Goal: Information Seeking & Learning: Learn about a topic

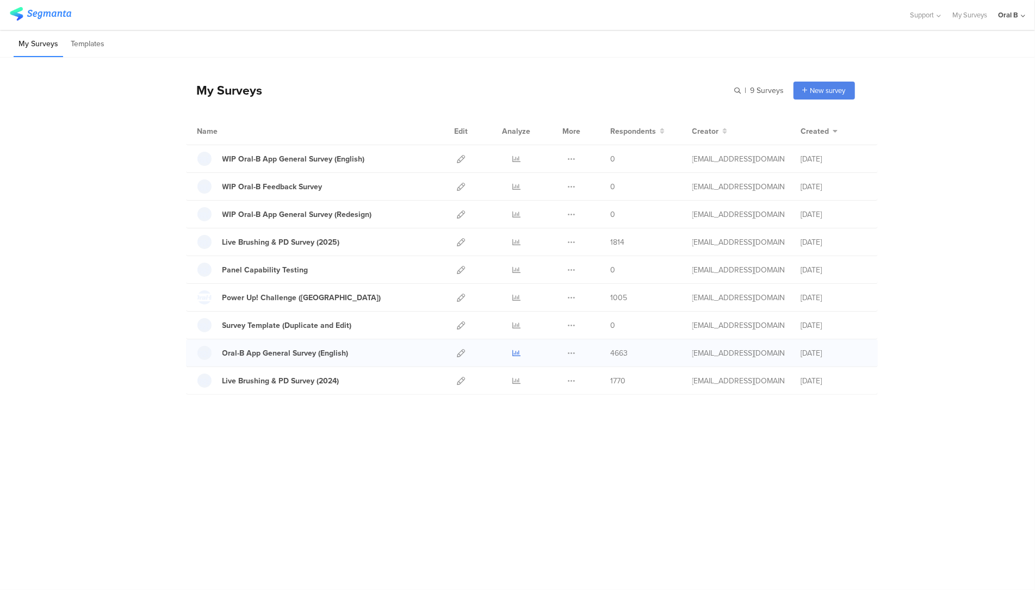
click at [516, 351] on icon at bounding box center [516, 353] width 8 height 8
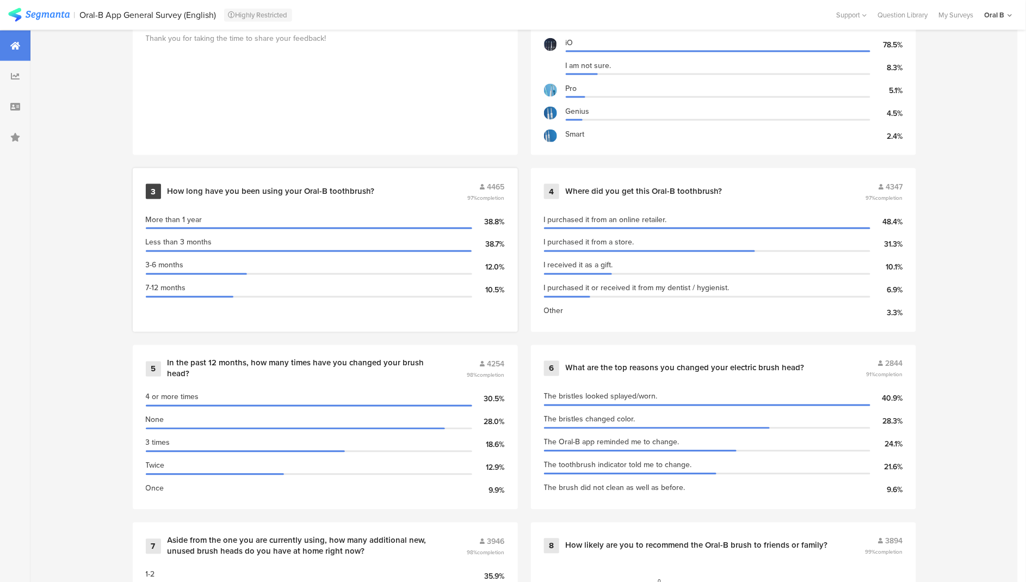
scroll to position [532, 0]
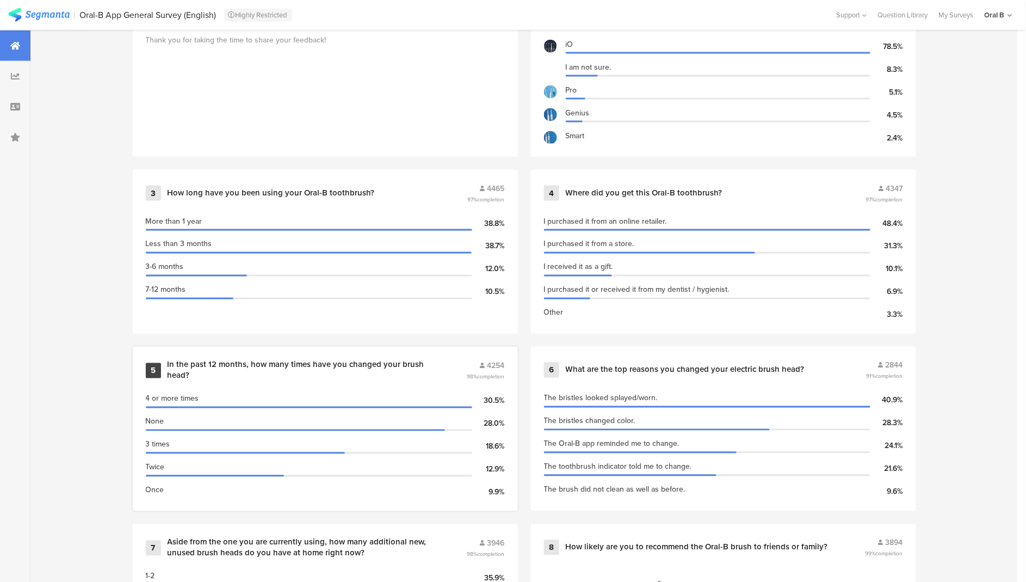
click at [305, 373] on div "In the past 12 months, how many times have you changed your brush head?" at bounding box center [304, 370] width 273 height 21
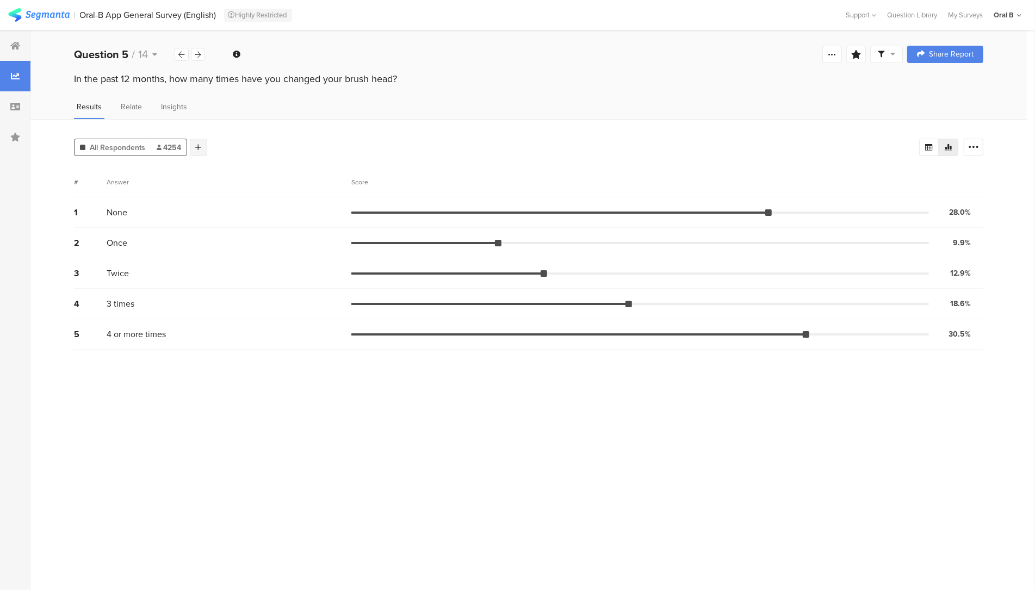
click at [190, 149] on div at bounding box center [198, 147] width 17 height 17
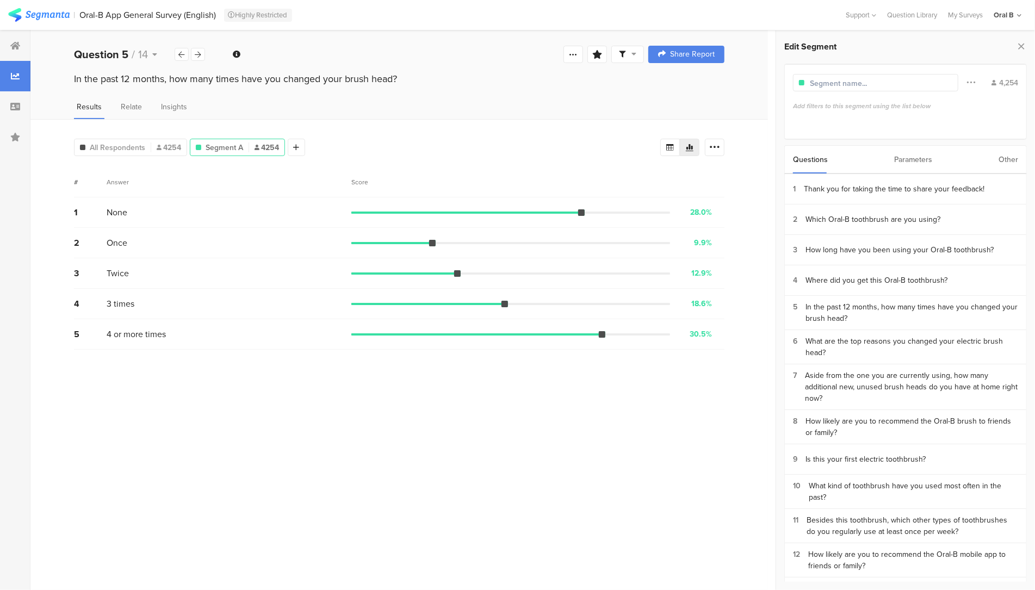
click at [898, 156] on div "Parameters" at bounding box center [913, 160] width 38 height 28
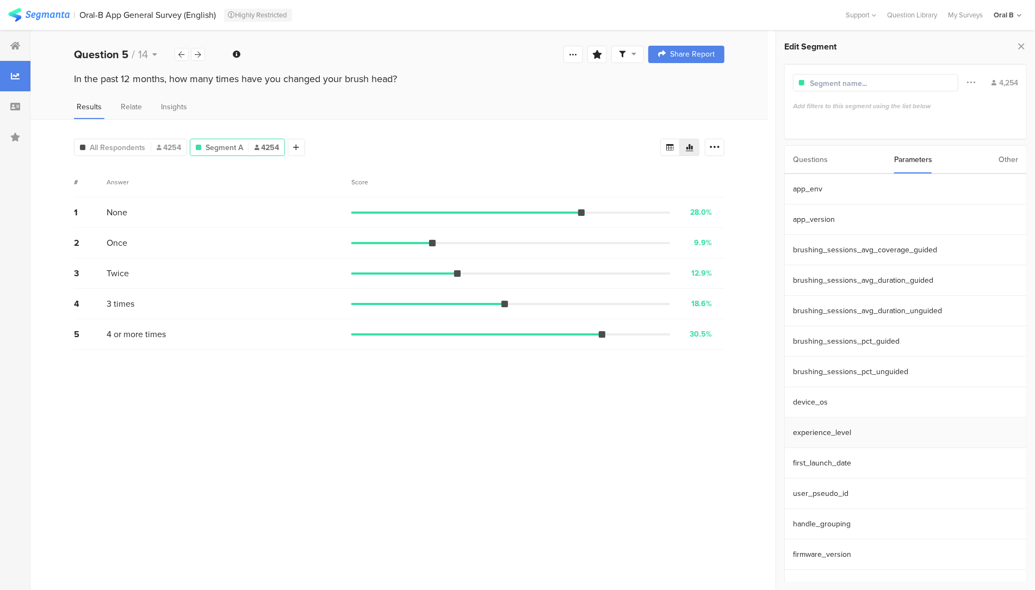
click at [854, 441] on section "experience_level" at bounding box center [906, 433] width 242 height 30
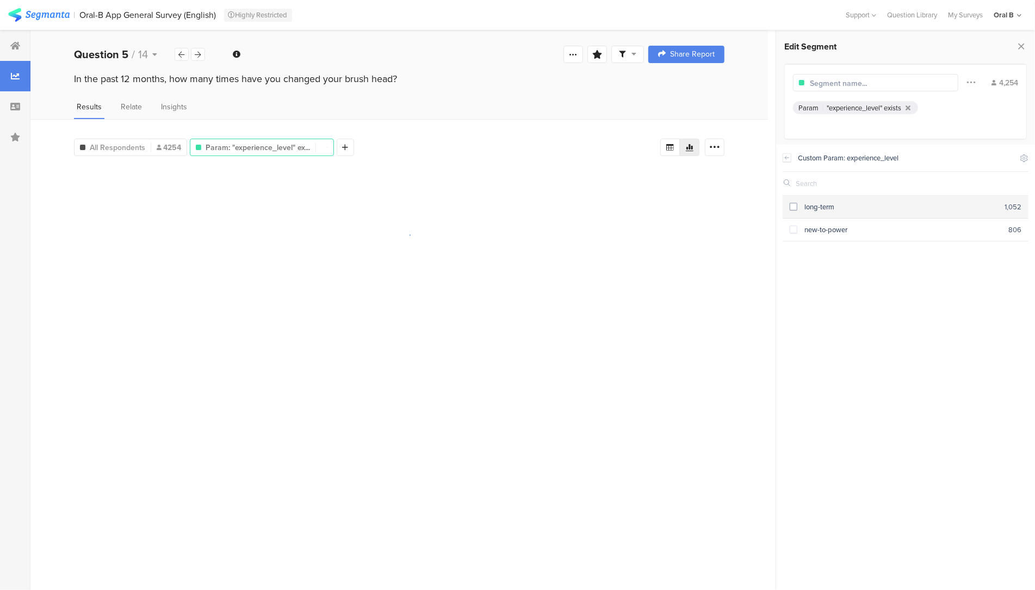
click at [809, 206] on div "long-term" at bounding box center [901, 207] width 207 height 10
click at [337, 146] on div at bounding box center [343, 147] width 17 height 17
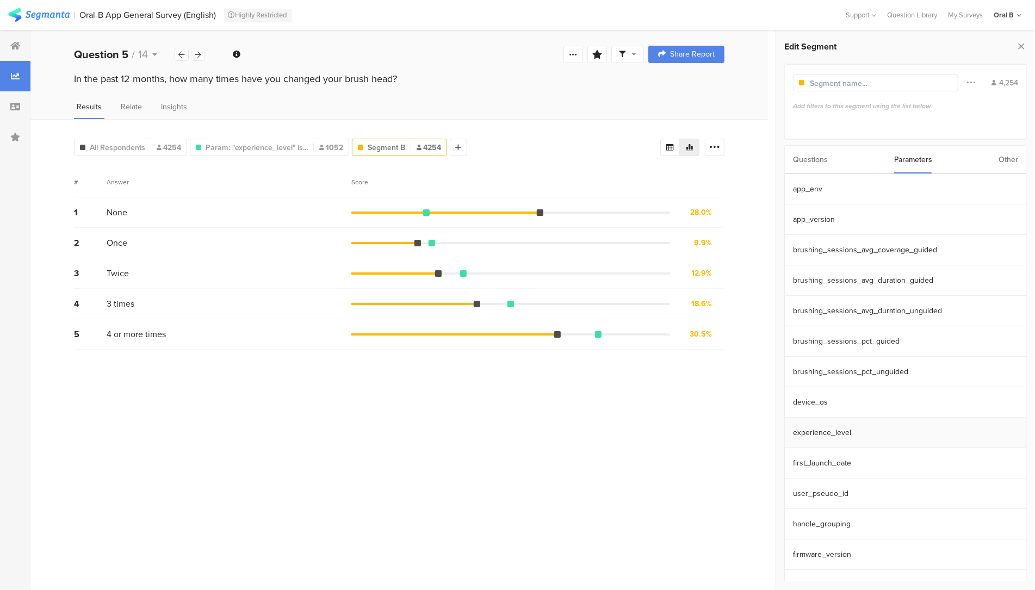
click at [829, 428] on section "experience_level" at bounding box center [906, 433] width 242 height 30
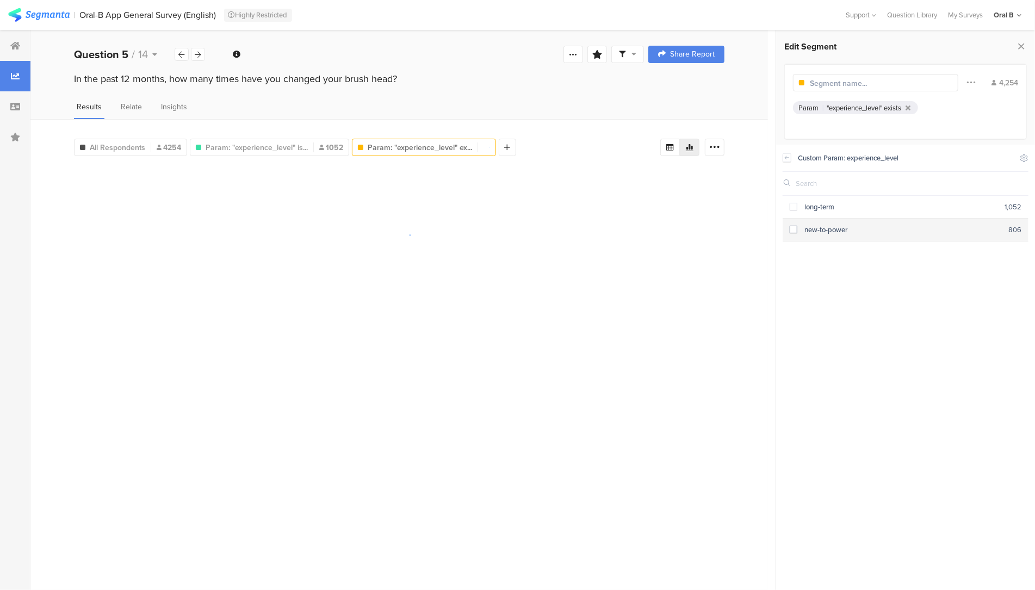
click at [809, 228] on div "new-to-power" at bounding box center [903, 230] width 211 height 10
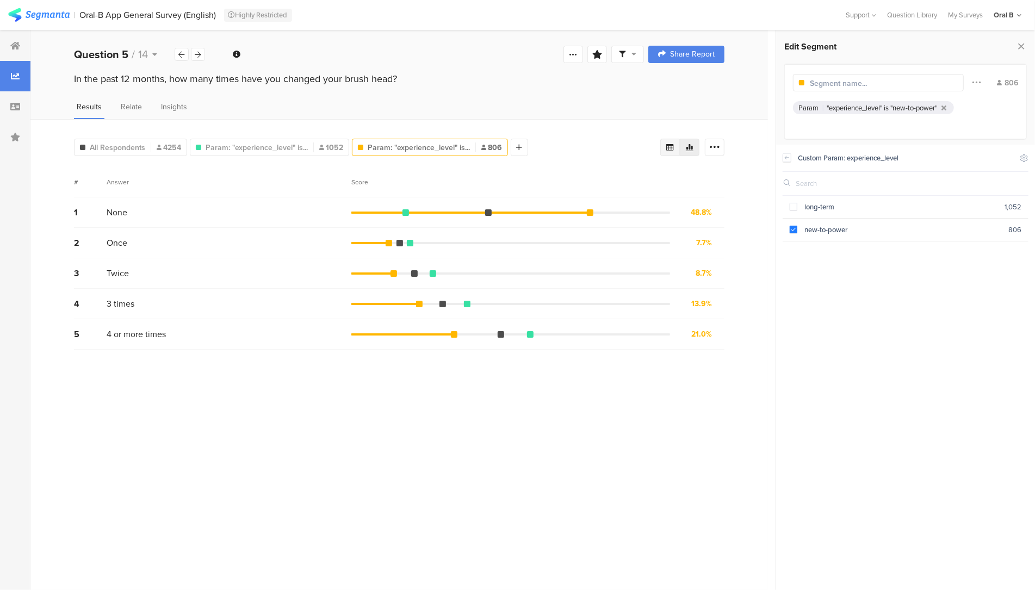
click at [670, 147] on icon at bounding box center [670, 147] width 9 height 9
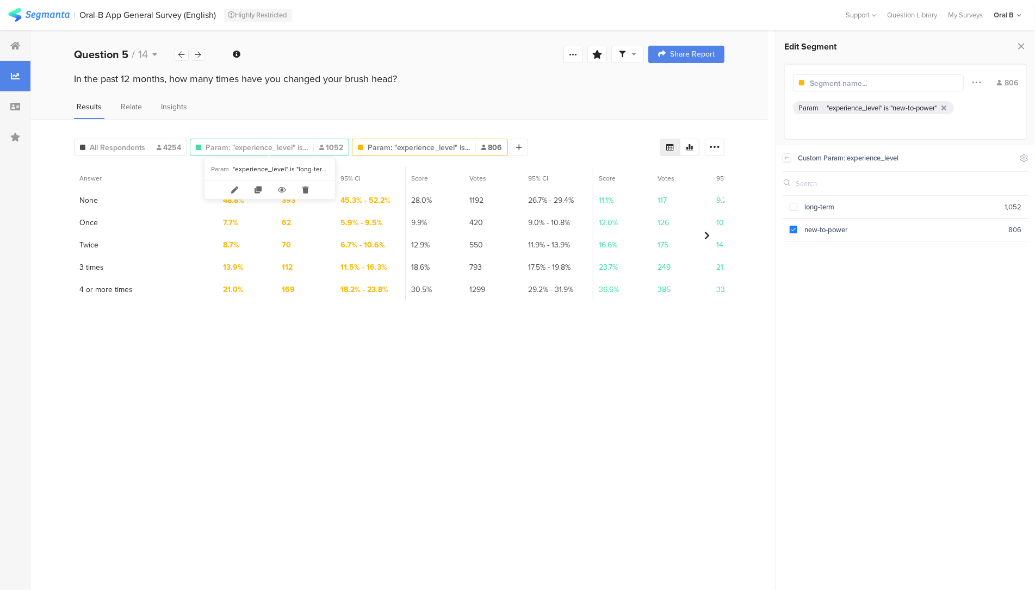
click at [238, 144] on span "Param: "experience_level" is..." at bounding box center [257, 147] width 102 height 11
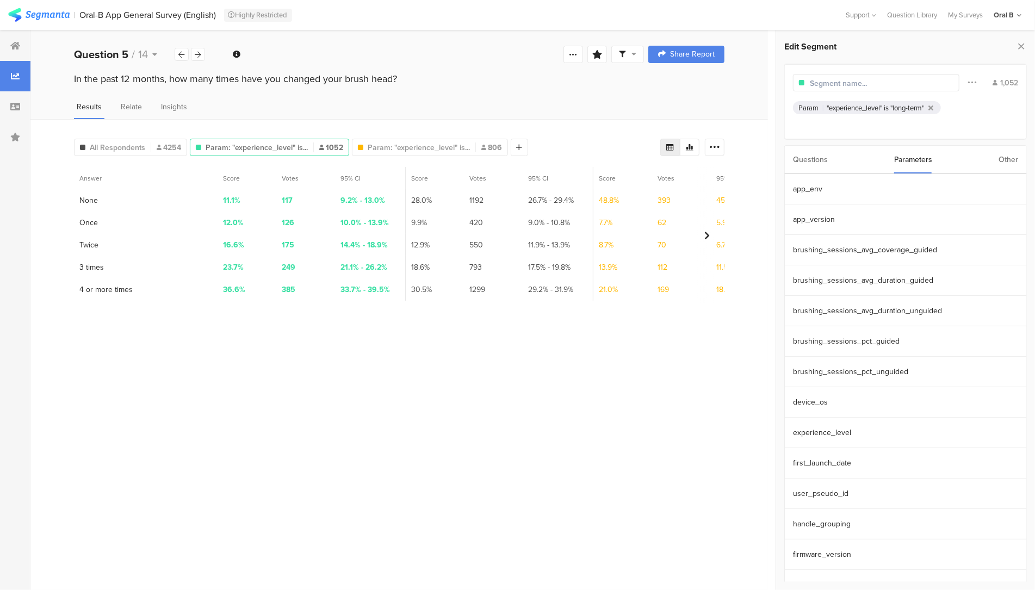
click at [654, 427] on section "Answer Score Votes 95% CI Score Votes 95% CI Score Votes 95% CI 1 None 11.1% 11…" at bounding box center [399, 374] width 651 height 415
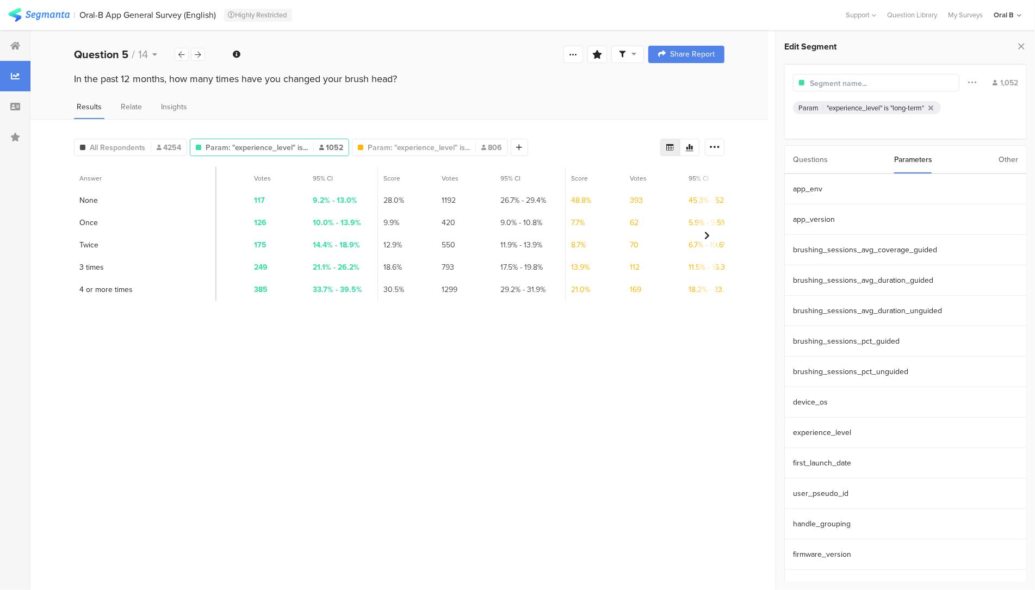
scroll to position [0, 33]
click at [114, 144] on span "All Respondents" at bounding box center [117, 147] width 55 height 11
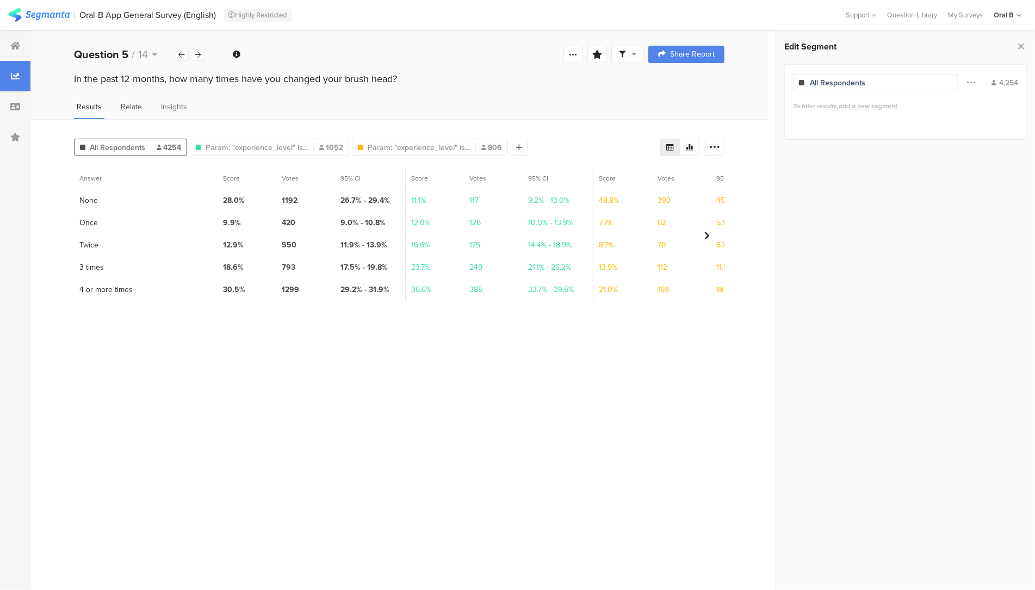
click at [124, 104] on span "Relate" at bounding box center [131, 106] width 21 height 11
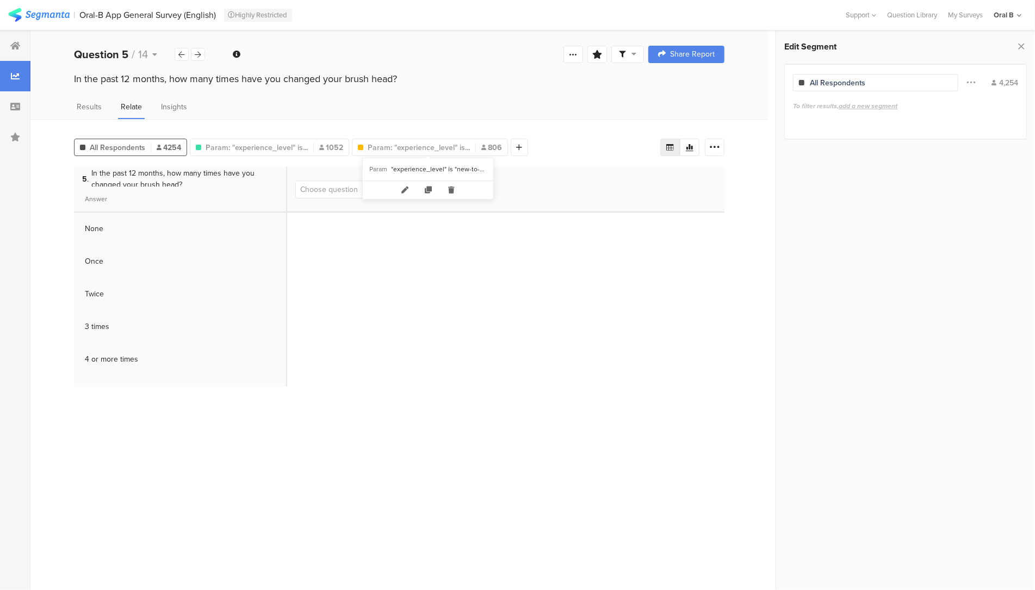
click at [575, 329] on div "2 Which Oral-B toothbrush are you using? 3 How long have you been using your Or…" at bounding box center [505, 277] width 437 height 220
click at [259, 116] on div "Results Relate Insights" at bounding box center [399, 110] width 738 height 18
click at [252, 143] on span "Param: "experience_level" is..." at bounding box center [257, 147] width 102 height 11
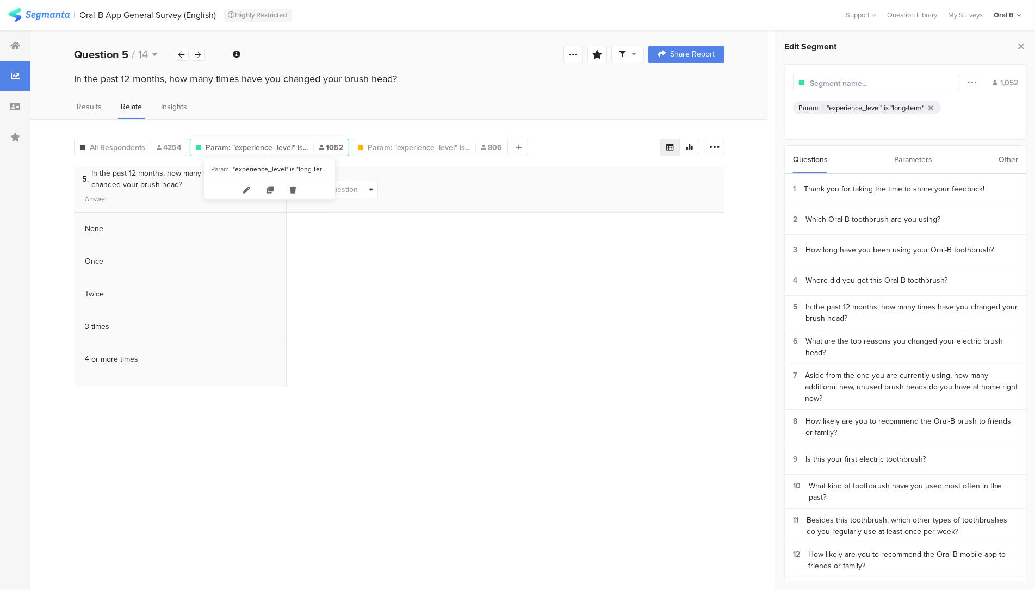
click at [288, 188] on icon at bounding box center [293, 190] width 22 height 18
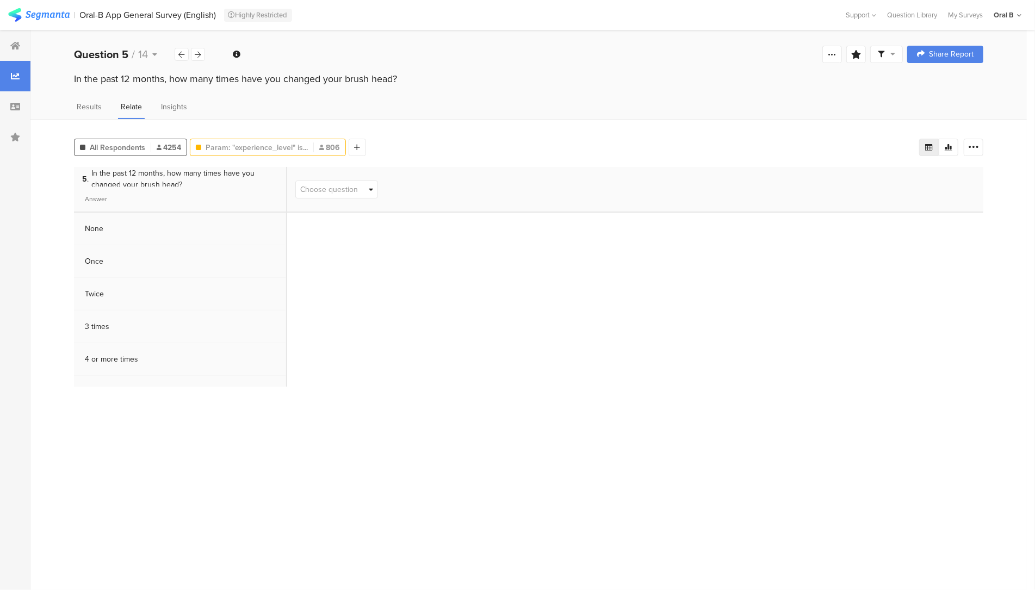
click at [274, 151] on div "Param: "experience_level" is... 806" at bounding box center [268, 147] width 156 height 17
click at [265, 152] on div "Param: "experience_level" is... 806" at bounding box center [268, 147] width 156 height 17
click at [270, 142] on span "Param: "experience_level" is..." at bounding box center [257, 147] width 102 height 11
click at [286, 189] on icon at bounding box center [291, 190] width 22 height 18
click at [320, 188] on span "Choose question" at bounding box center [329, 189] width 58 height 11
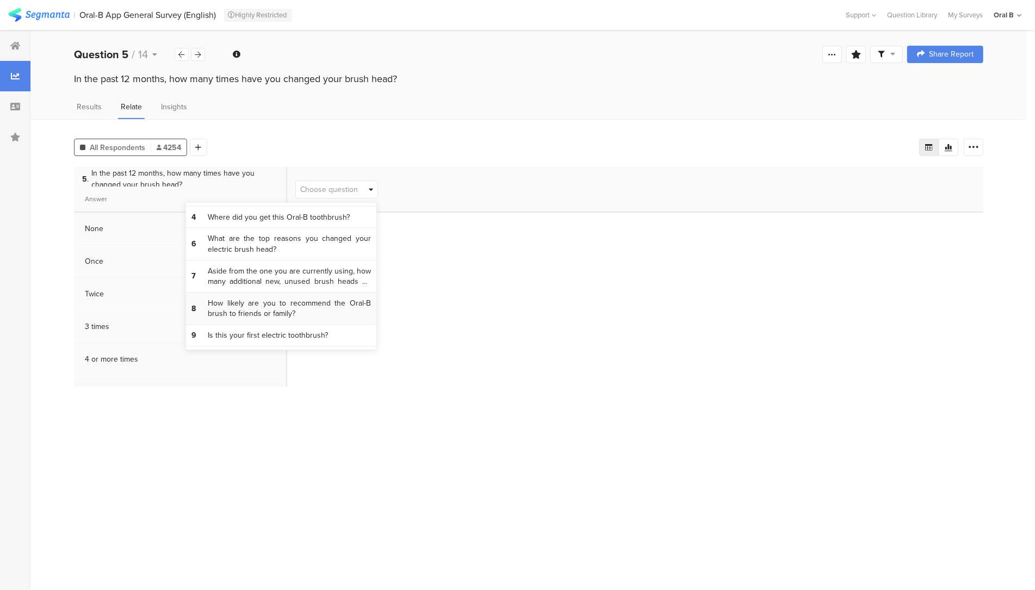
scroll to position [65, 0]
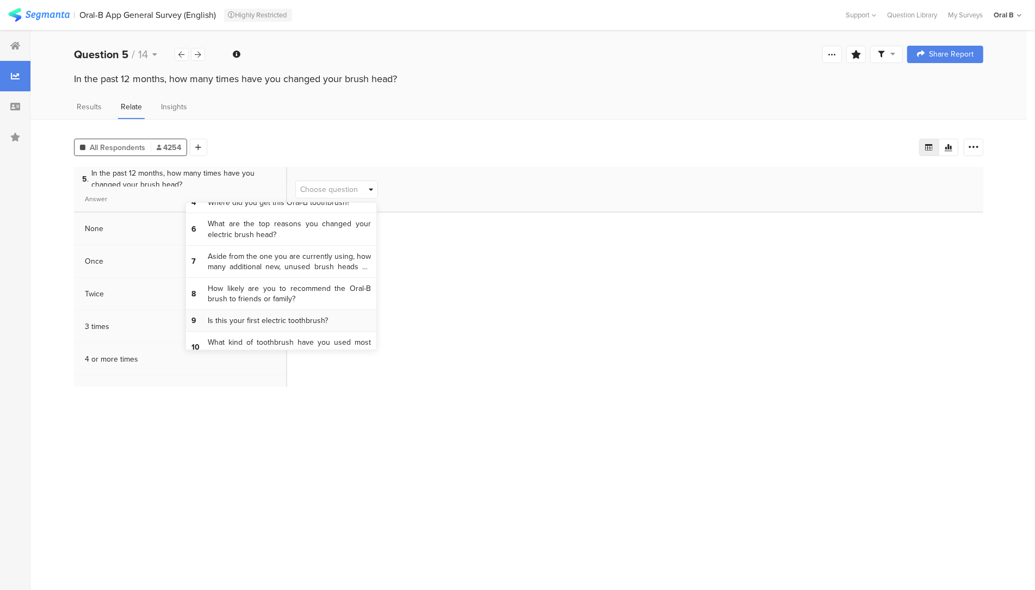
click at [285, 318] on span "Is this your first electric toothbrush?" at bounding box center [268, 321] width 120 height 11
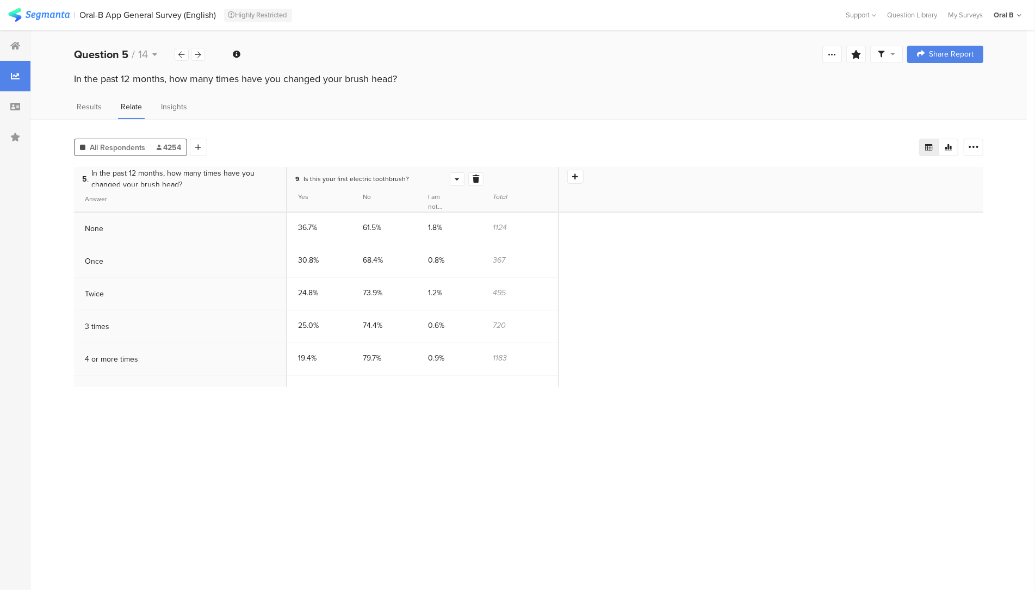
click at [479, 175] on icon at bounding box center [476, 179] width 7 height 8
click at [204, 143] on div at bounding box center [198, 147] width 17 height 17
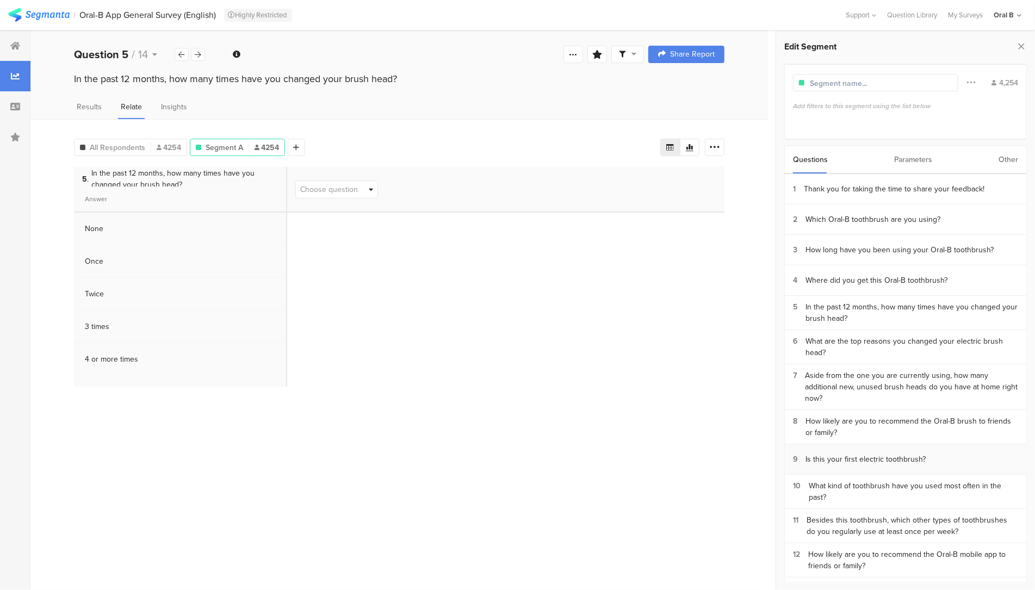
click at [845, 454] on div "Is this your first electric toothbrush?" at bounding box center [866, 459] width 120 height 11
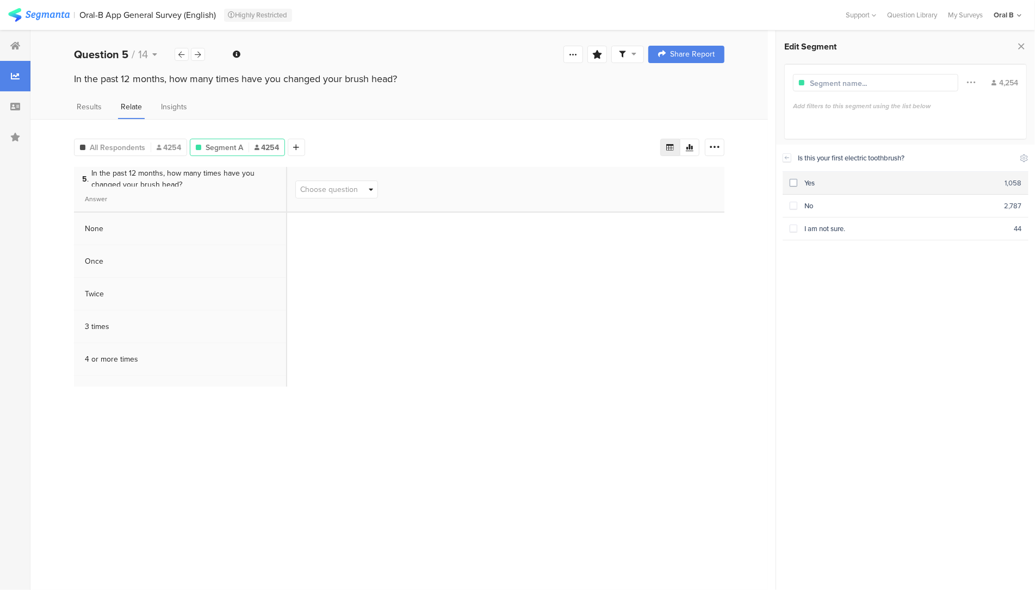
drag, startPoint x: 796, startPoint y: 182, endPoint x: 795, endPoint y: 188, distance: 6.6
click at [796, 182] on span at bounding box center [794, 183] width 8 height 8
click at [794, 227] on span at bounding box center [794, 229] width 8 height 8
click at [789, 156] on icon at bounding box center [787, 157] width 8 height 9
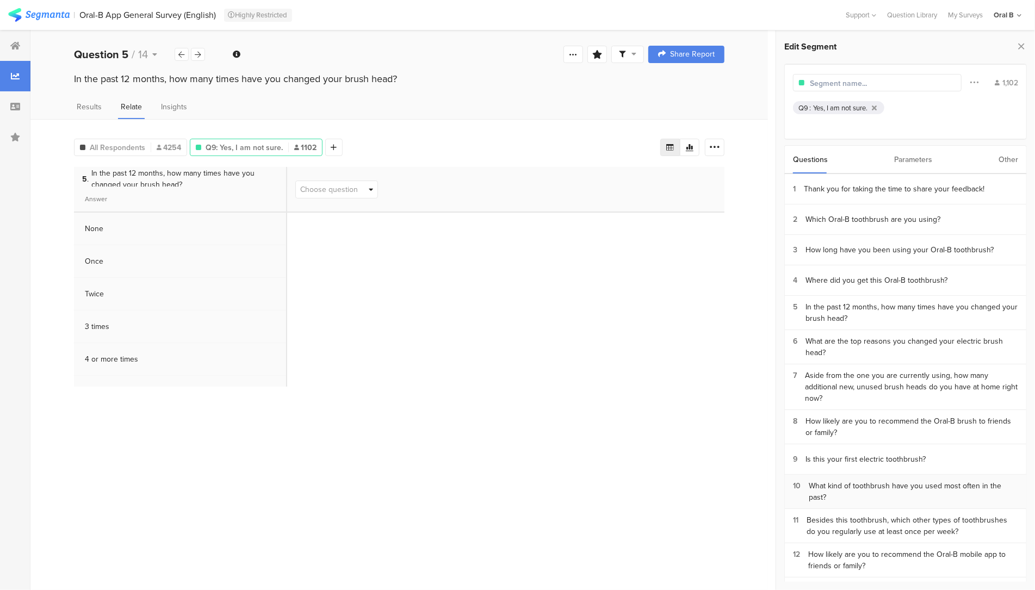
click at [886, 483] on div "What kind of toothbrush have you used most often in the past?" at bounding box center [913, 491] width 209 height 23
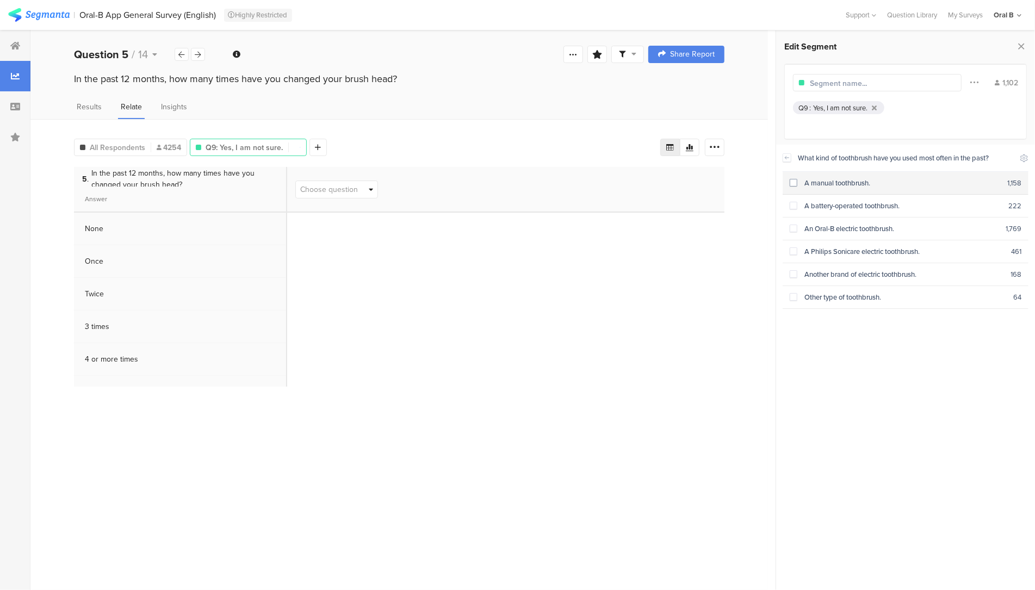
click at [828, 178] on div "A manual toothbrush." at bounding box center [903, 183] width 210 height 10
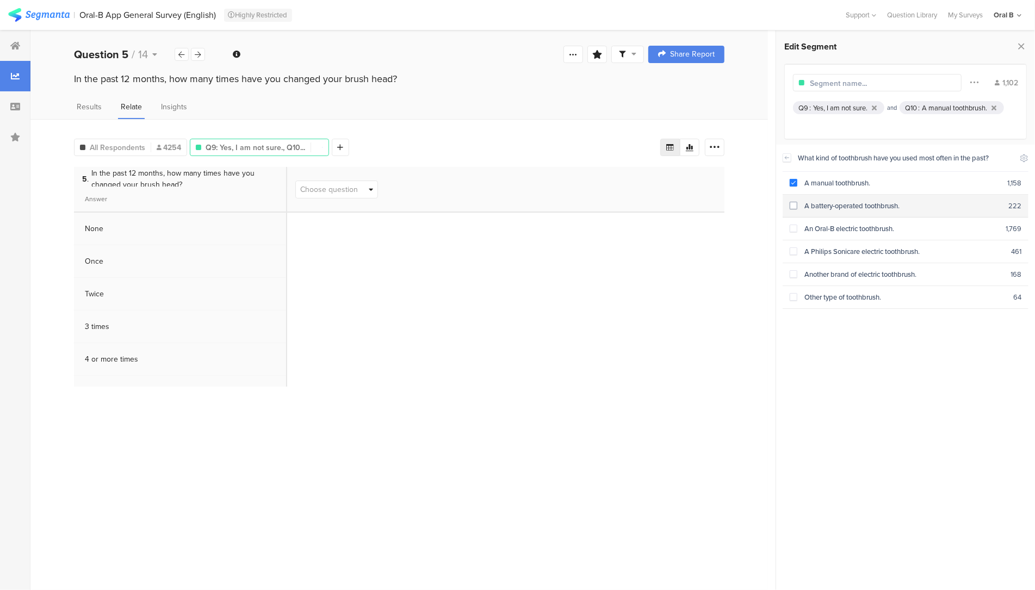
click at [831, 201] on div "A battery-operated toothbrush." at bounding box center [903, 206] width 211 height 10
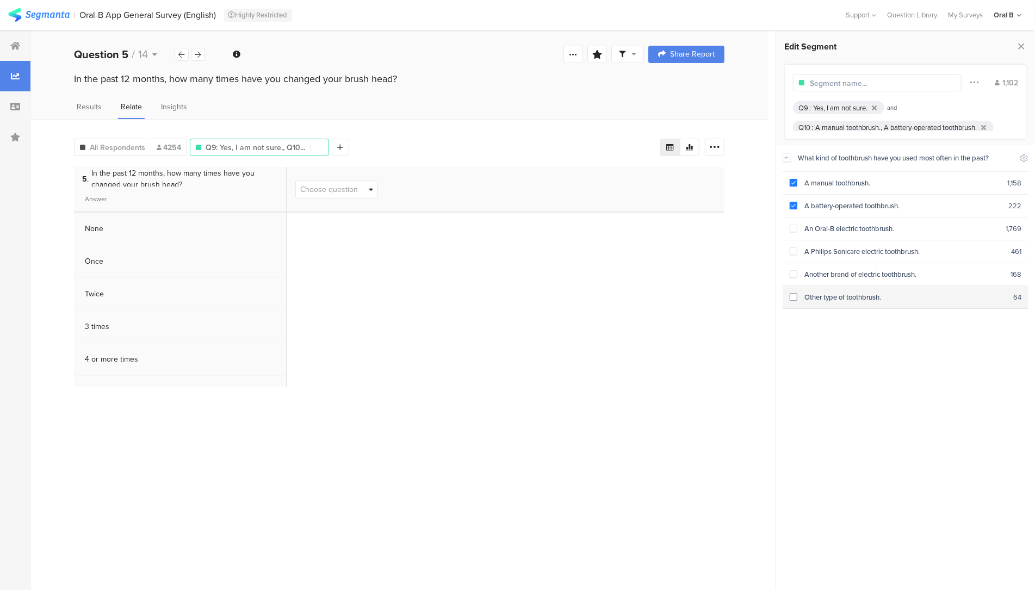
click at [841, 293] on div "Other type of toothbrush." at bounding box center [906, 297] width 216 height 10
click at [338, 146] on icon at bounding box center [341, 148] width 6 height 8
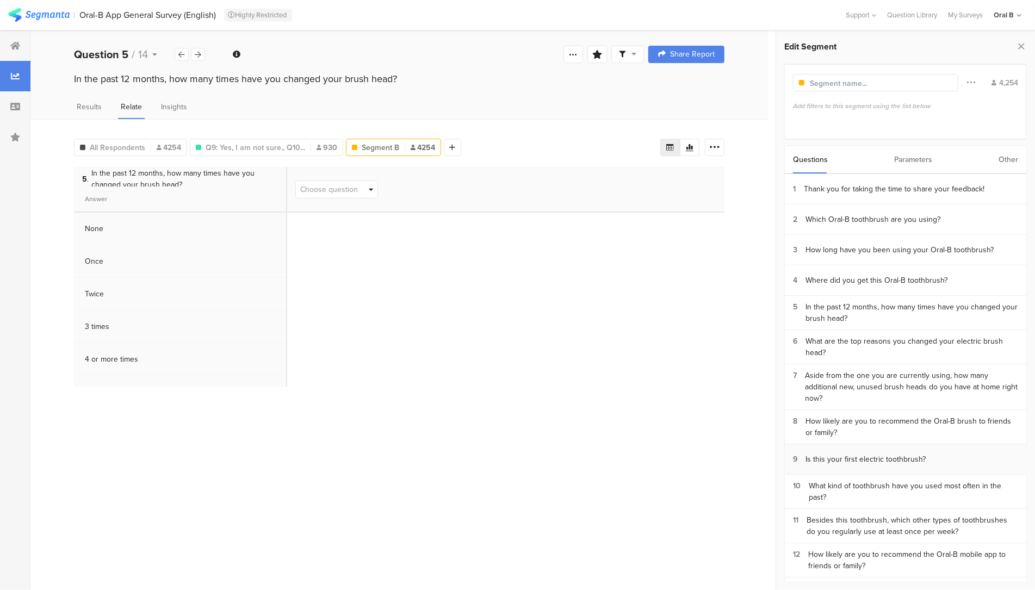
click at [857, 455] on section "9 Is this your first electric toothbrush?" at bounding box center [906, 459] width 242 height 30
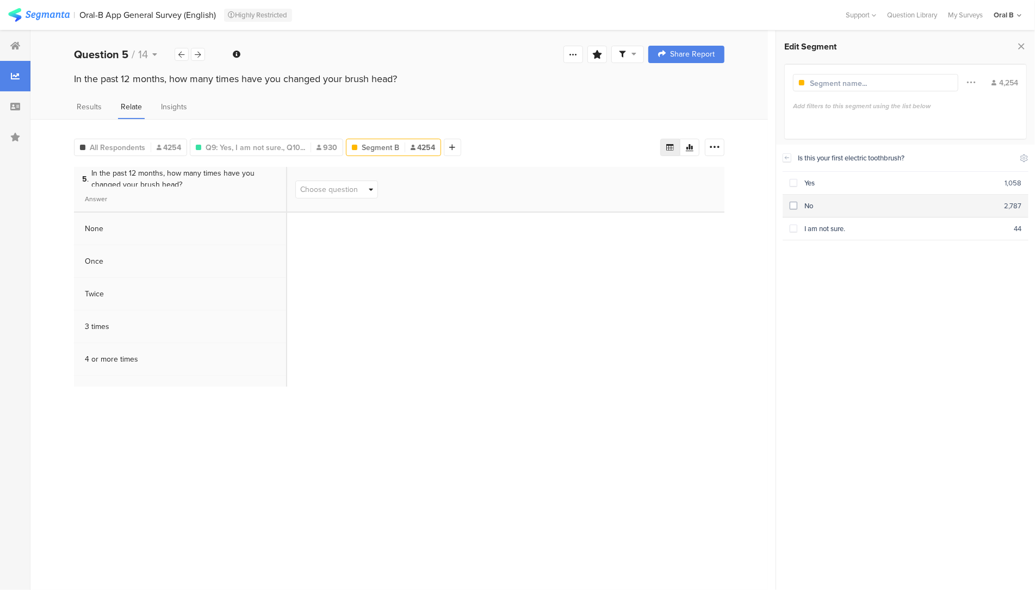
click at [804, 207] on div "No" at bounding box center [901, 206] width 207 height 10
click at [789, 158] on icon at bounding box center [787, 157] width 8 height 9
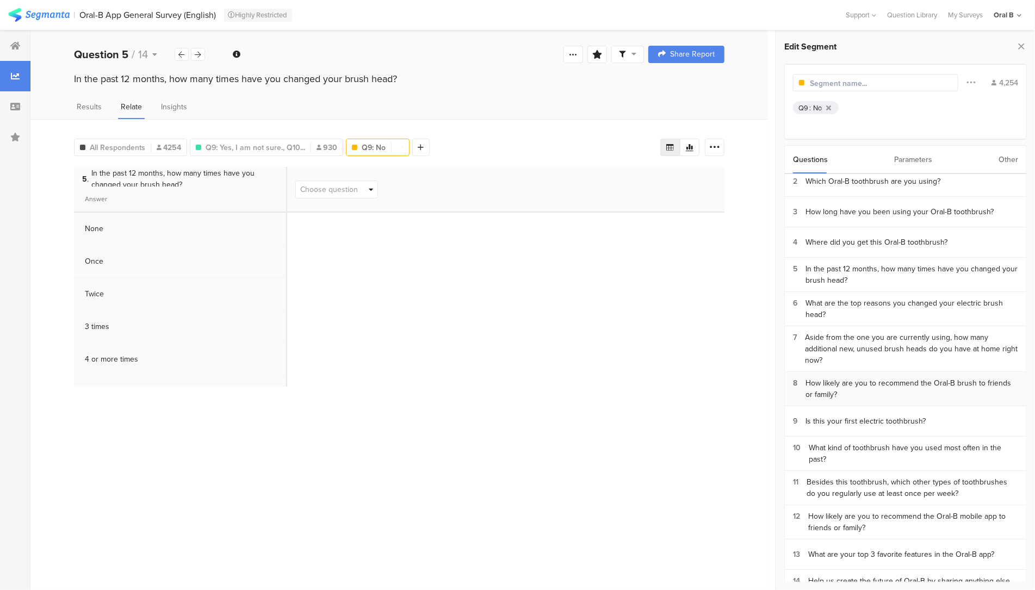
scroll to position [84, 0]
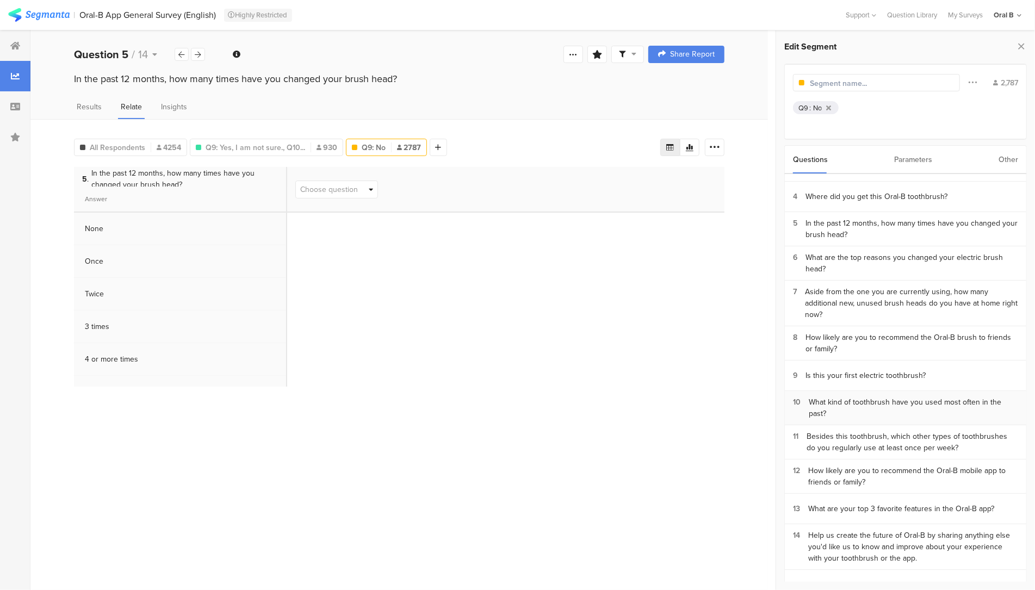
click at [841, 403] on div "What kind of toothbrush have you used most often in the past?" at bounding box center [913, 408] width 209 height 23
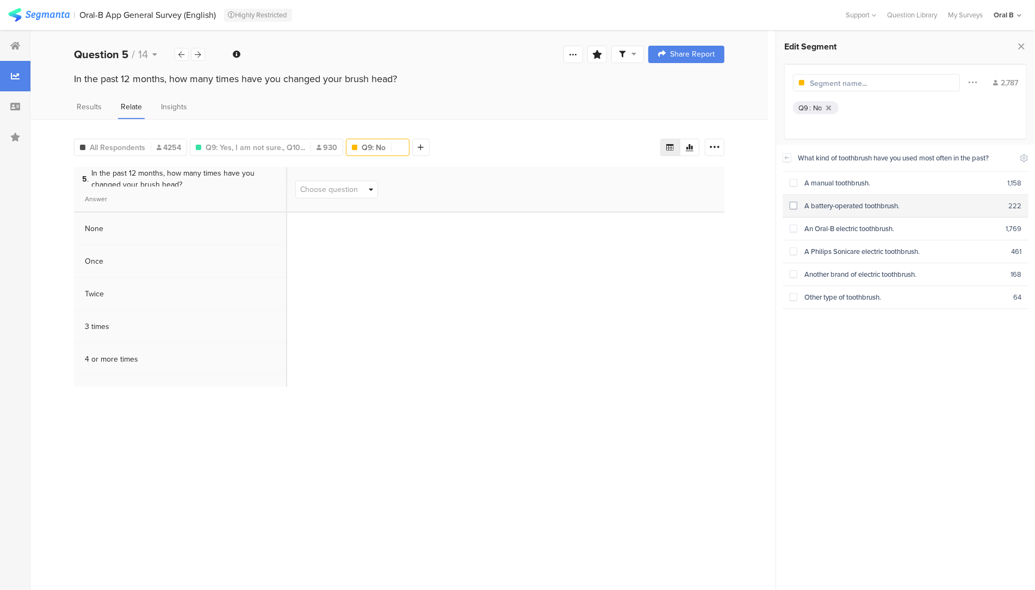
click at [817, 206] on div "A battery-operated toothbrush." at bounding box center [903, 206] width 211 height 10
click at [818, 228] on div "An Oral-B electric toothbrush." at bounding box center [902, 229] width 208 height 10
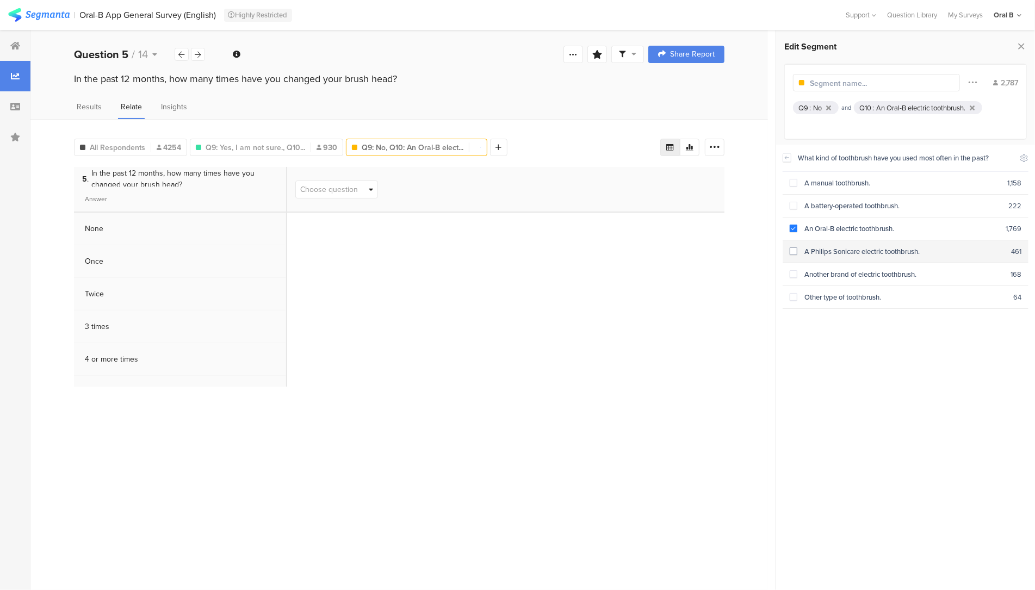
drag, startPoint x: 818, startPoint y: 245, endPoint x: 816, endPoint y: 258, distance: 12.6
click at [818, 246] on div "A Philips Sonicare electric toothbrush." at bounding box center [905, 251] width 214 height 10
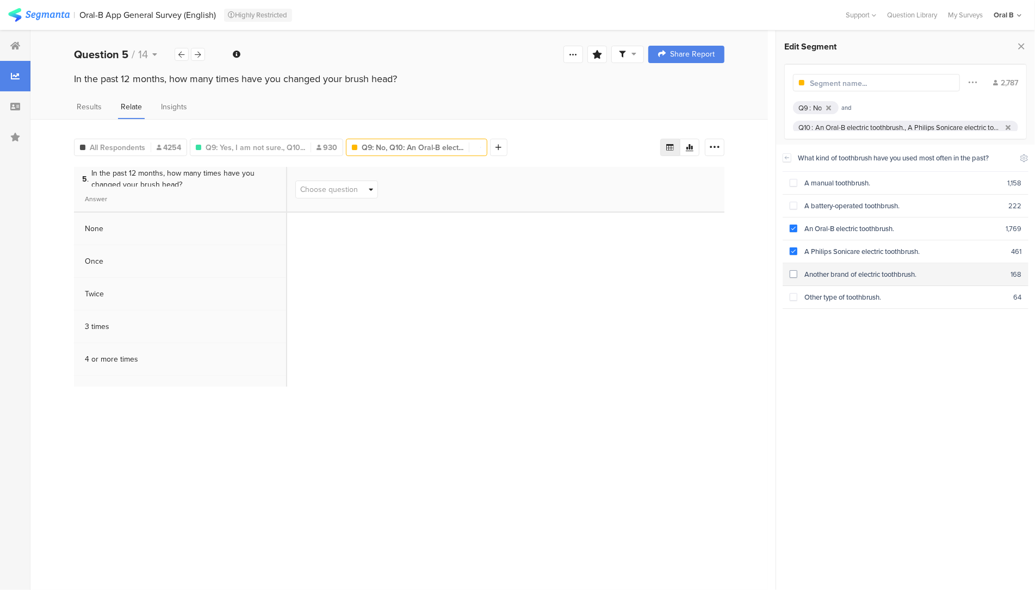
click at [817, 269] on div "Another brand of electric toothbrush." at bounding box center [904, 274] width 213 height 10
click at [277, 143] on span "Q9: Yes, I am not sure., Q10..." at bounding box center [256, 147] width 100 height 11
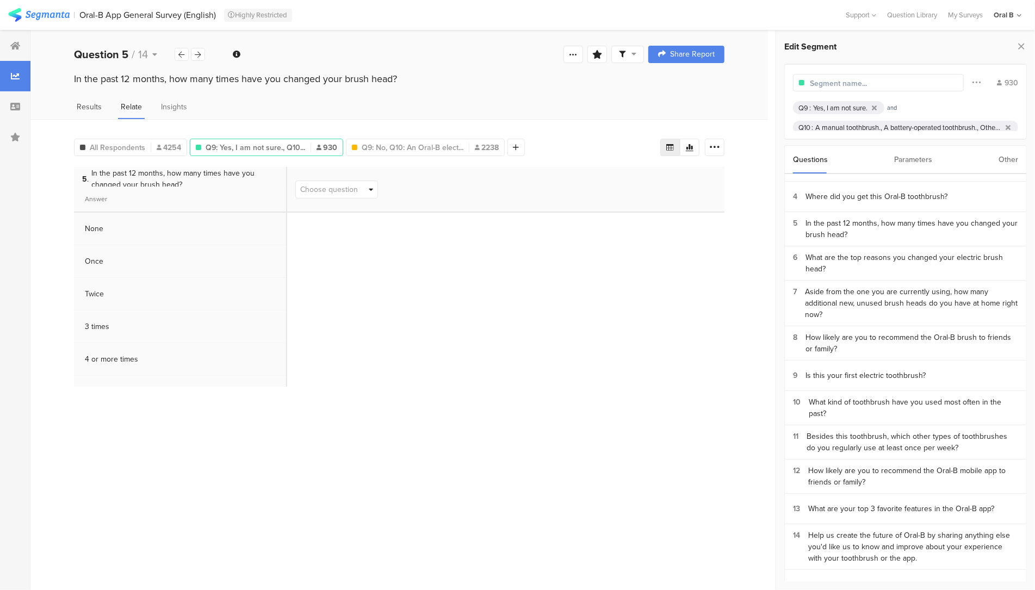
click at [89, 106] on span "Results" at bounding box center [89, 106] width 25 height 11
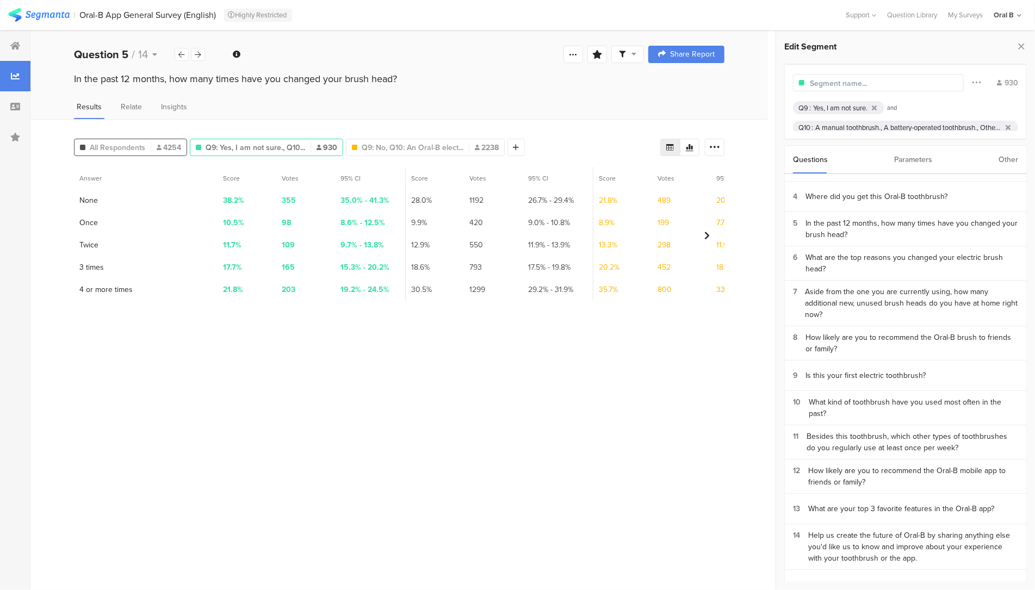
click at [127, 146] on span "All Respondents" at bounding box center [117, 147] width 55 height 11
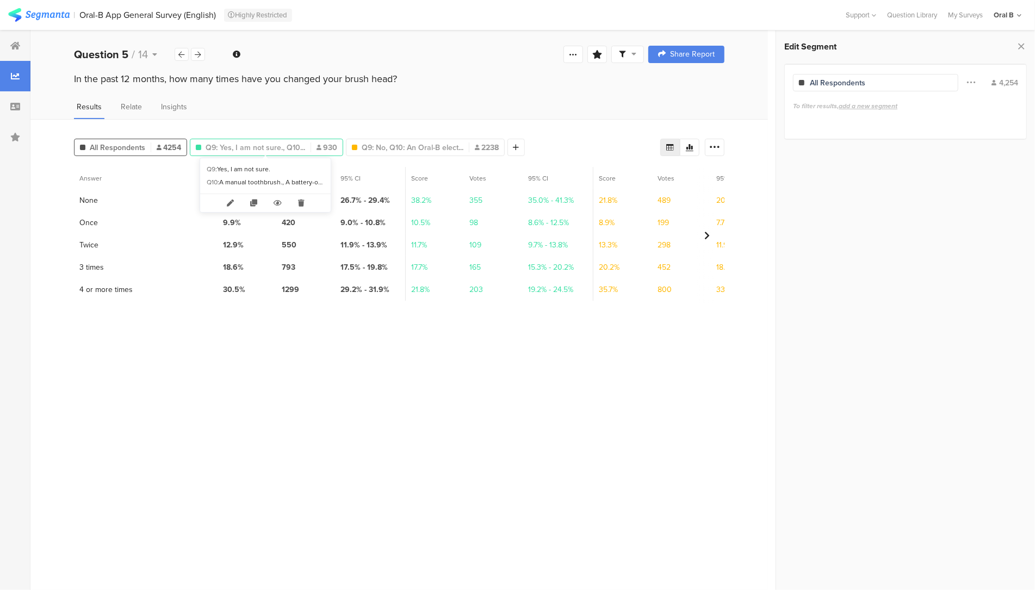
click at [263, 144] on span "Q9: Yes, I am not sure., Q10..." at bounding box center [256, 147] width 100 height 11
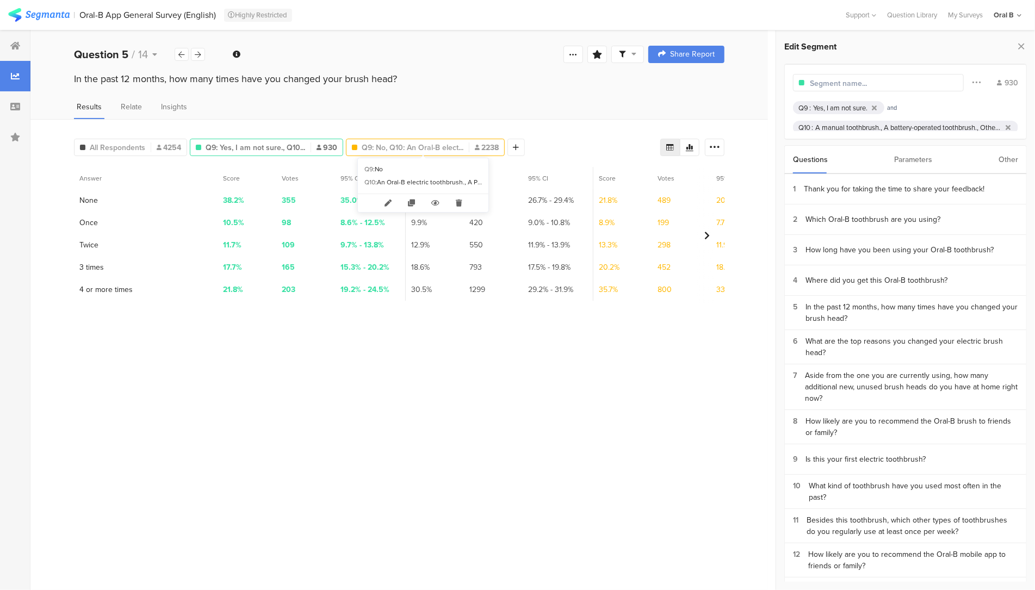
click at [414, 146] on span "Q9: No, Q10: An Oral-B elect..." at bounding box center [413, 147] width 102 height 11
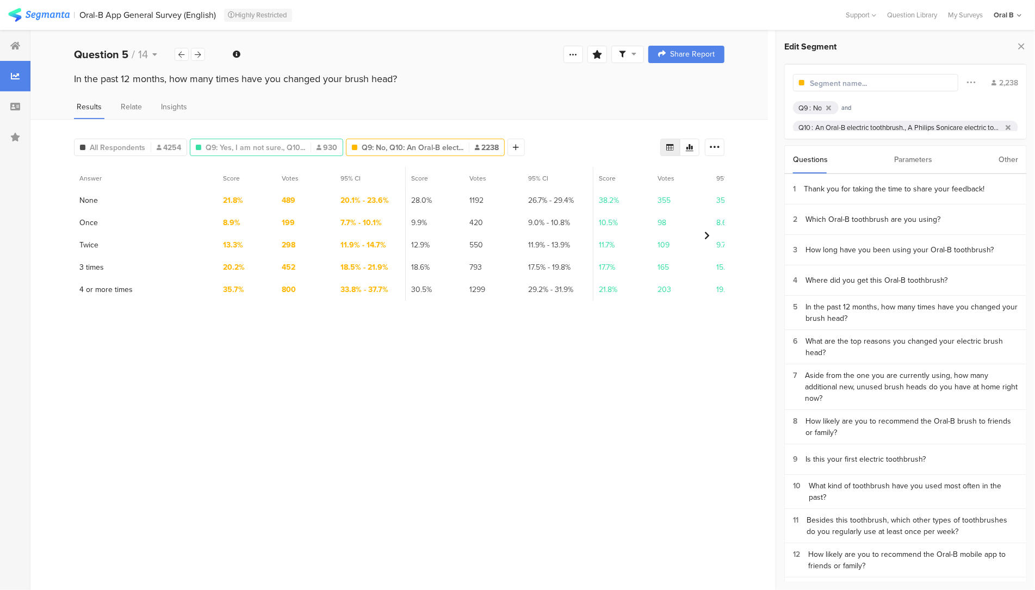
click at [295, 151] on span "Q9: Yes, I am not sure., Q10..." at bounding box center [256, 147] width 100 height 11
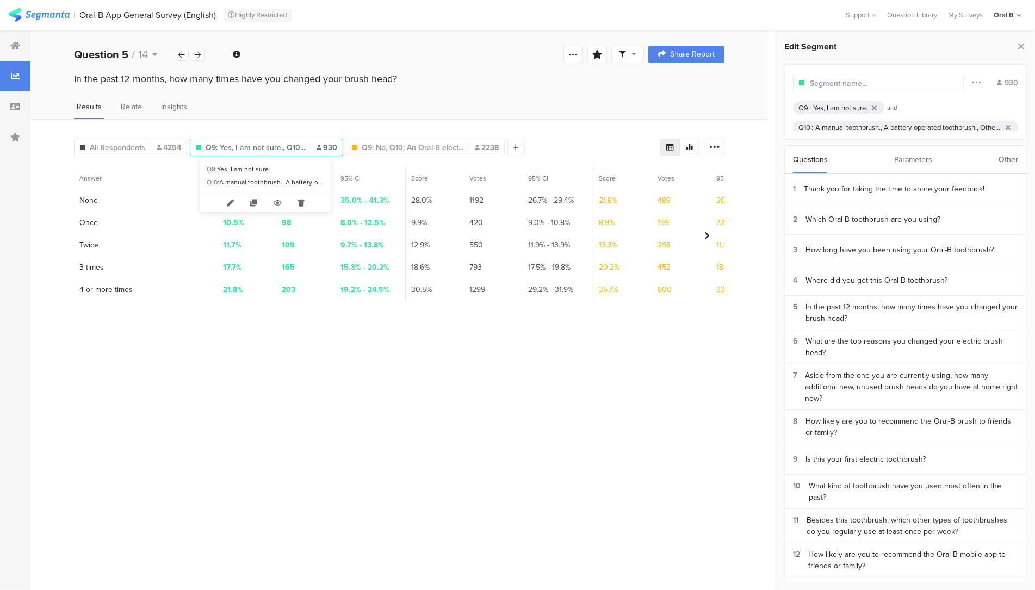
click at [288, 149] on span "Q9: Yes, I am not sure., Q10..." at bounding box center [256, 147] width 100 height 11
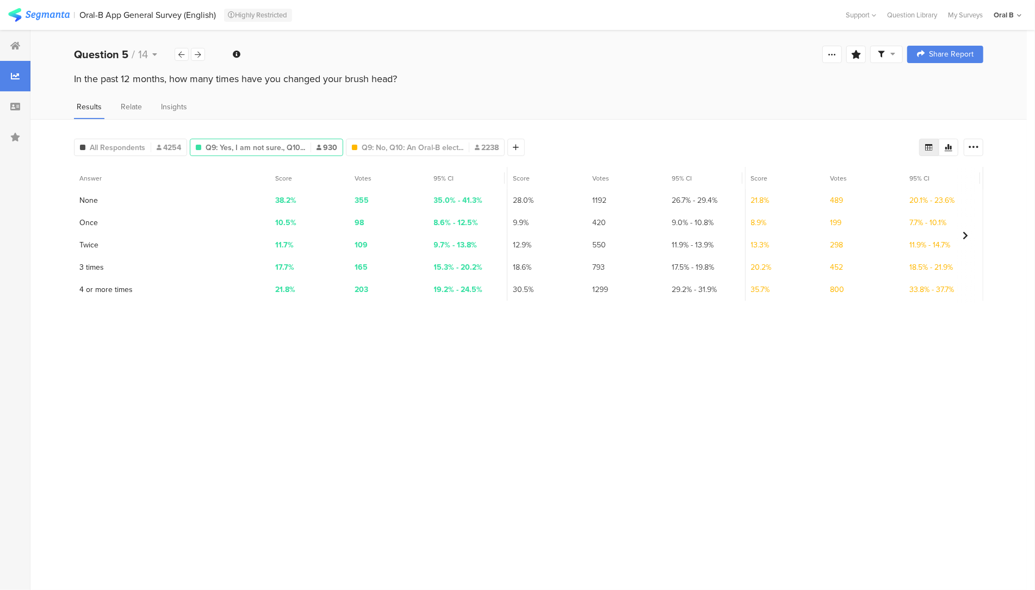
click at [288, 149] on span "Q9: Yes, I am not sure., Q10..." at bounding box center [256, 147] width 100 height 11
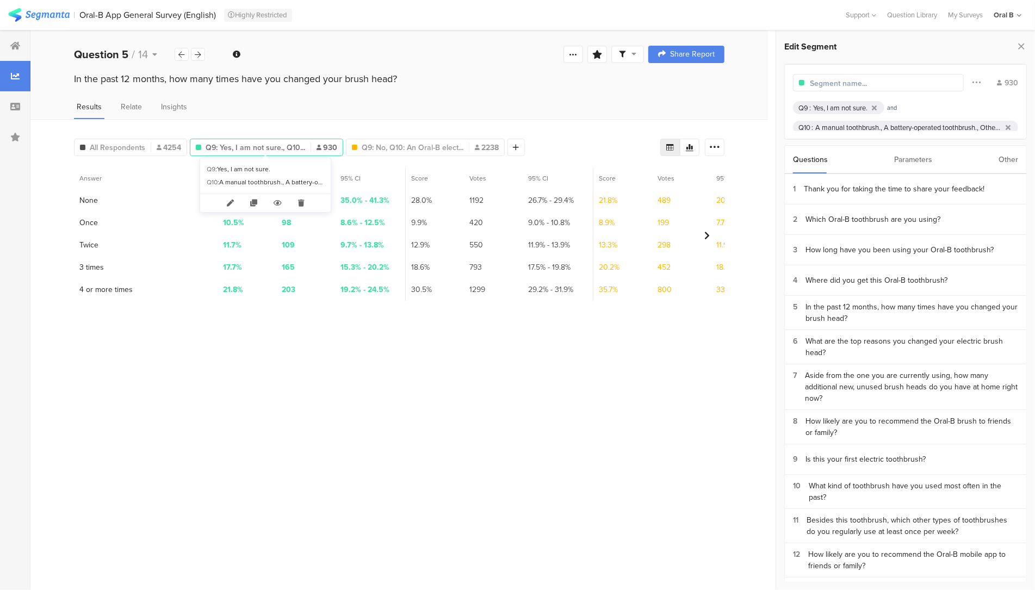
click at [285, 150] on span "Q9: Yes, I am not sure., Q10..." at bounding box center [256, 147] width 100 height 11
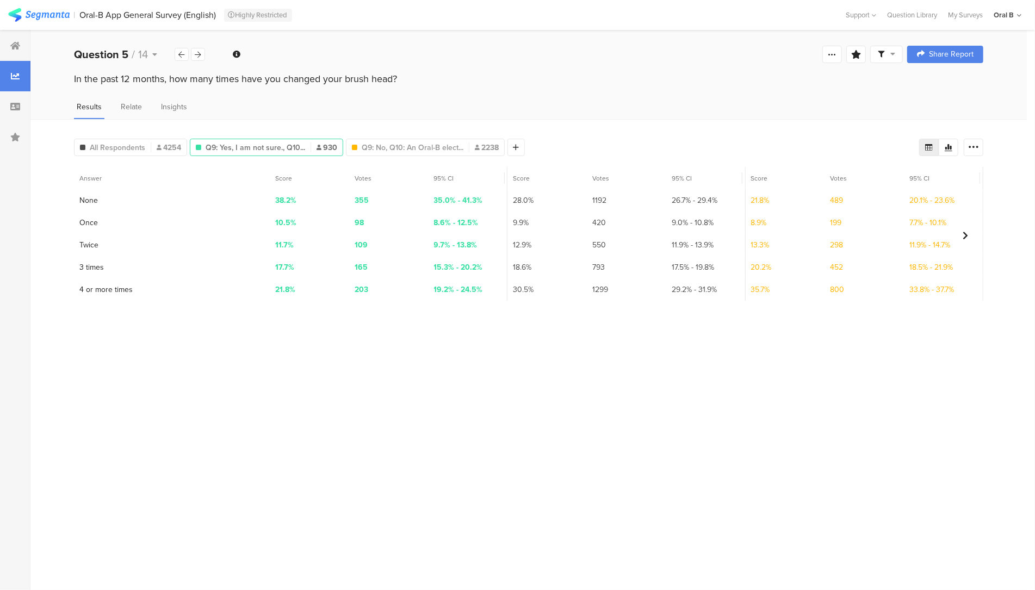
click at [285, 150] on span "Q9: Yes, I am not sure., Q10..." at bounding box center [256, 147] width 100 height 11
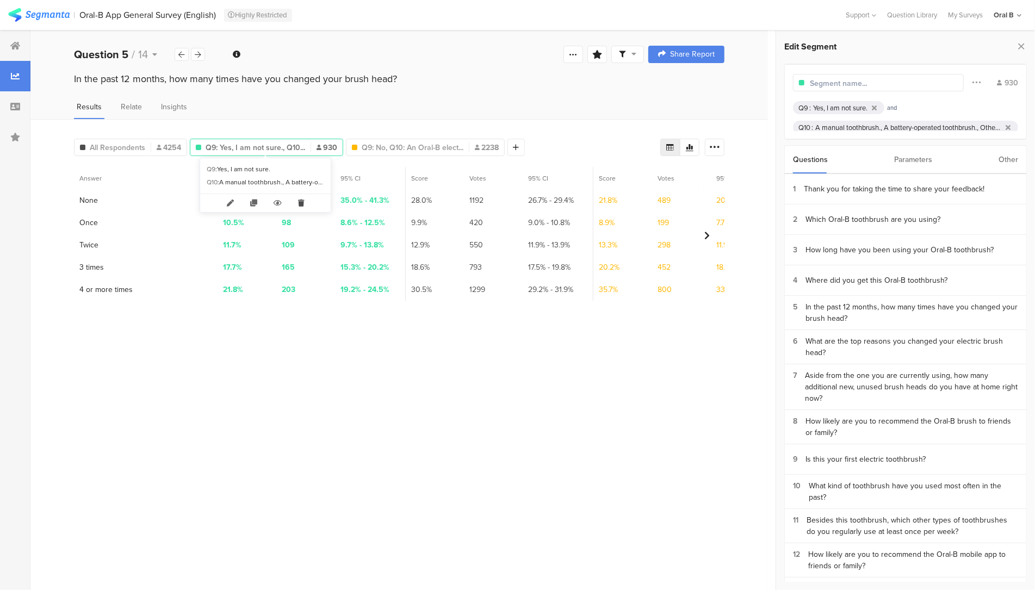
click at [301, 205] on icon at bounding box center [301, 203] width 22 height 18
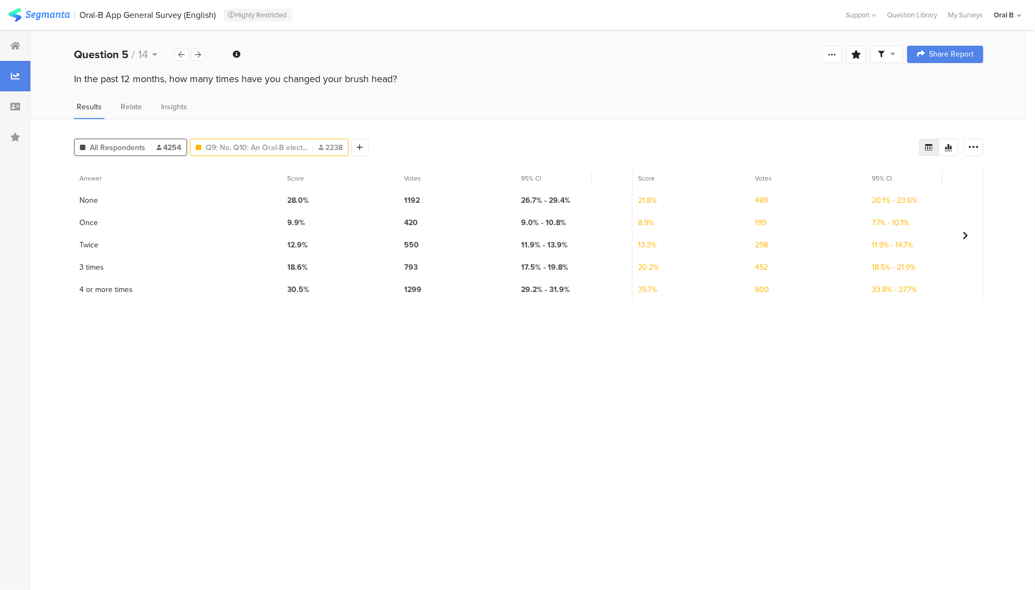
click at [286, 150] on span "Q9: No, Q10: An Oral-B elect..." at bounding box center [257, 147] width 102 height 11
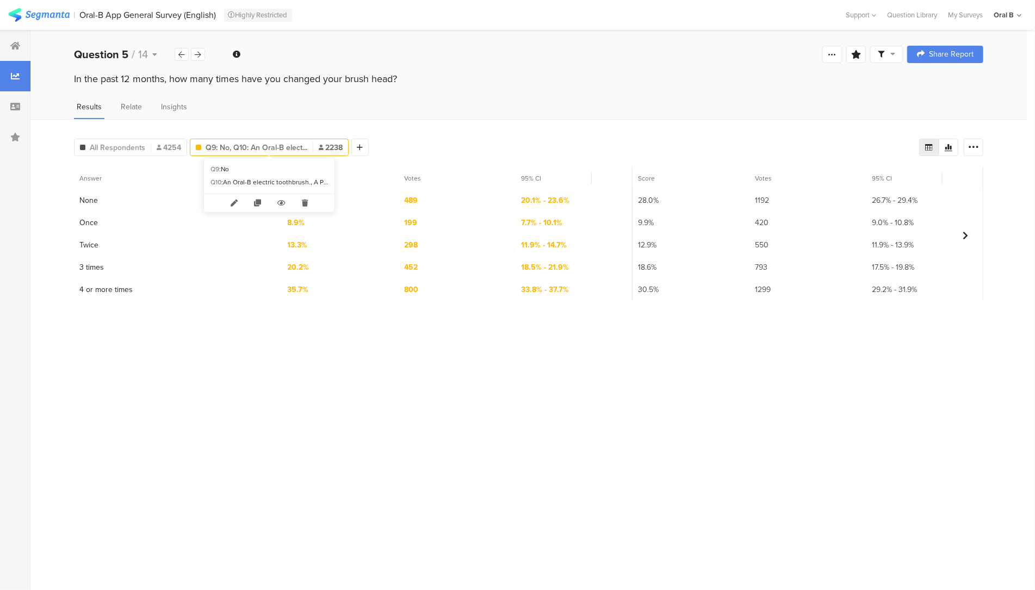
click at [291, 149] on span "Q9: No, Q10: An Oral-B elect..." at bounding box center [257, 147] width 102 height 11
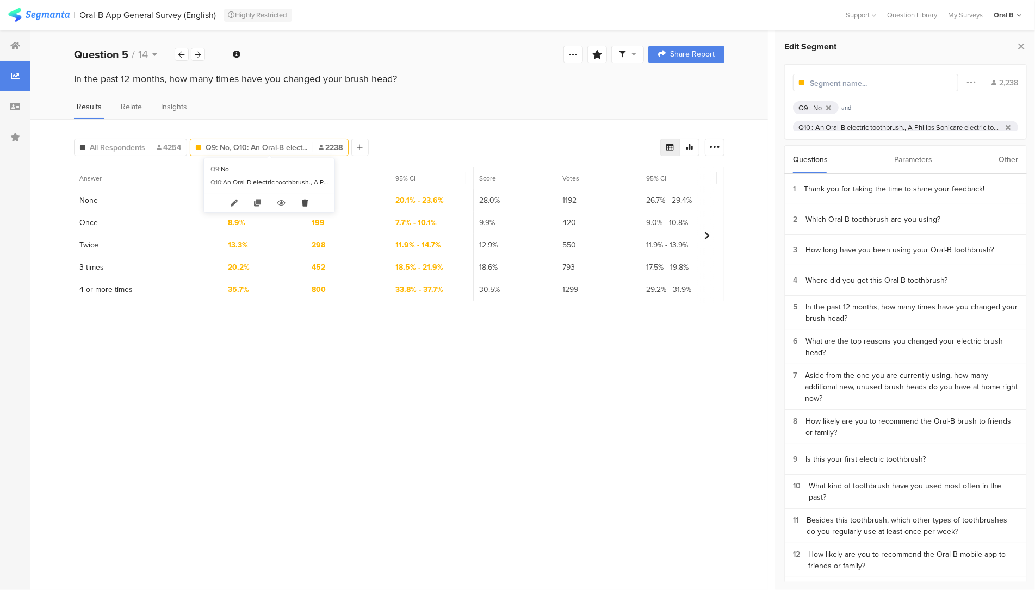
click at [305, 196] on icon at bounding box center [305, 203] width 22 height 18
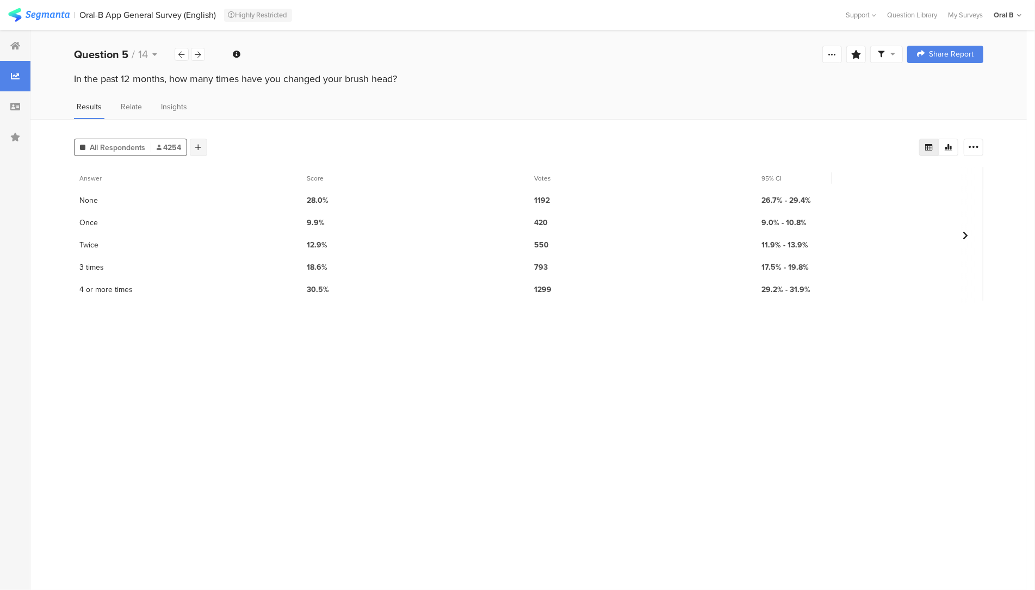
click at [202, 144] on div at bounding box center [198, 147] width 17 height 17
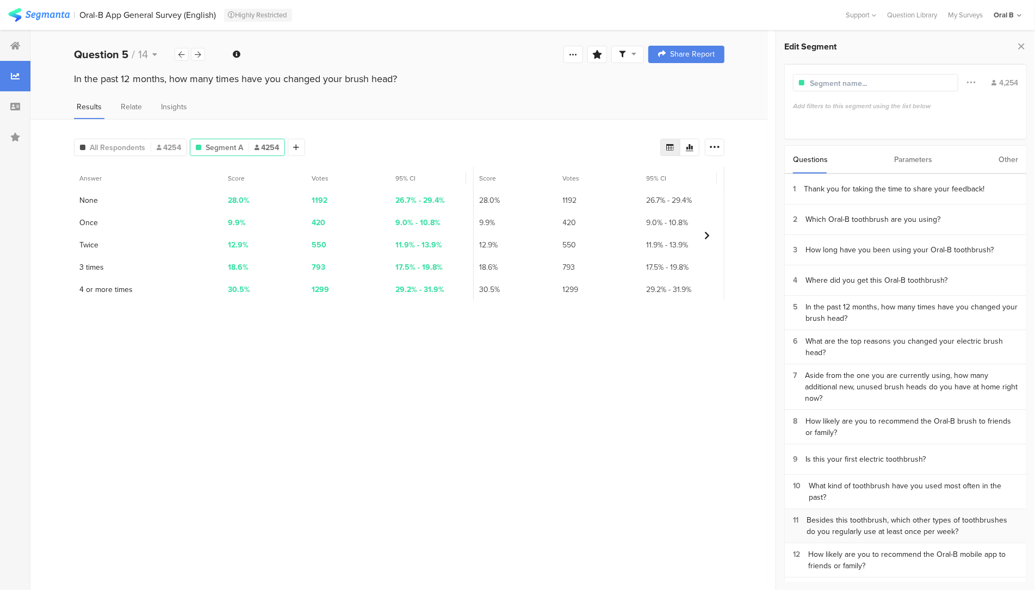
click at [889, 515] on div "Besides this toothbrush, which other types of toothbrushes do you regularly use…" at bounding box center [913, 526] width 212 height 23
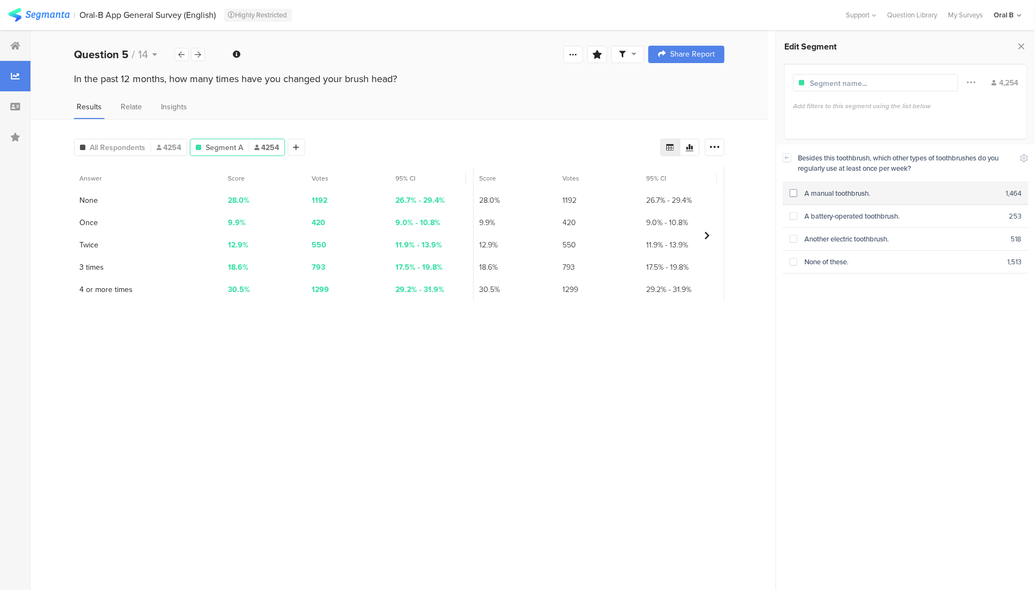
click at [838, 189] on div "A manual toothbrush." at bounding box center [902, 193] width 208 height 10
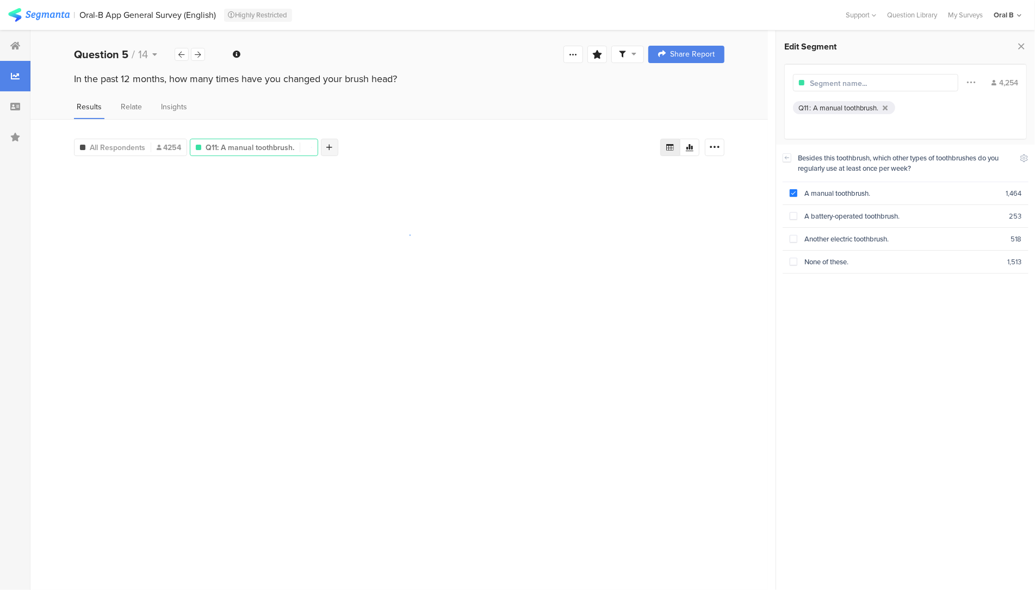
click at [324, 146] on div at bounding box center [329, 147] width 17 height 17
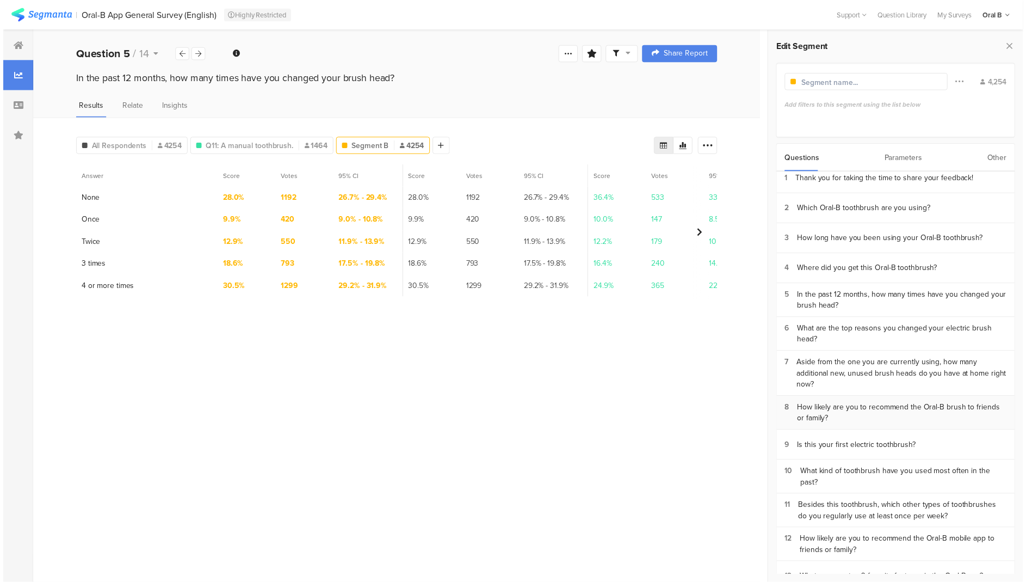
scroll to position [84, 0]
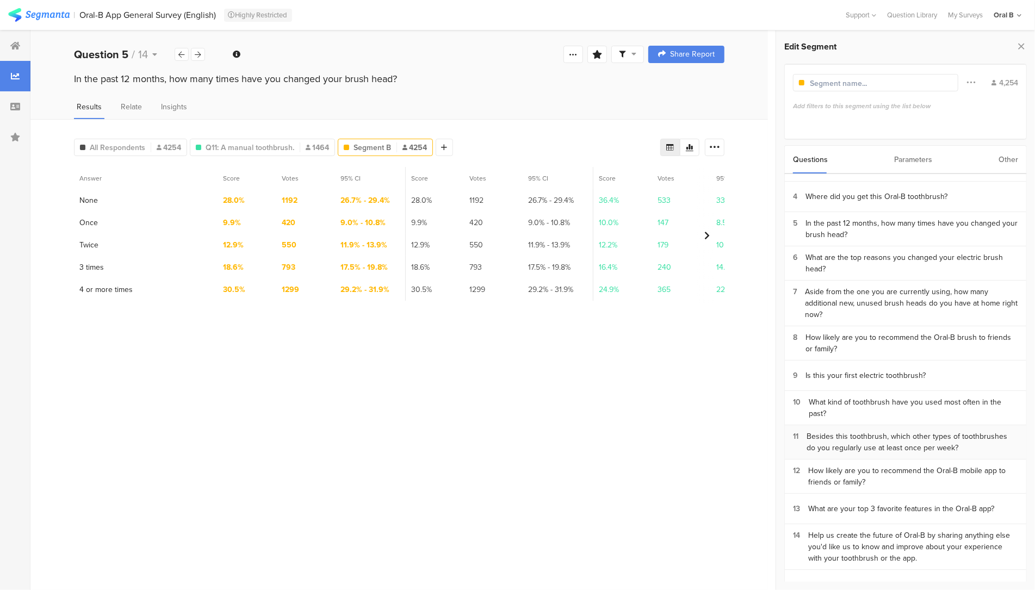
click at [838, 431] on div "Besides this toothbrush, which other types of toothbrushes do you regularly use…" at bounding box center [913, 442] width 212 height 23
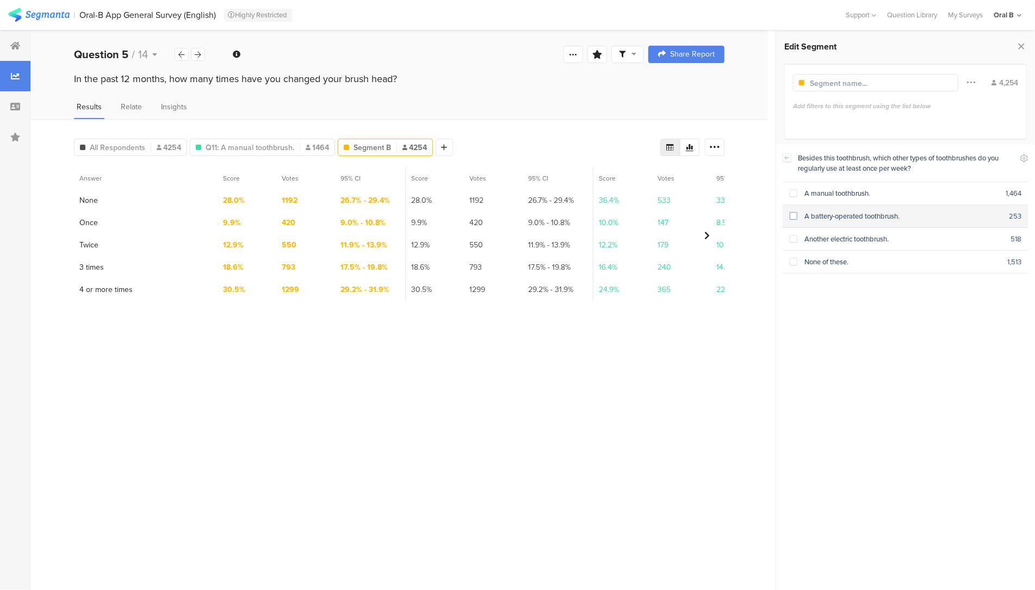
click at [813, 212] on div "A battery-operated toothbrush." at bounding box center [904, 216] width 212 height 10
click at [809, 215] on div "A battery-operated toothbrush." at bounding box center [904, 216] width 212 height 10
click at [834, 257] on div "None of these." at bounding box center [903, 262] width 210 height 10
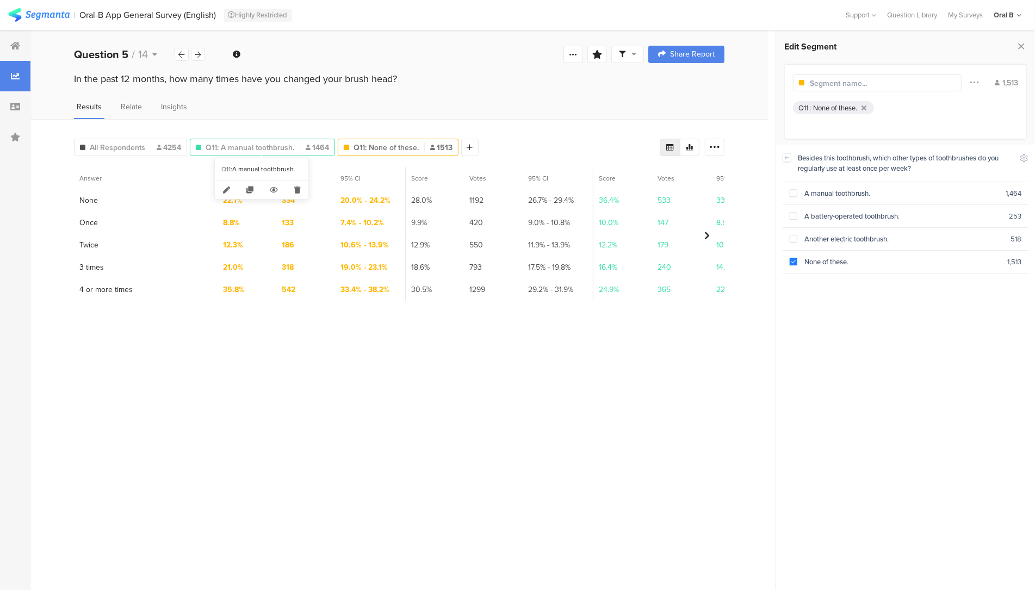
click at [242, 144] on span "Q11: A manual toothbrush." at bounding box center [250, 147] width 89 height 11
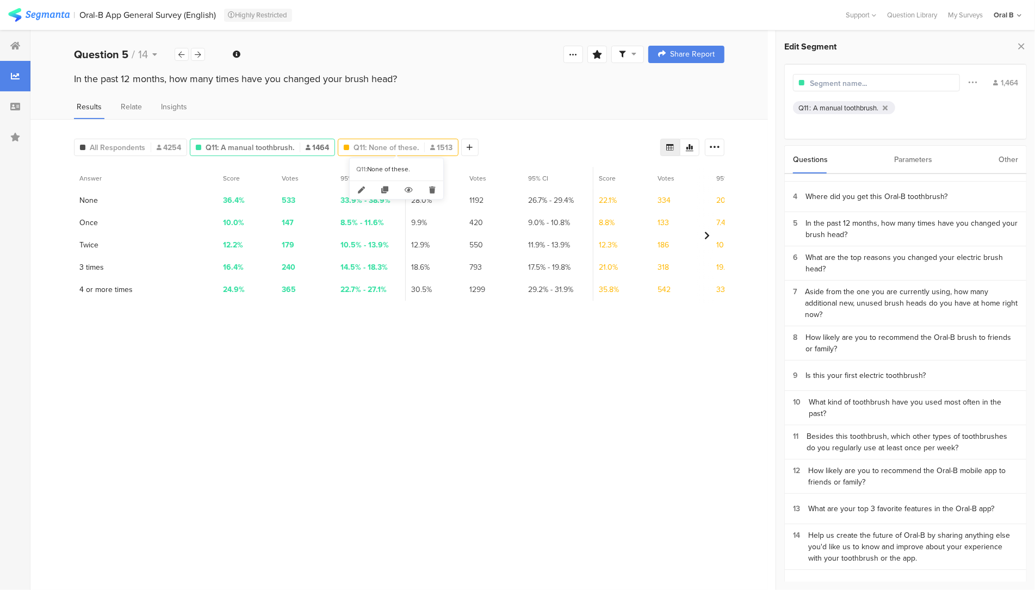
click at [373, 145] on span "Q11: None of these." at bounding box center [386, 147] width 65 height 11
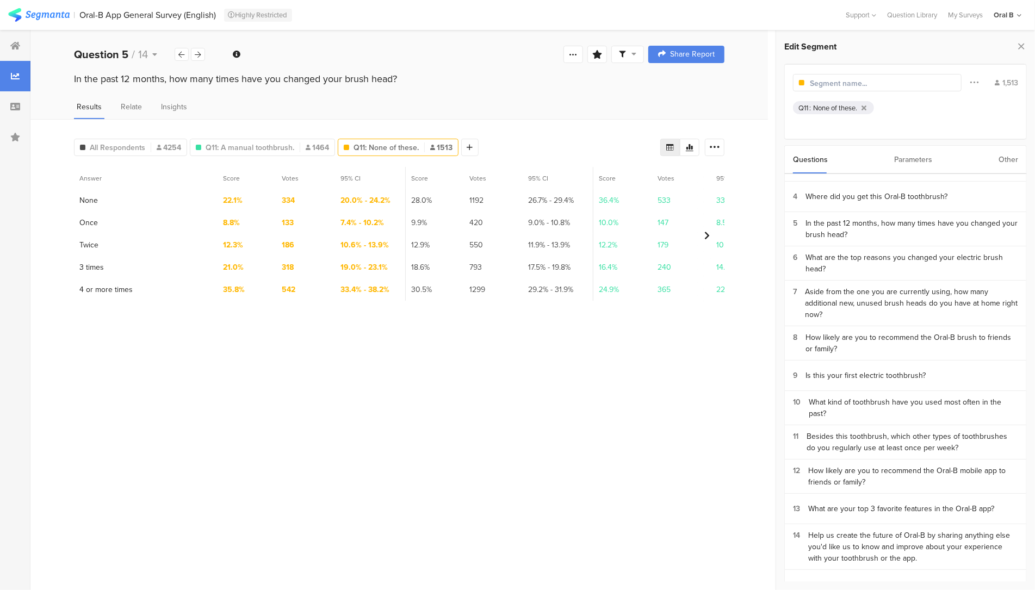
click at [900, 159] on div "Parameters" at bounding box center [913, 160] width 38 height 28
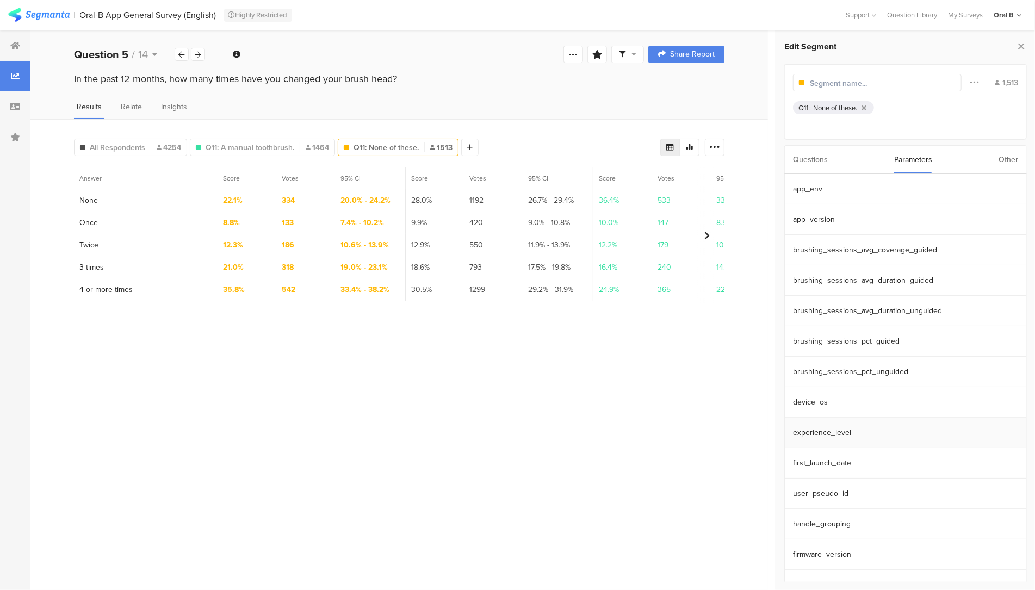
click at [814, 443] on section "experience_level" at bounding box center [906, 433] width 242 height 30
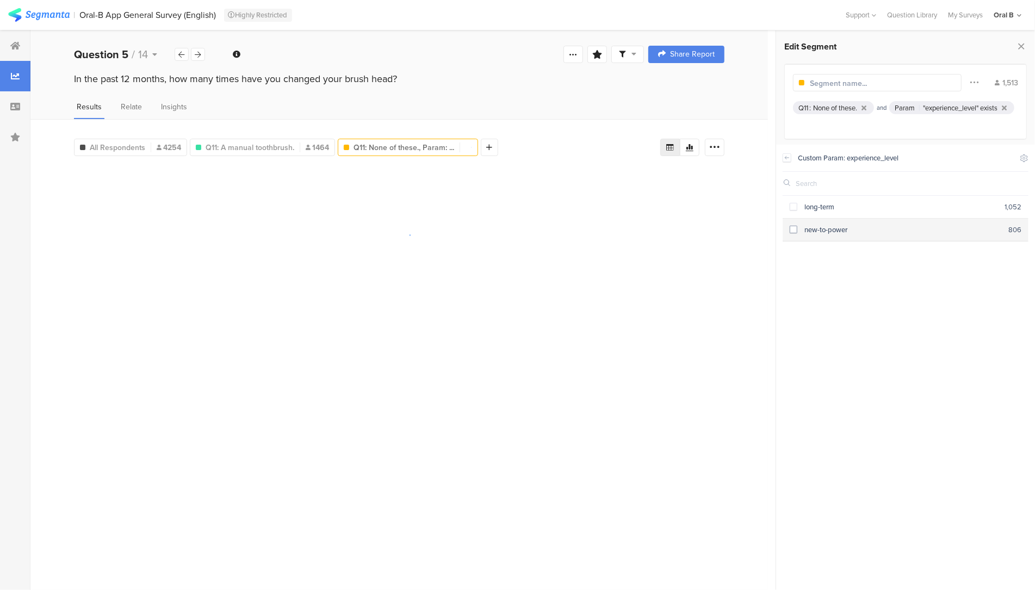
click at [806, 232] on div "new-to-power" at bounding box center [903, 230] width 211 height 10
click at [817, 225] on div "new-to-power" at bounding box center [903, 230] width 211 height 10
click at [792, 211] on span at bounding box center [794, 207] width 8 height 9
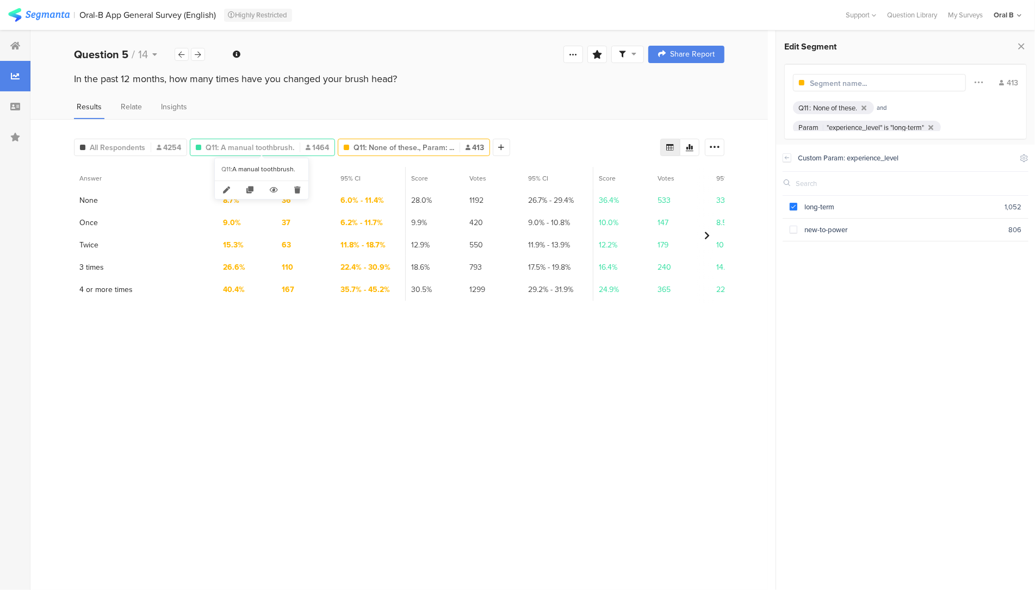
click at [257, 146] on span "Q11: A manual toothbrush." at bounding box center [250, 147] width 89 height 11
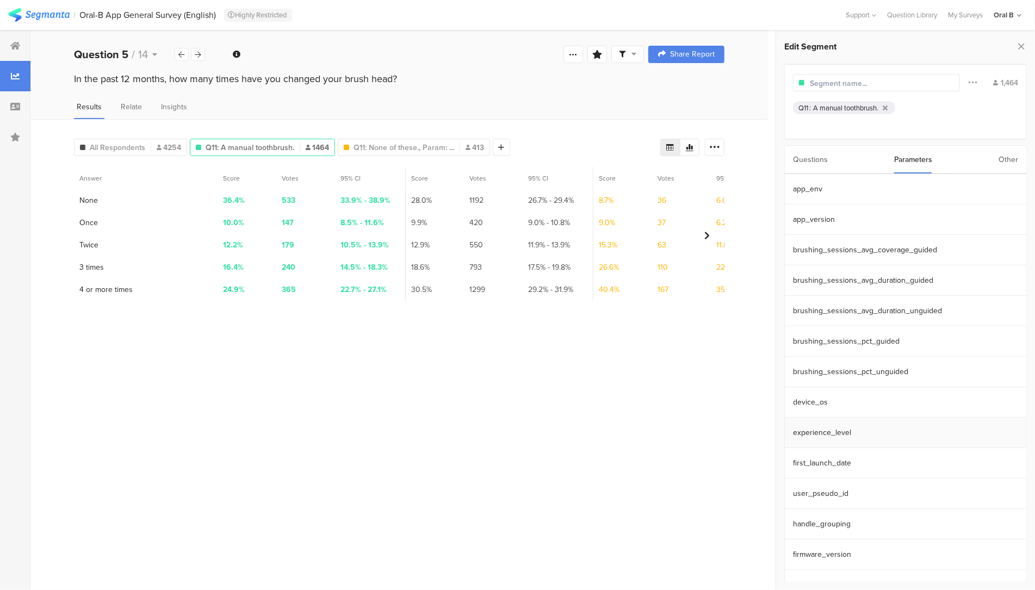
click at [846, 438] on section "experience_level" at bounding box center [906, 433] width 242 height 30
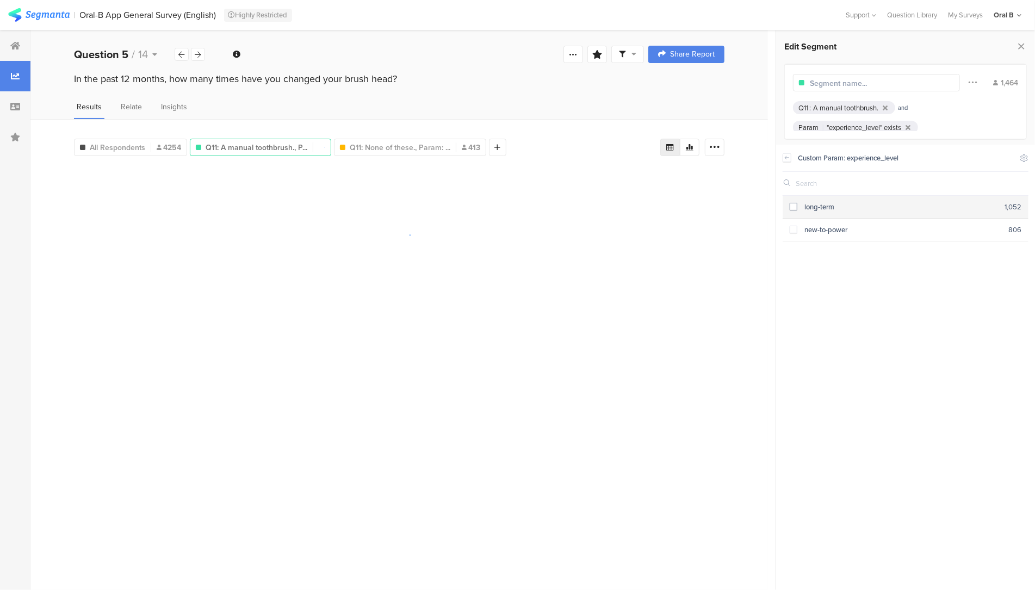
click at [801, 202] on div "long-term" at bounding box center [901, 207] width 207 height 10
click at [362, 142] on span "Q11: None of these., Param: ..." at bounding box center [400, 147] width 101 height 11
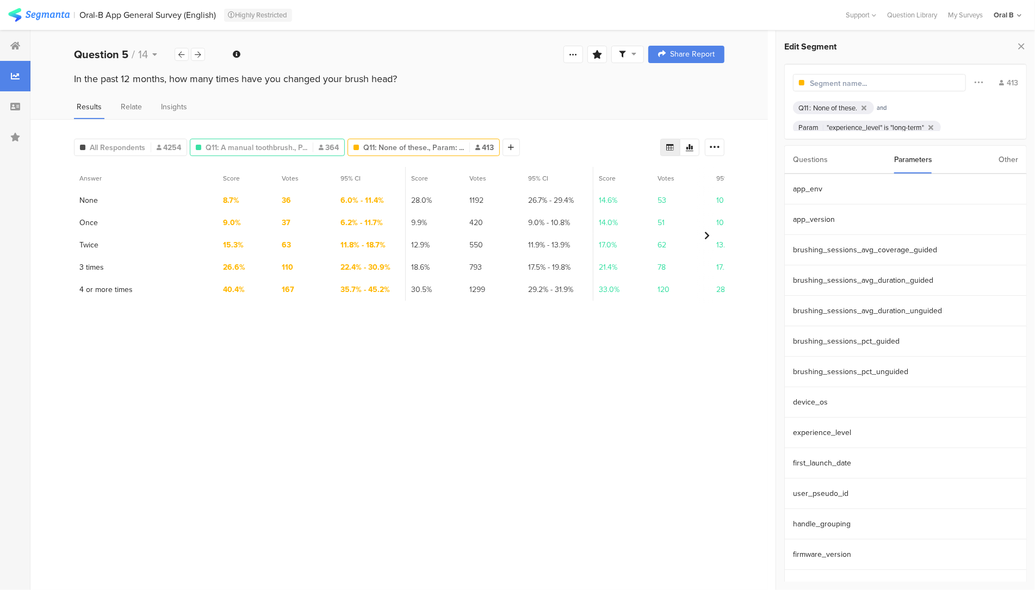
click at [231, 139] on div "Q11: A manual toothbrush., P... 364" at bounding box center [267, 147] width 155 height 17
click at [227, 145] on span "Q11: A manual toothbrush., P..." at bounding box center [257, 147] width 102 height 11
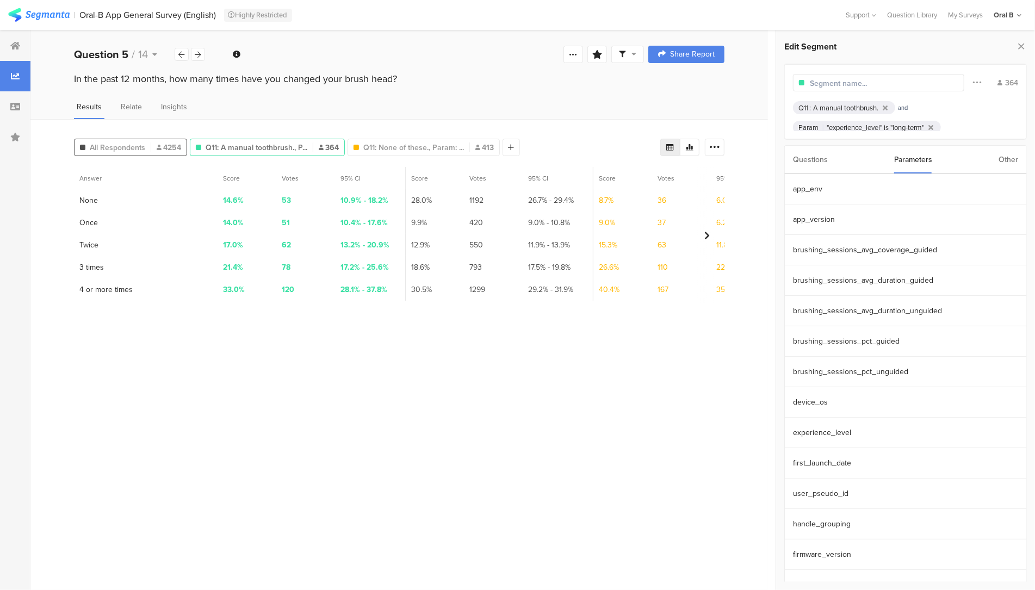
click at [111, 148] on span "All Respondents" at bounding box center [117, 147] width 55 height 11
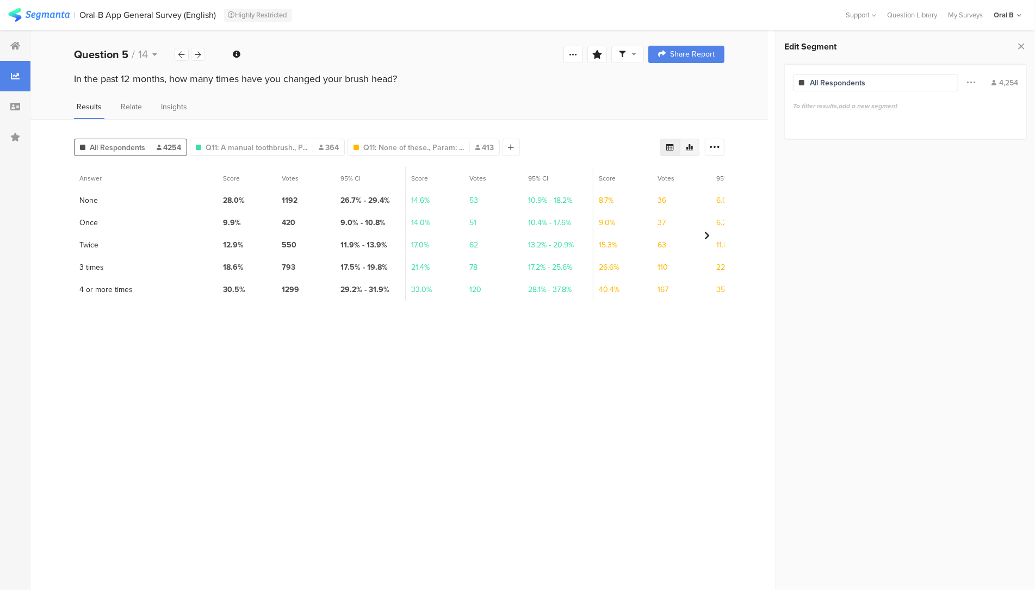
click at [694, 150] on div at bounding box center [690, 147] width 20 height 17
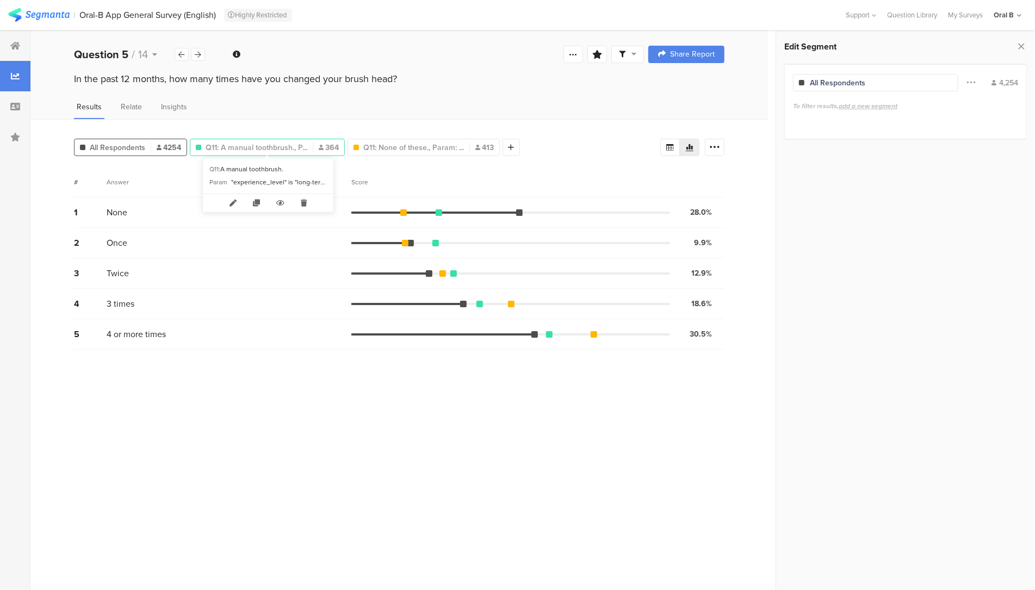
click at [269, 151] on span "Q11: A manual toothbrush., P..." at bounding box center [257, 147] width 102 height 11
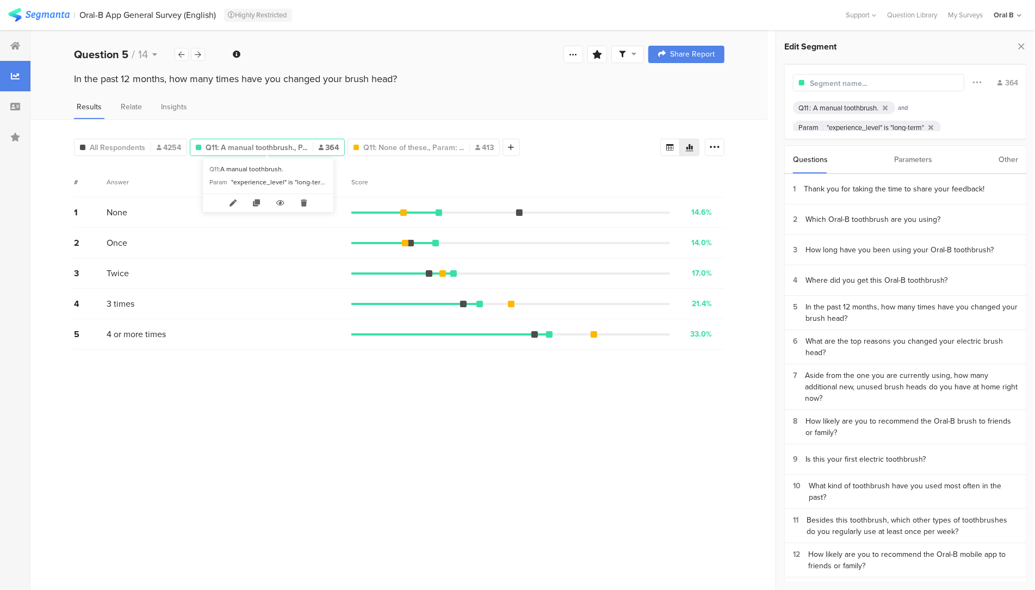
click at [268, 147] on span "Q11: A manual toothbrush., P..." at bounding box center [257, 147] width 102 height 11
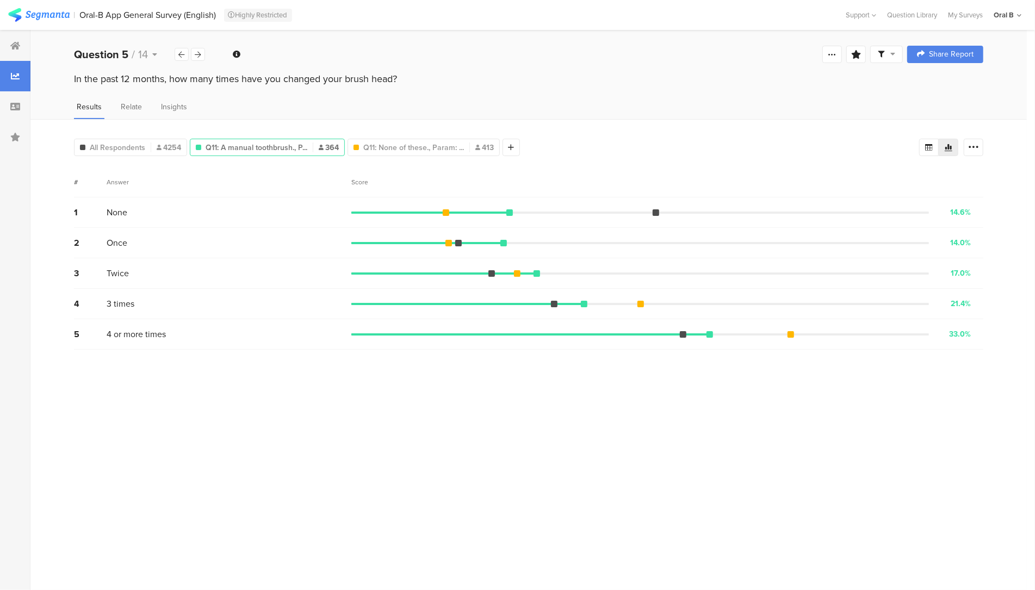
click at [269, 147] on span "Q11: A manual toothbrush., P..." at bounding box center [257, 147] width 102 height 11
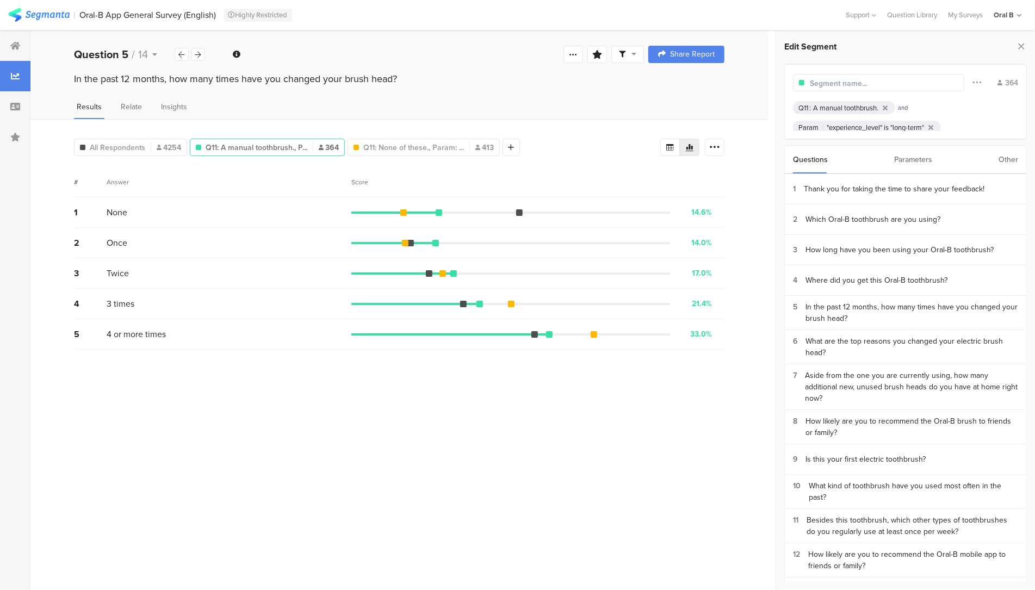
click at [939, 123] on div "Param "experience_level" is "long-term"" at bounding box center [867, 127] width 148 height 13
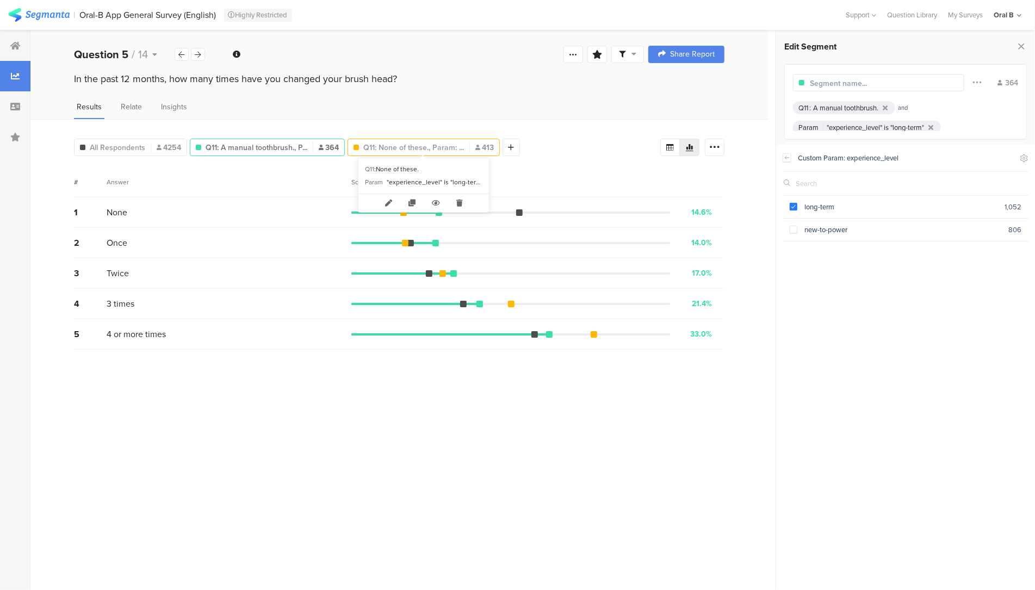
click at [434, 146] on span "Q11: None of these., Param: ..." at bounding box center [413, 147] width 101 height 11
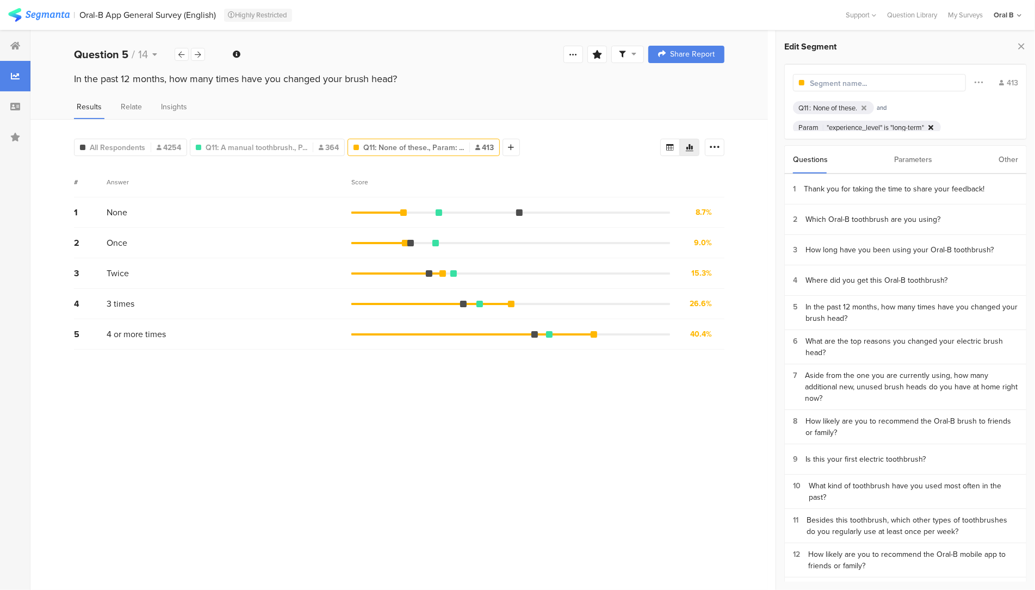
click at [933, 126] on icon at bounding box center [931, 127] width 5 height 7
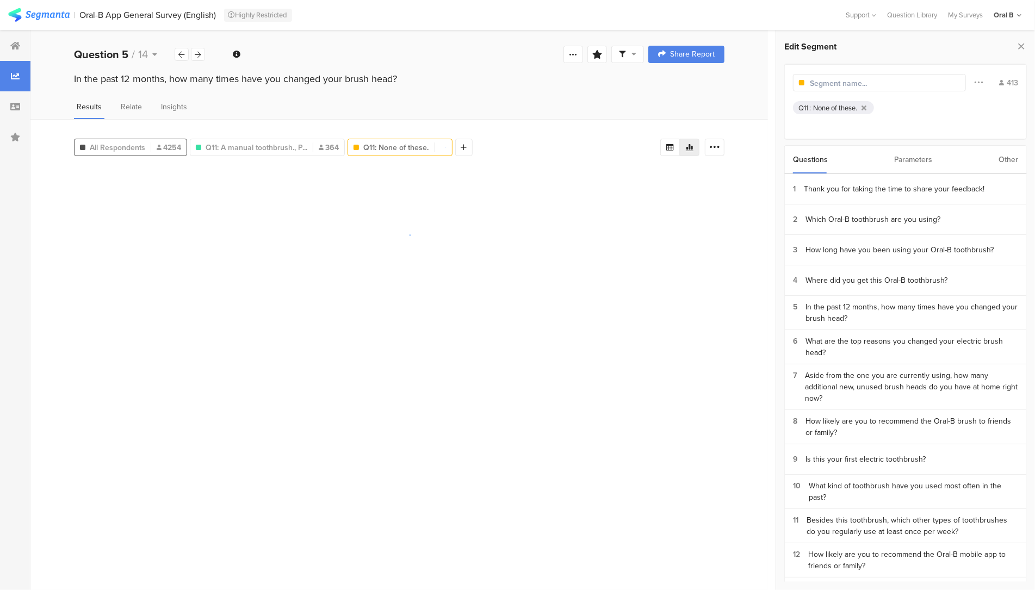
click at [95, 146] on span "All Respondents" at bounding box center [117, 147] width 55 height 11
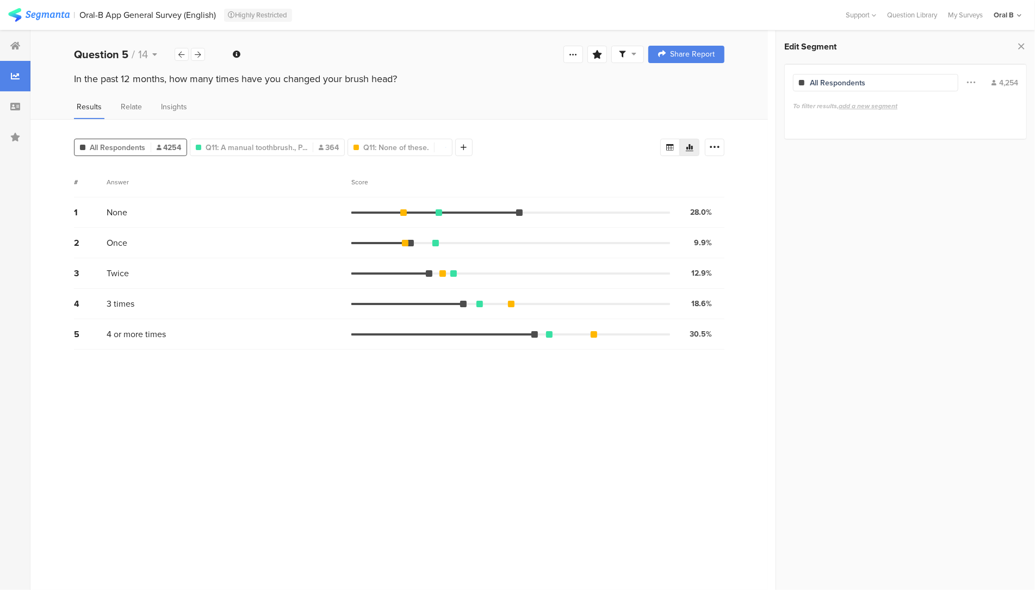
click at [638, 443] on section "# Answer Score 1 None 28.0% 1192 votes 2 Once 9.9% 420 votes 3 Twice 12.9% 550 …" at bounding box center [399, 374] width 651 height 415
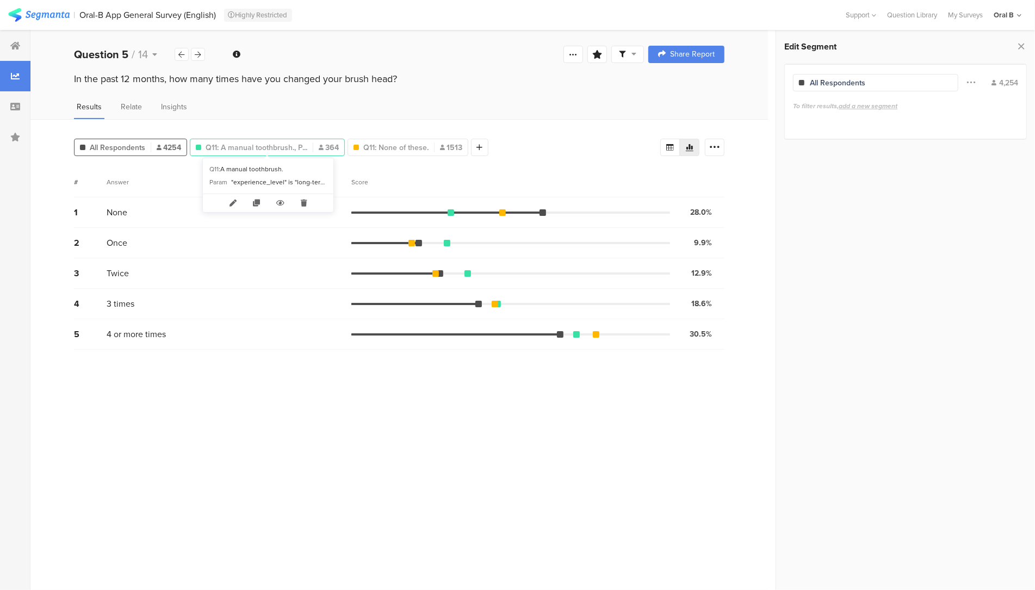
click at [249, 139] on div "Q11: A manual toothbrush., P... 364" at bounding box center [267, 147] width 155 height 17
click at [252, 142] on span "Q11: A manual toothbrush., P..." at bounding box center [257, 147] width 102 height 11
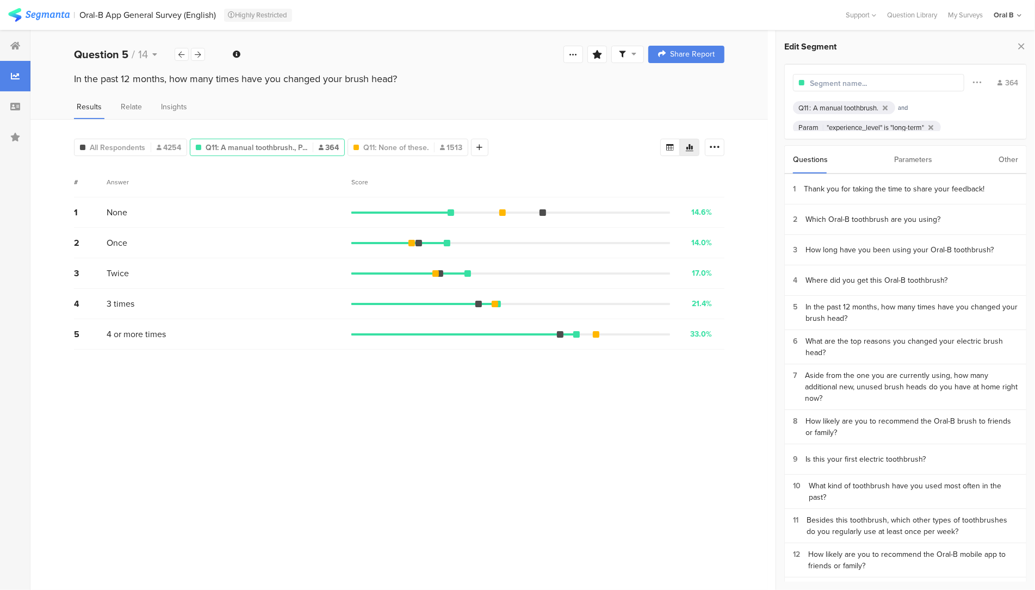
click at [429, 394] on section "# Answer Score 1 None 14.6% 53 votes 2 Once 14.0% 51 votes 3 Twice 17.0% 62 vot…" at bounding box center [399, 374] width 651 height 415
click at [478, 144] on icon at bounding box center [480, 148] width 6 height 8
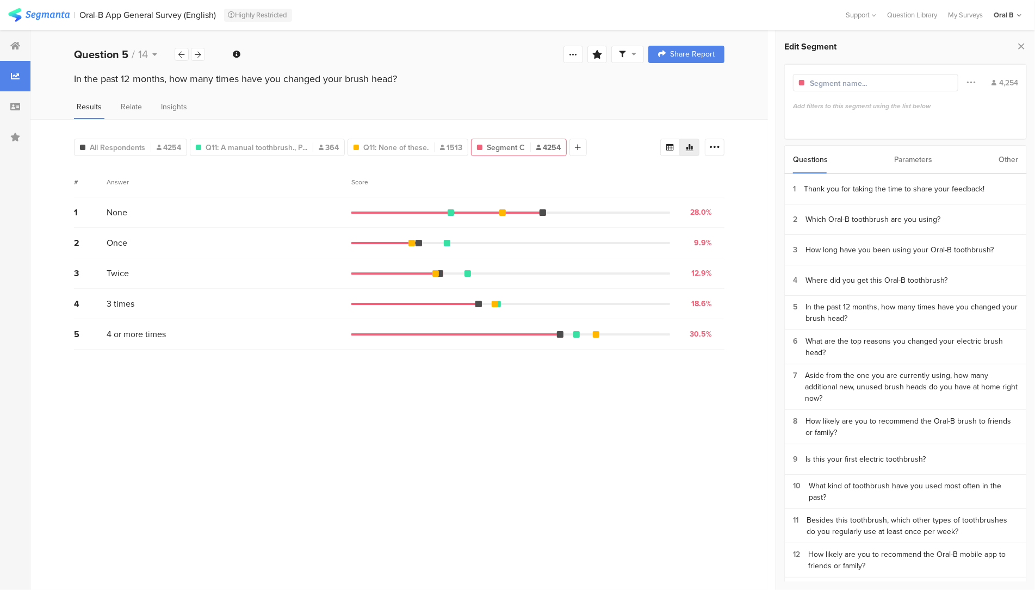
click at [929, 153] on div "Parameters" at bounding box center [913, 160] width 38 height 28
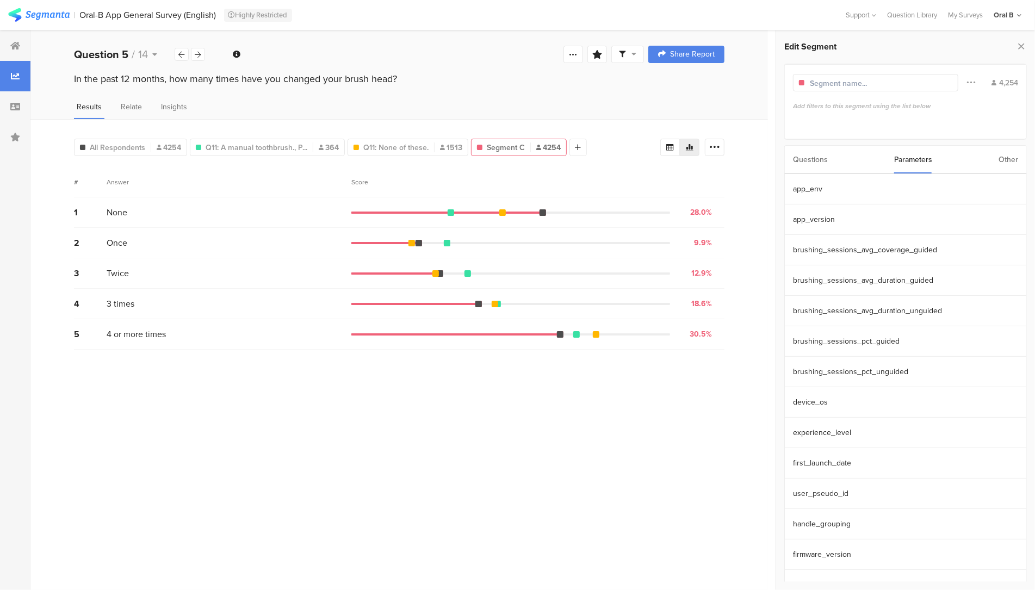
click at [825, 156] on div "Questions" at bounding box center [810, 160] width 35 height 28
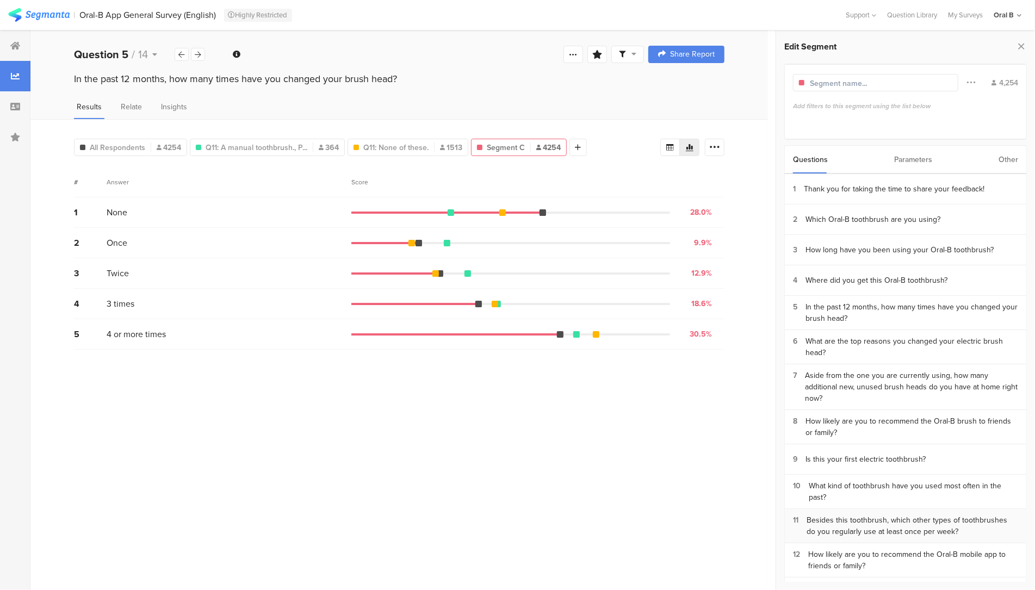
click at [862, 516] on div "Besides this toothbrush, which other types of toothbrushes do you regularly use…" at bounding box center [913, 526] width 212 height 23
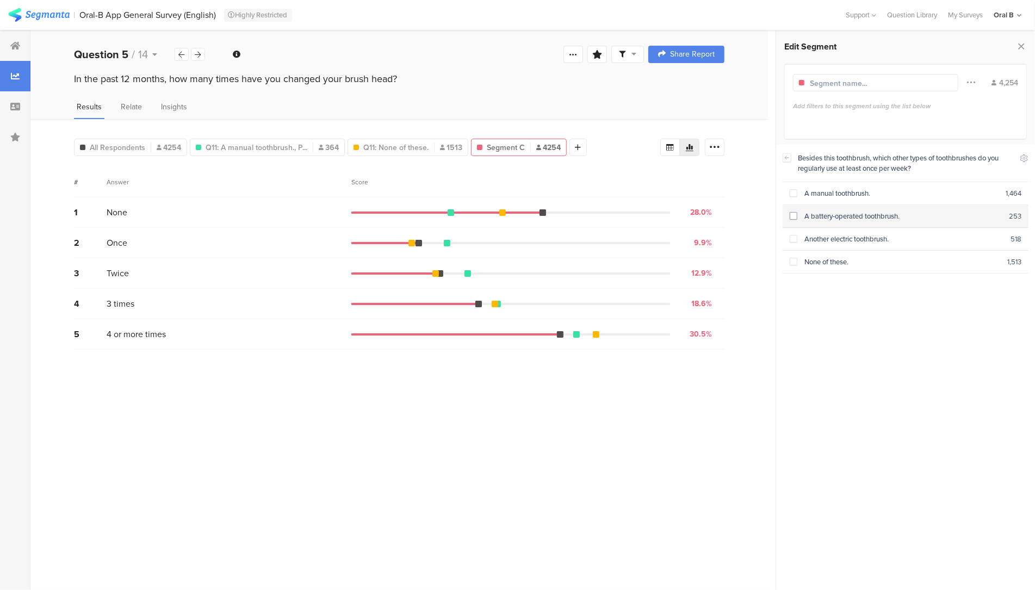
click at [839, 214] on div "A battery-operated toothbrush." at bounding box center [904, 216] width 212 height 10
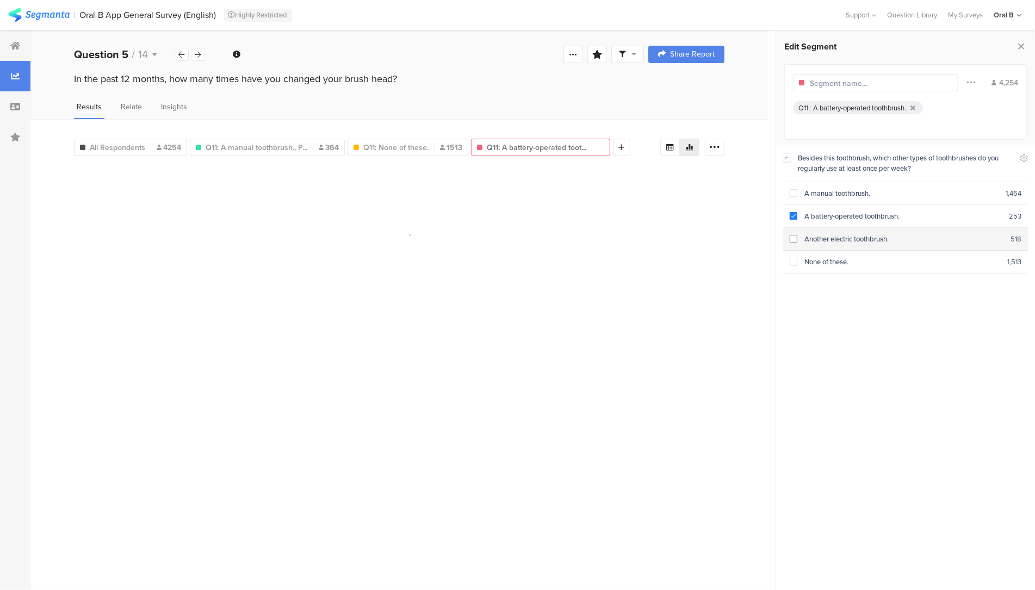
click at [839, 234] on div "Another electric toothbrush." at bounding box center [904, 239] width 213 height 10
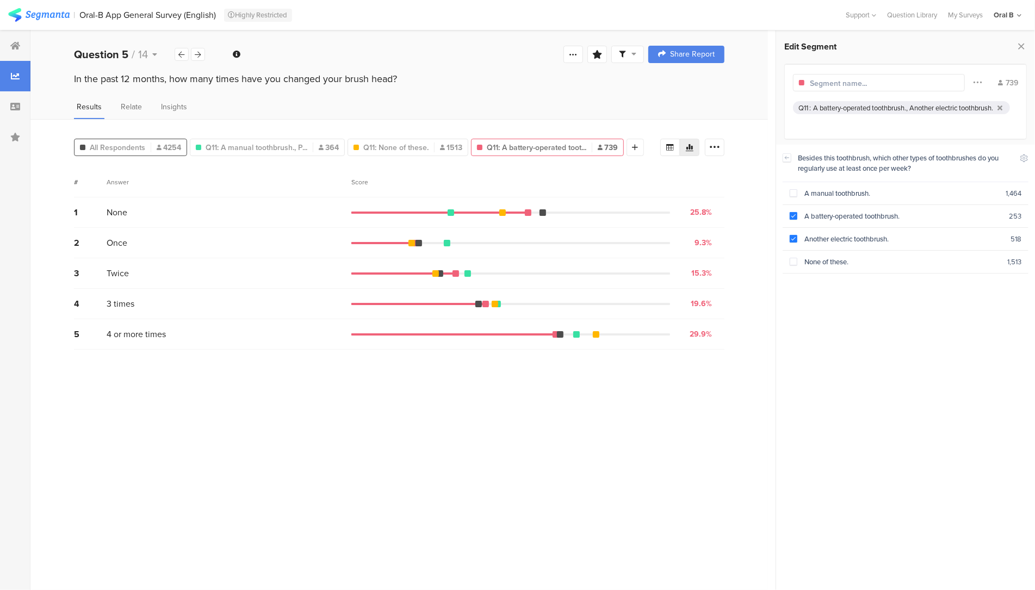
click at [101, 150] on span "All Respondents" at bounding box center [117, 147] width 55 height 11
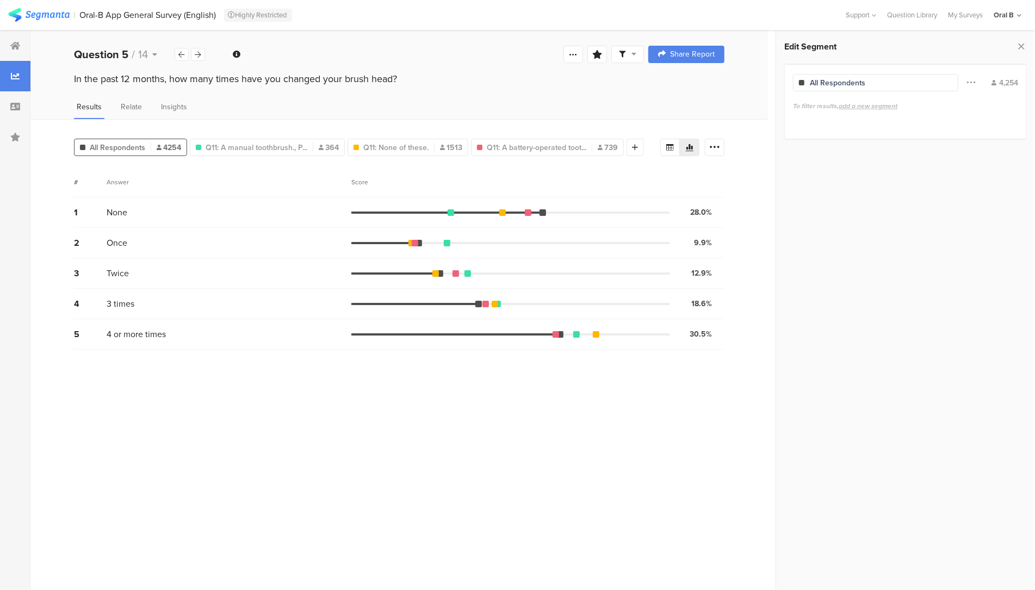
click at [492, 407] on section "# Answer Score 1 None 28.0% 1192 votes 2 Once 9.9% 420 votes 3 Twice 12.9% 550 …" at bounding box center [399, 374] width 651 height 415
click at [492, 464] on section "# Answer Score 1 None 28.0% 1192 votes 2 Once 9.9% 420 votes 3 Twice 12.9% 550 …" at bounding box center [399, 374] width 651 height 415
click at [542, 476] on section "# Answer Score 1 None 28.0% 1192 votes 2 Once 9.9% 420 votes 3 Twice 12.9% 550 …" at bounding box center [399, 374] width 651 height 415
click at [280, 151] on span "Q11: A manual toothbrush., P..." at bounding box center [257, 147] width 102 height 11
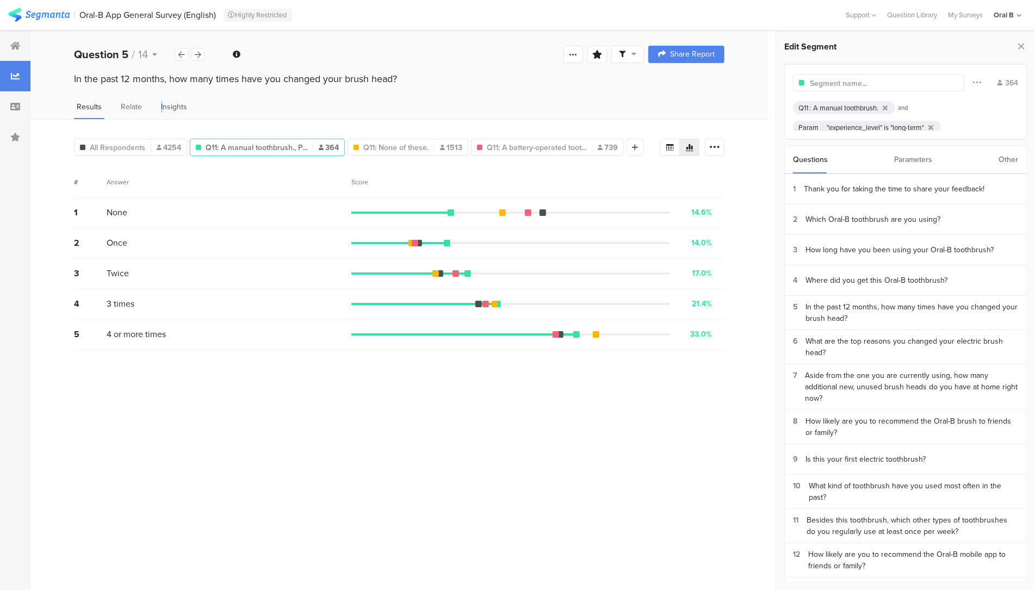
click at [161, 104] on span "Insights" at bounding box center [174, 106] width 26 height 11
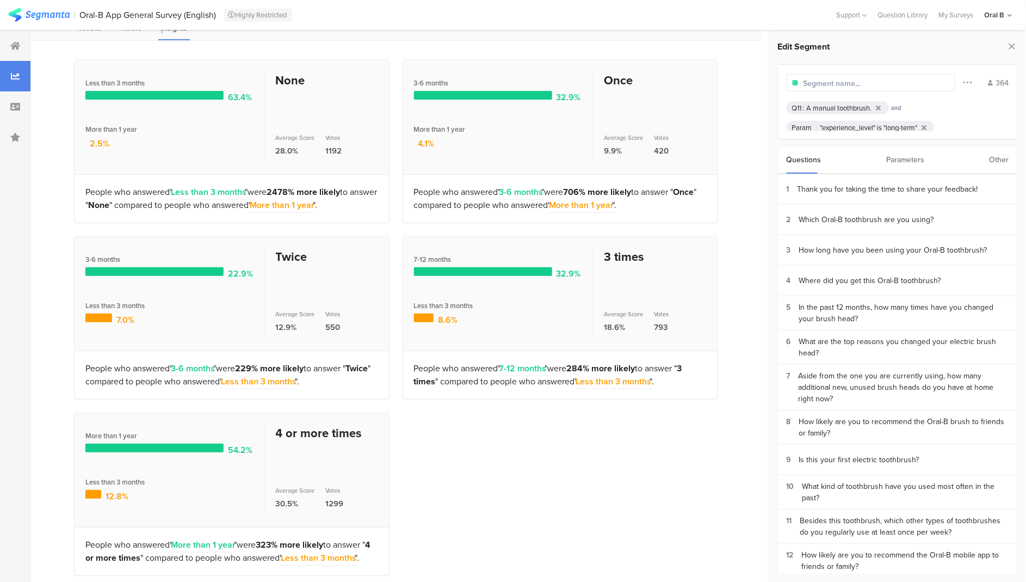
scroll to position [79, 0]
click at [65, 40] on div "All Respondents 4254 Q11: A manual toothbrush., P... 364 Q11: None of these. 15…" at bounding box center [395, 311] width 731 height 543
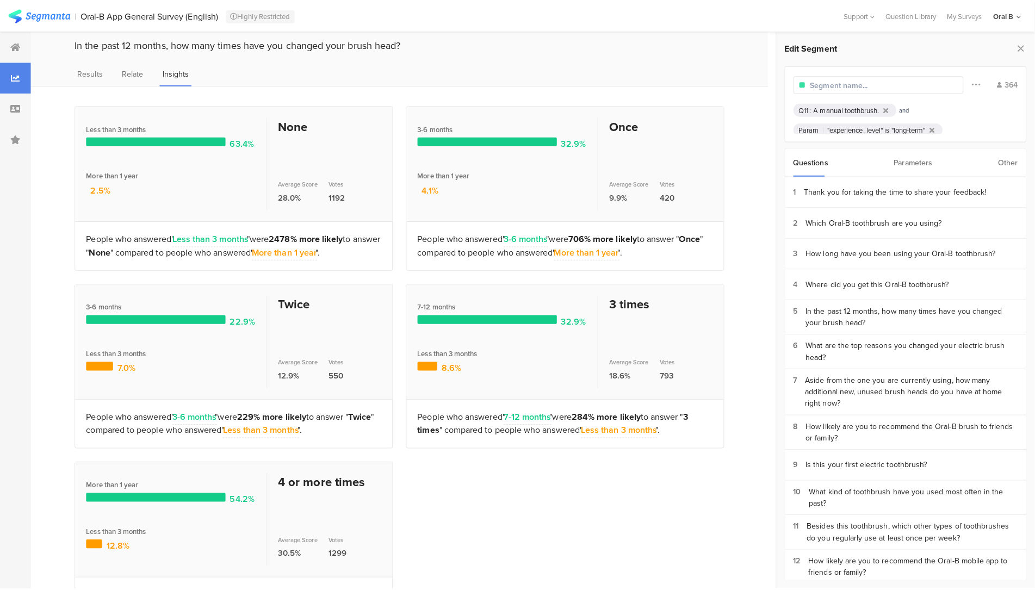
scroll to position [0, 0]
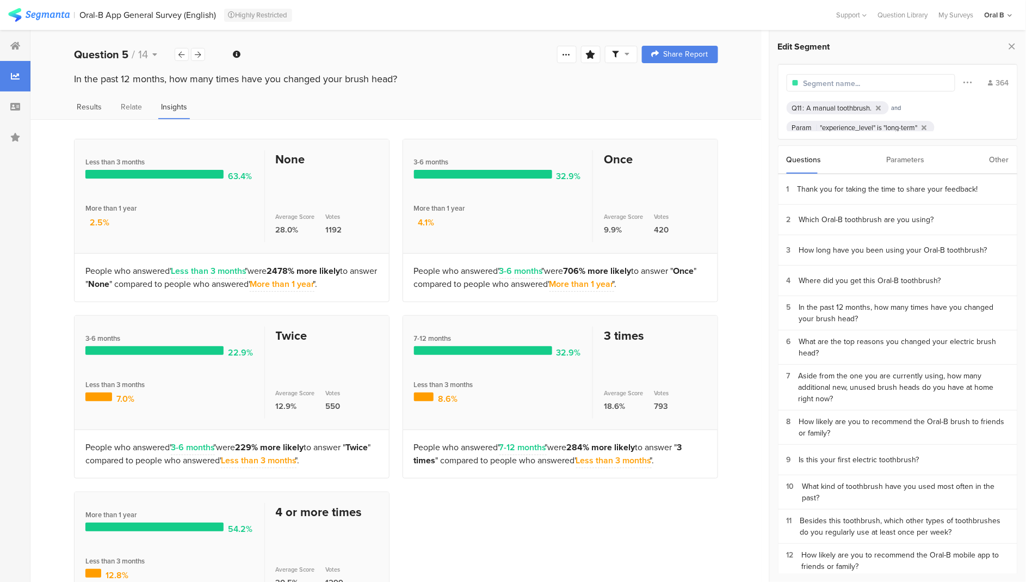
click at [89, 104] on span "Results" at bounding box center [89, 106] width 25 height 11
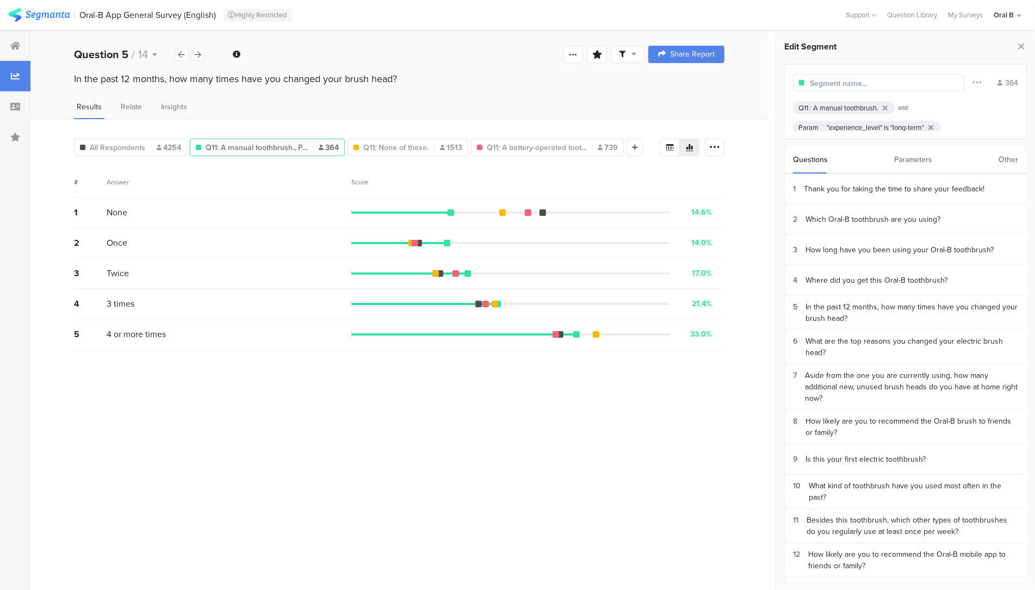
click at [560, 466] on section "# Answer Score 1 None 14.6% 53 votes 2 Once 14.0% 51 votes 3 Twice 17.0% 62 vot…" at bounding box center [399, 374] width 651 height 415
click at [295, 143] on span "Q11: A manual toothbrush., P..." at bounding box center [257, 147] width 102 height 11
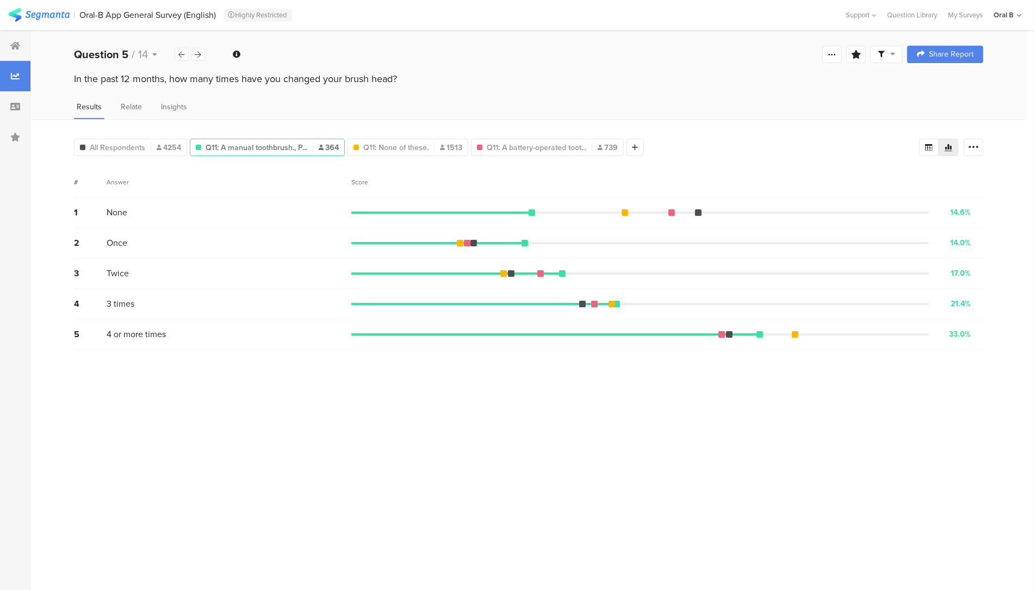
click at [295, 143] on span "Q11: A manual toothbrush., P..." at bounding box center [257, 147] width 102 height 11
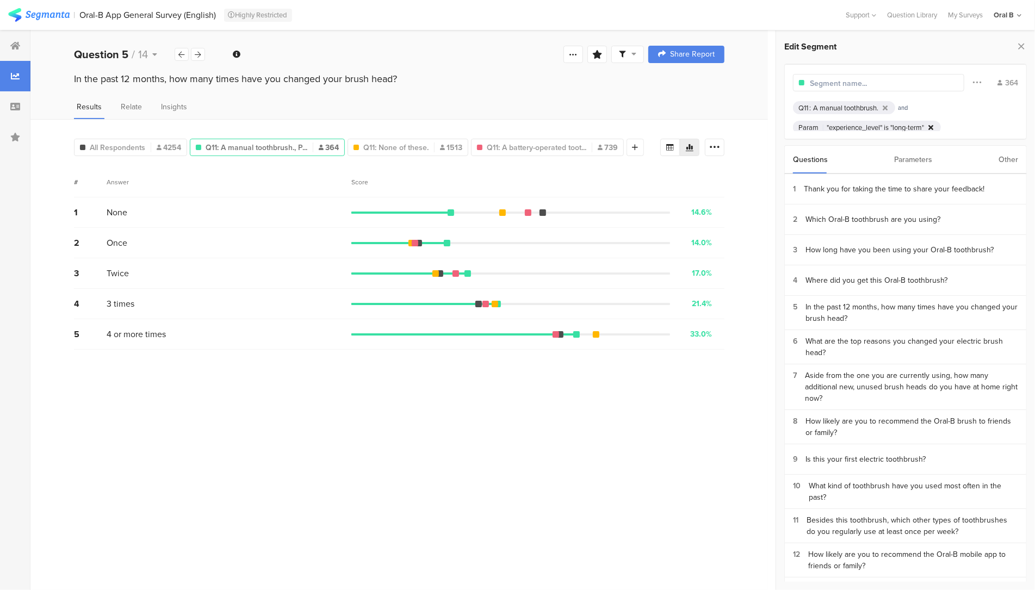
click at [934, 125] on icon at bounding box center [931, 127] width 5 height 7
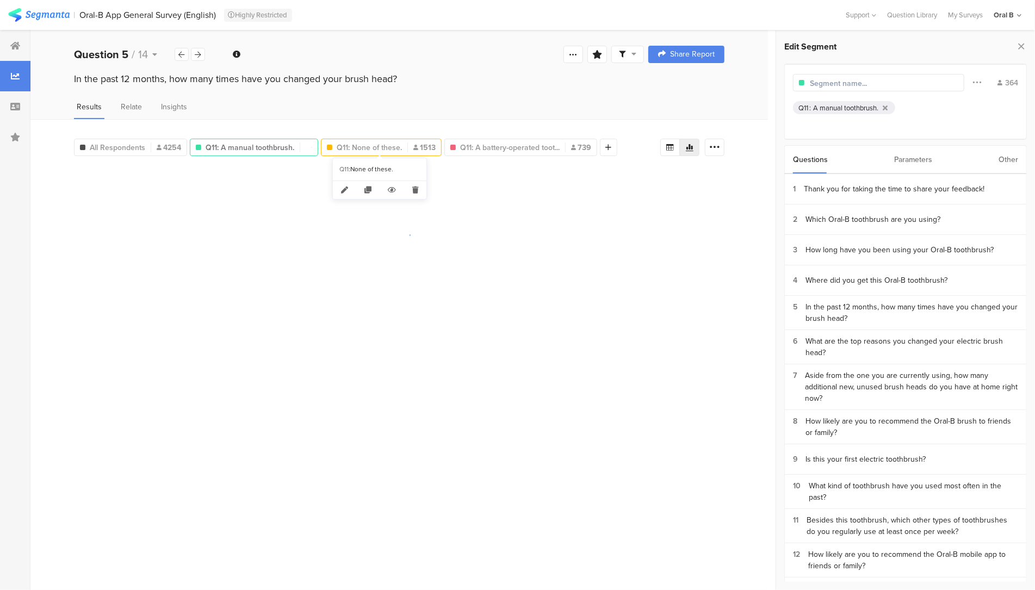
click at [388, 149] on span "Q11: None of these." at bounding box center [369, 147] width 65 height 11
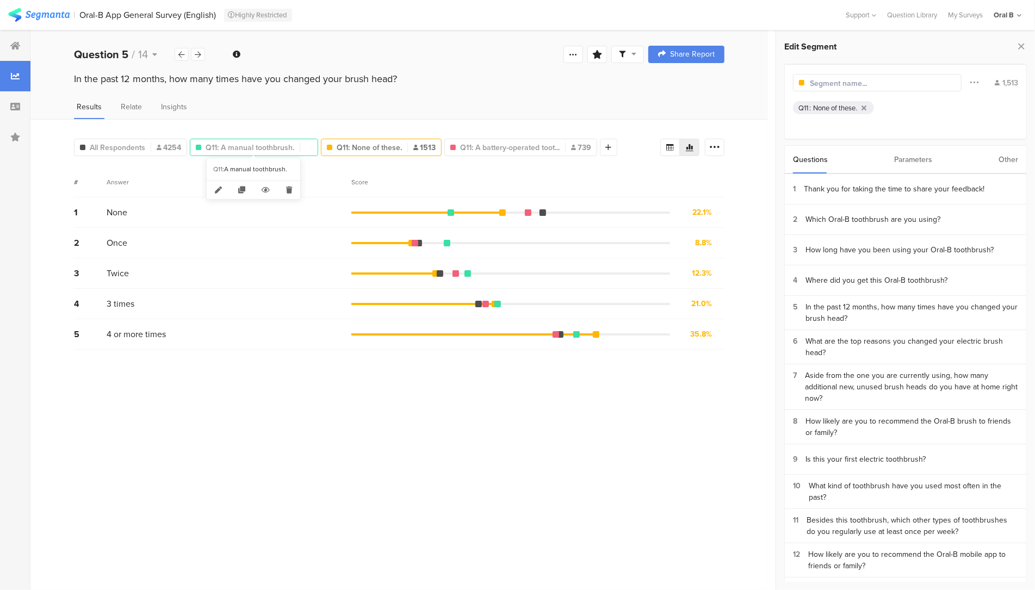
click at [231, 145] on span "Q11: A manual toothbrush." at bounding box center [250, 147] width 89 height 11
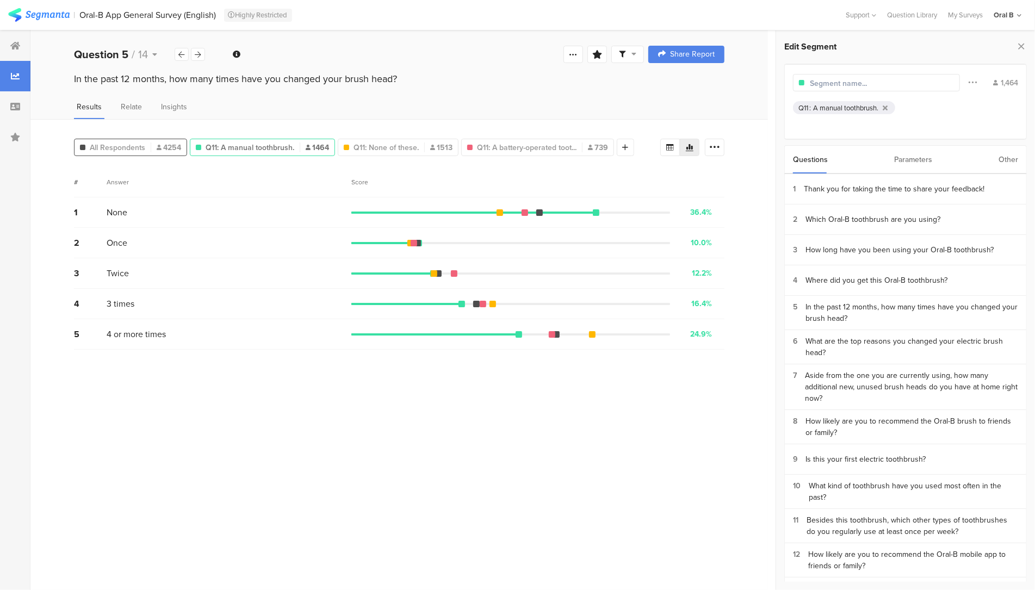
click at [132, 153] on div "All Respondents 4254" at bounding box center [130, 147] width 113 height 17
click at [128, 146] on span "All Respondents" at bounding box center [117, 147] width 55 height 11
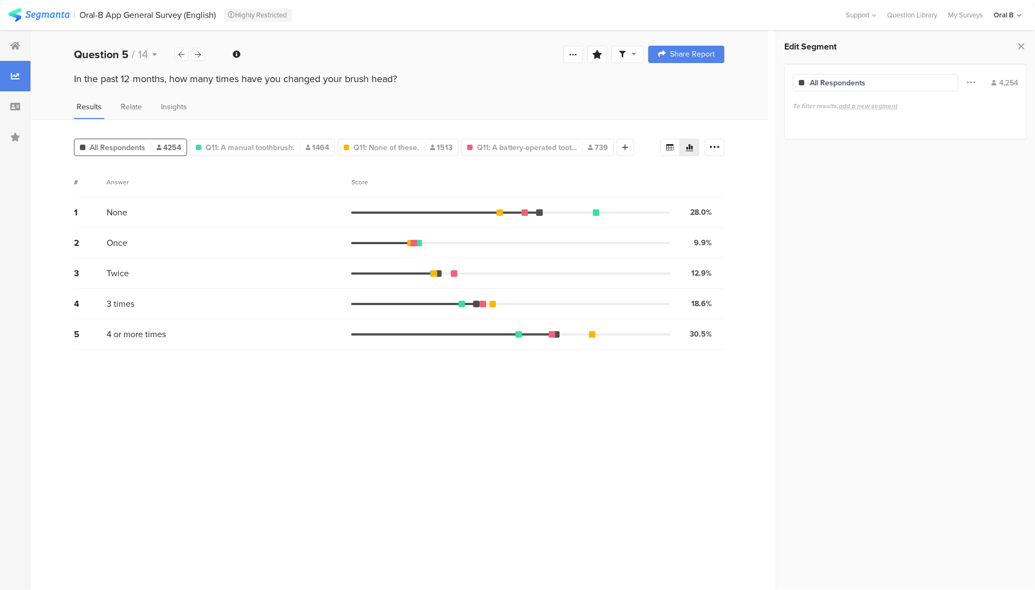
click at [635, 540] on section "# Answer Score 1 None 28.0% 1192 votes 2 Once 9.9% 420 votes 3 Twice 12.9% 550 …" at bounding box center [399, 374] width 651 height 415
click at [264, 145] on span "Q11: A manual toothbrush." at bounding box center [250, 147] width 89 height 11
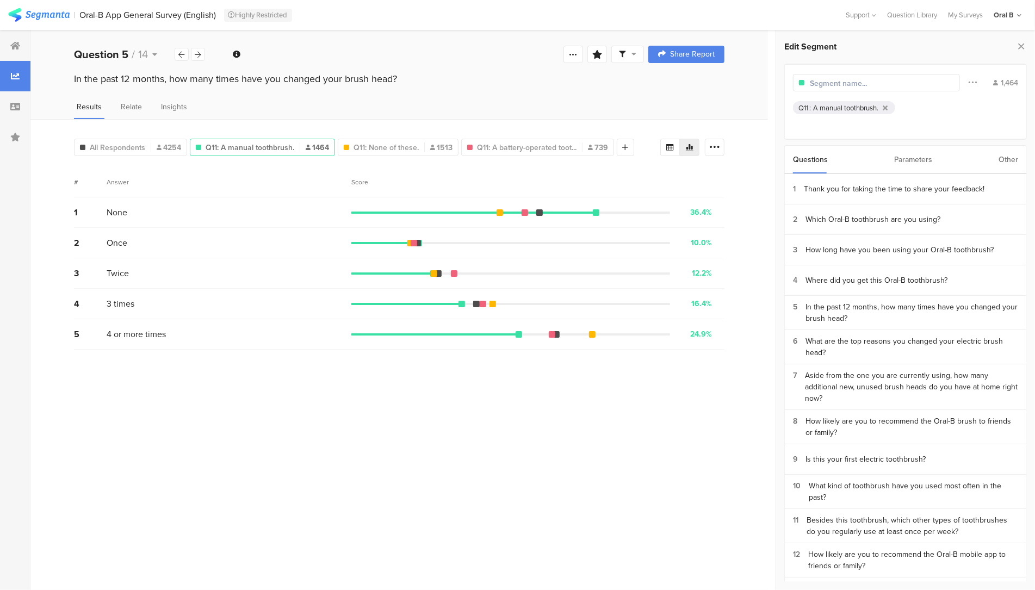
click at [850, 105] on div "A manual toothbrush." at bounding box center [845, 108] width 65 height 10
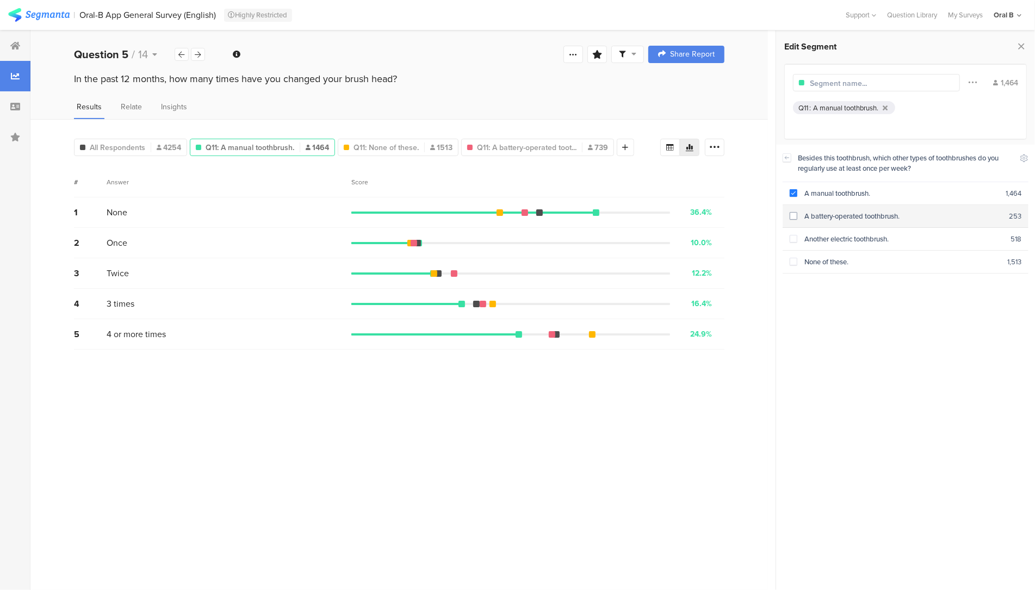
click at [836, 215] on div "A battery-operated toothbrush." at bounding box center [904, 216] width 212 height 10
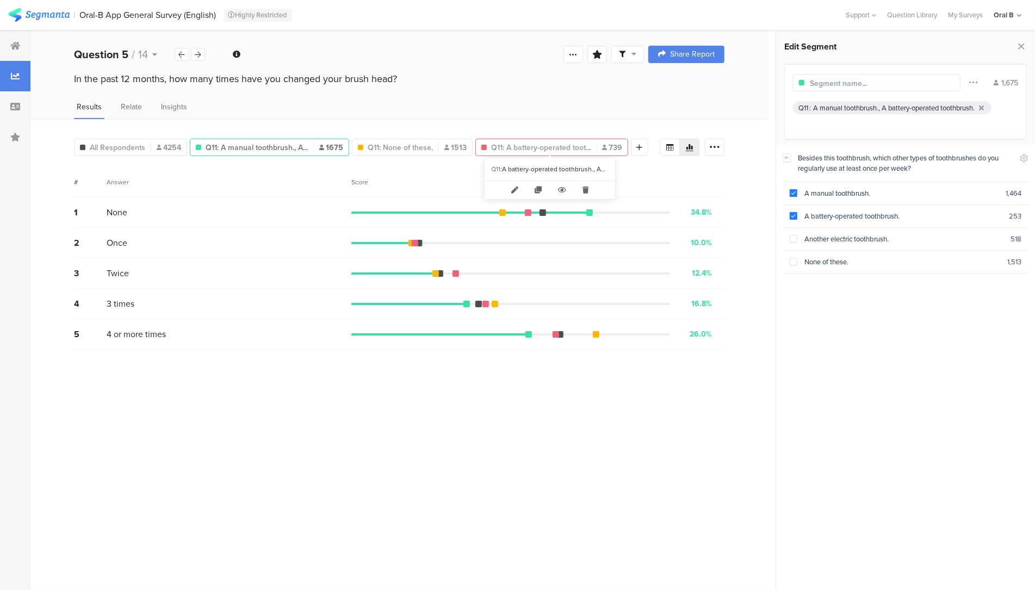
click at [530, 143] on span "Q11: A battery-operated toot..." at bounding box center [541, 147] width 100 height 11
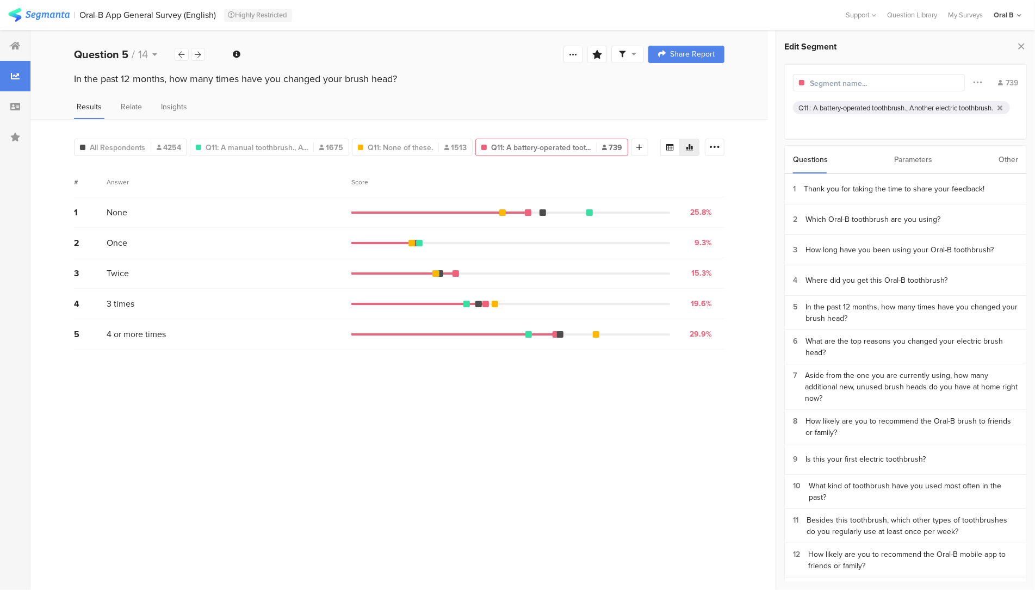
click at [887, 106] on div "A battery-operated toothbrush., Another electric toothbrush." at bounding box center [903, 108] width 180 height 10
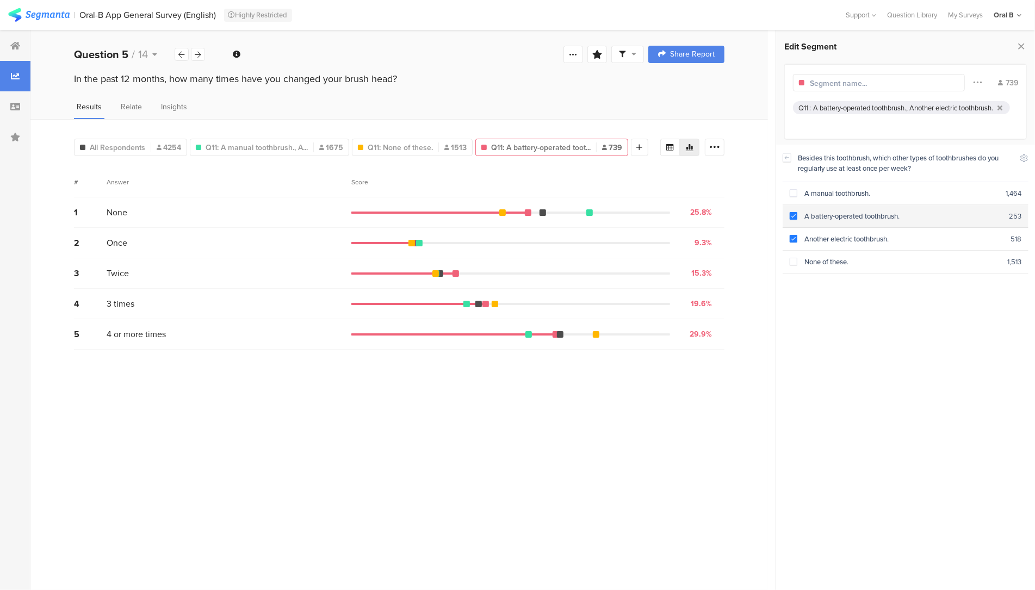
click at [795, 213] on span at bounding box center [794, 216] width 8 height 8
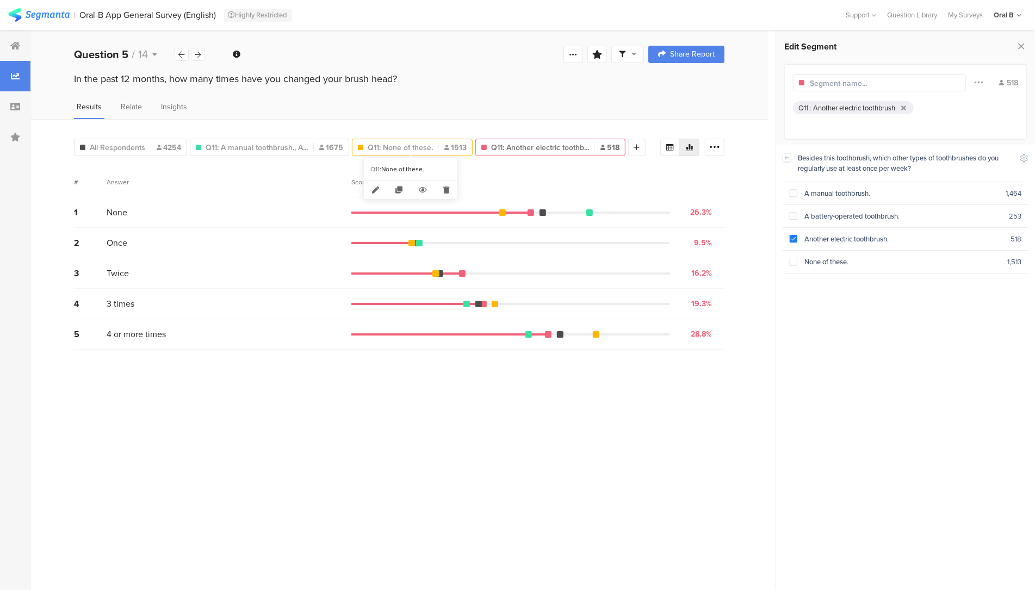
click at [429, 142] on span "Q11: None of these." at bounding box center [400, 147] width 65 height 11
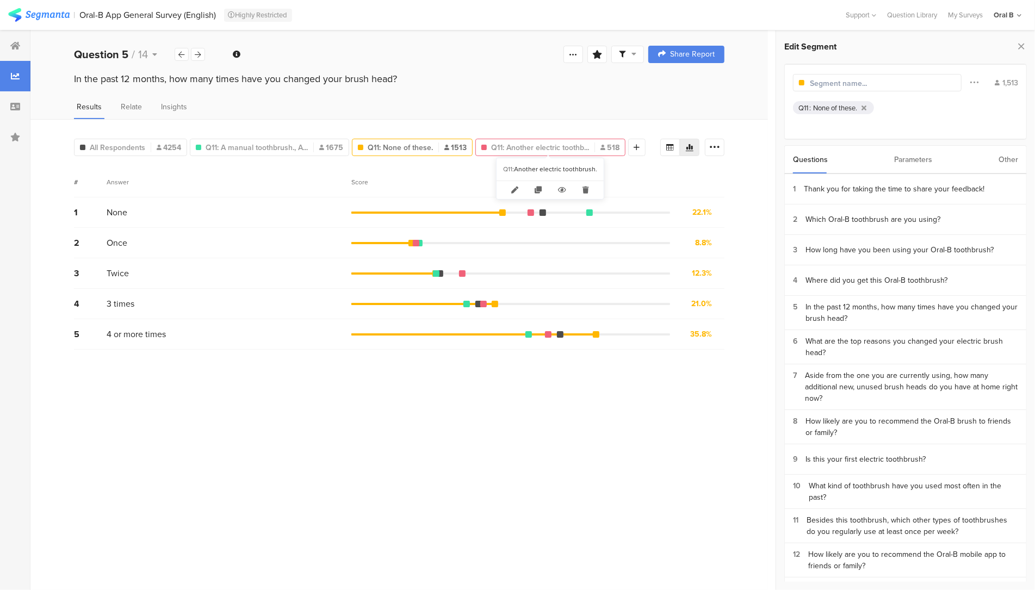
click at [566, 139] on div "Q11: Another electric toothb... 518" at bounding box center [550, 147] width 150 height 17
click at [562, 145] on span "Q11: Another electric toothb..." at bounding box center [540, 147] width 98 height 11
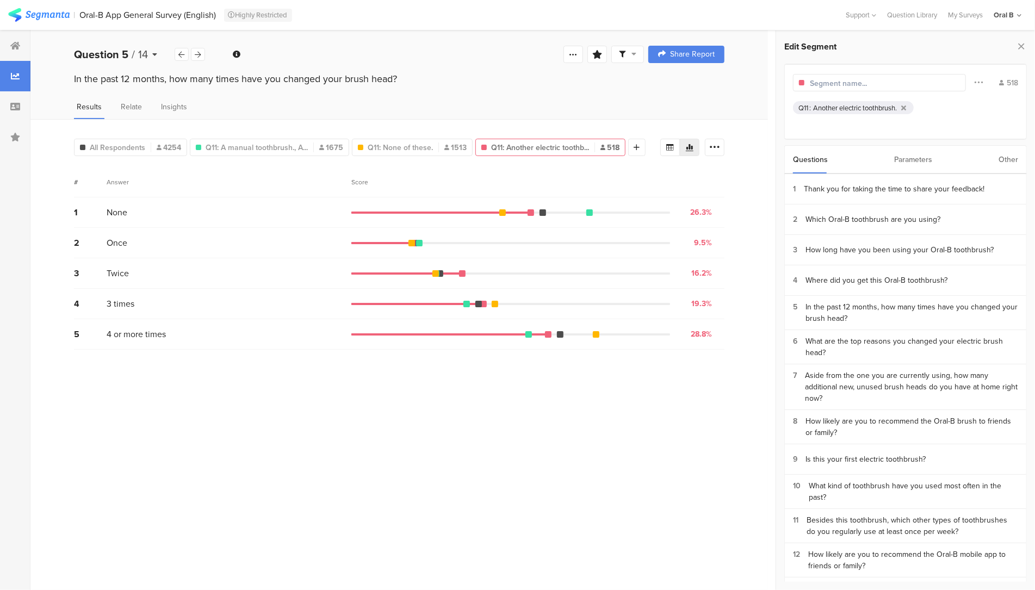
click at [144, 51] on span "14" at bounding box center [143, 54] width 10 height 16
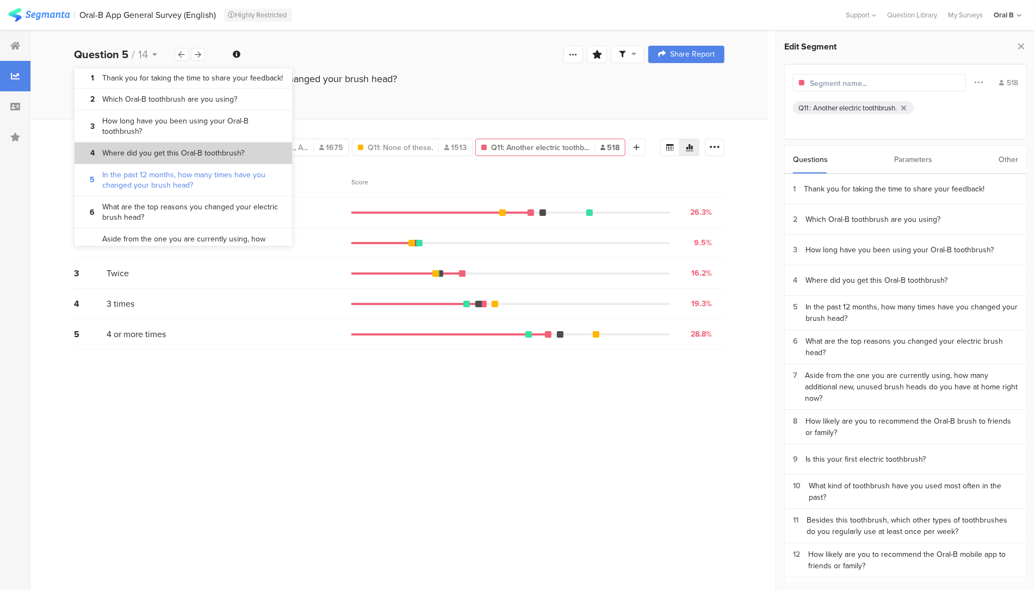
scroll to position [25, 0]
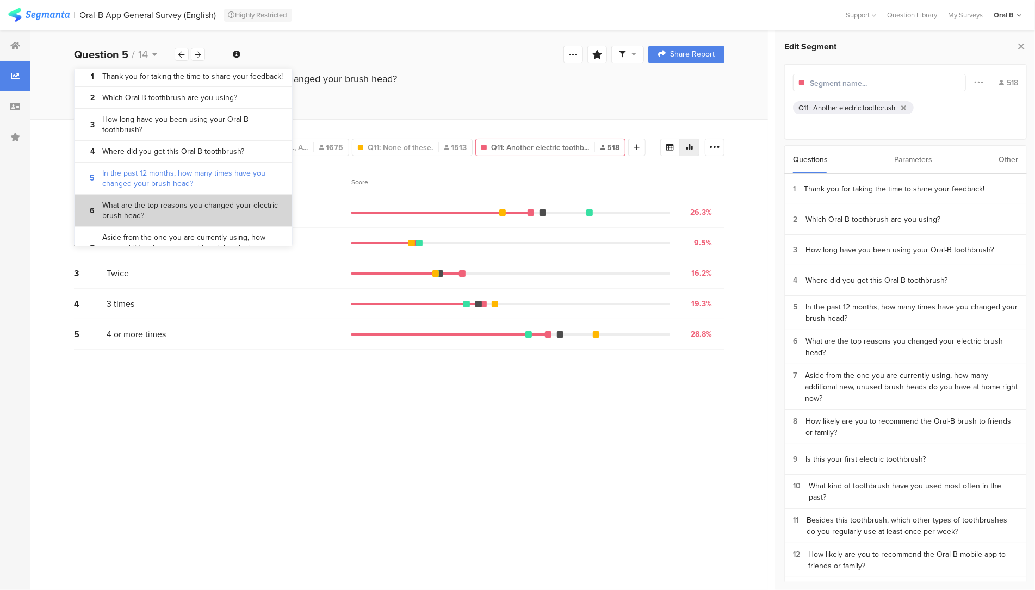
click at [164, 211] on bdi "What are the top reasons you changed your electric brush head?" at bounding box center [193, 210] width 182 height 21
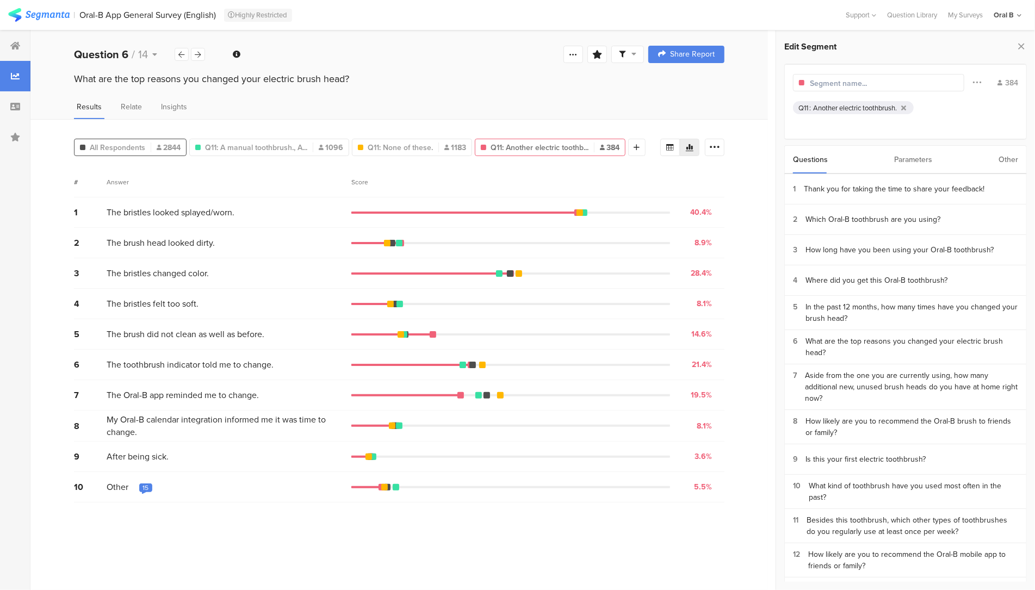
click at [119, 147] on span "All Respondents" at bounding box center [117, 147] width 55 height 11
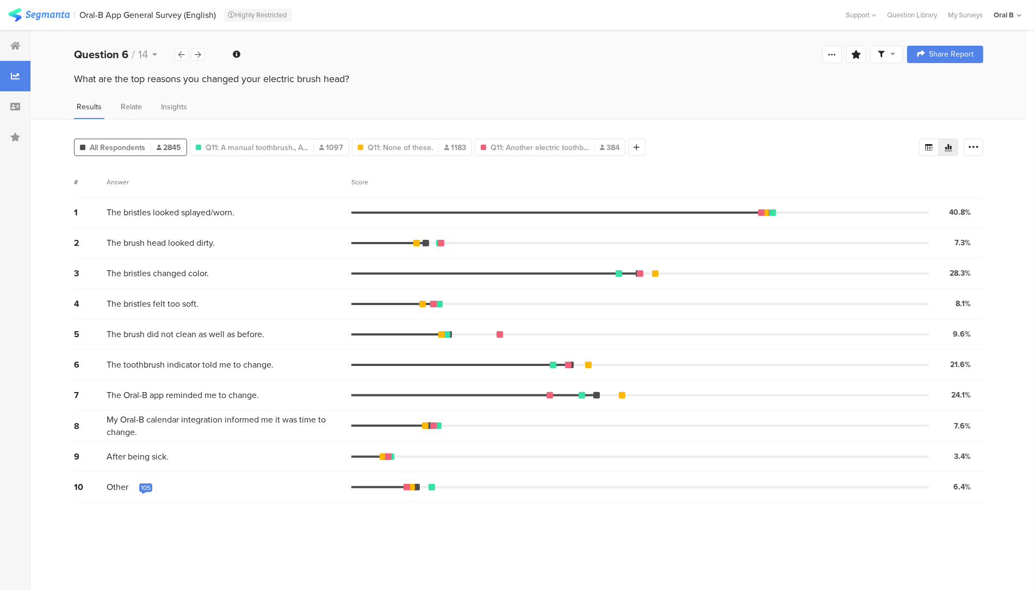
click at [143, 486] on div "105" at bounding box center [146, 488] width 10 height 9
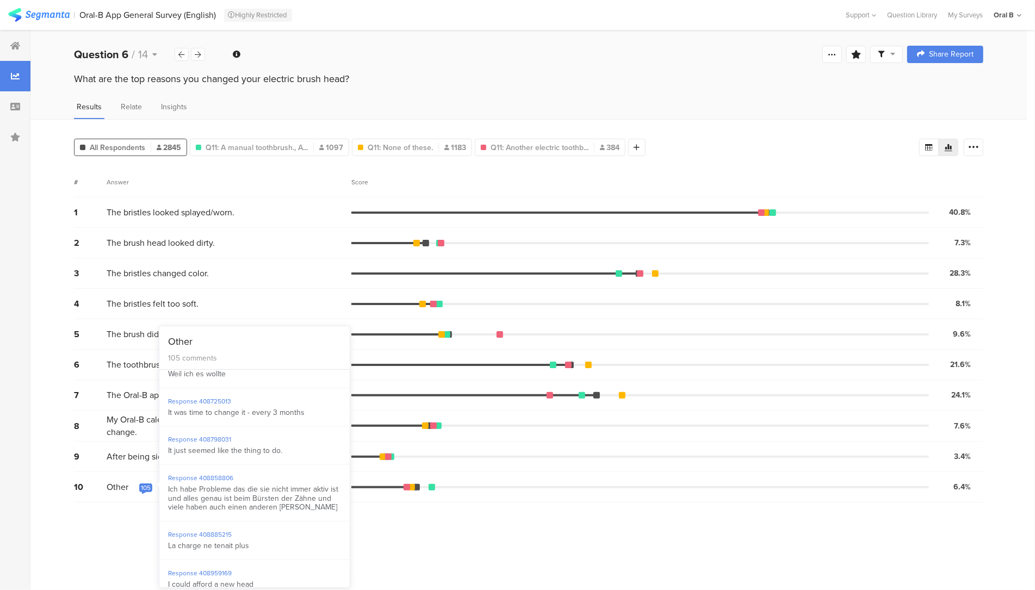
scroll to position [836, 0]
drag, startPoint x: 316, startPoint y: 512, endPoint x: 166, endPoint y: 491, distance: 151.1
click at [166, 491] on div "Response 408858806 Ich habe Probleme das die sie nicht immer aktiv ist und alle…" at bounding box center [254, 493] width 190 height 57
click at [145, 484] on div "105" at bounding box center [146, 488] width 10 height 9
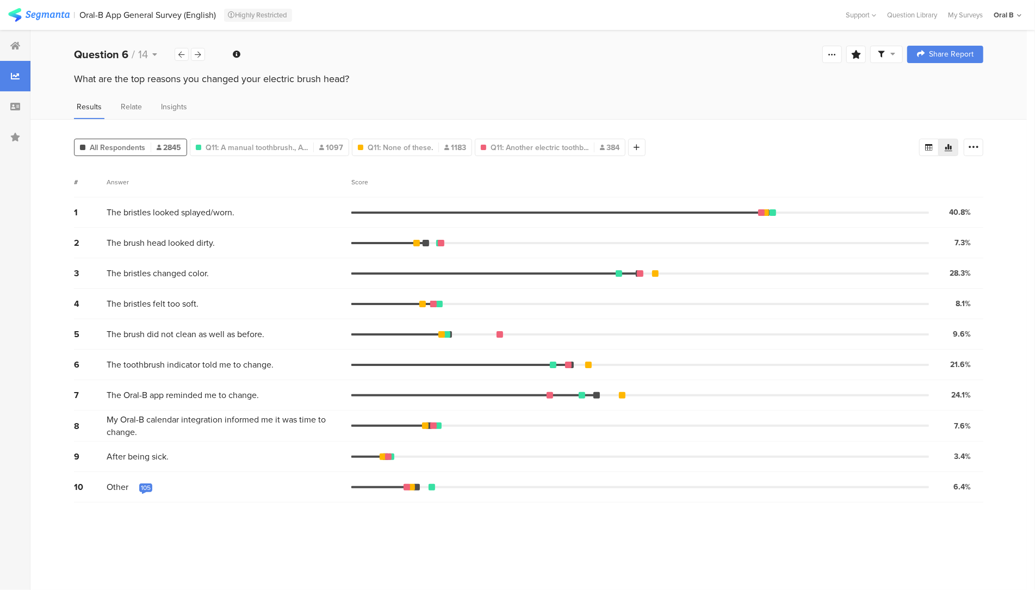
click at [145, 486] on div "105" at bounding box center [146, 488] width 10 height 9
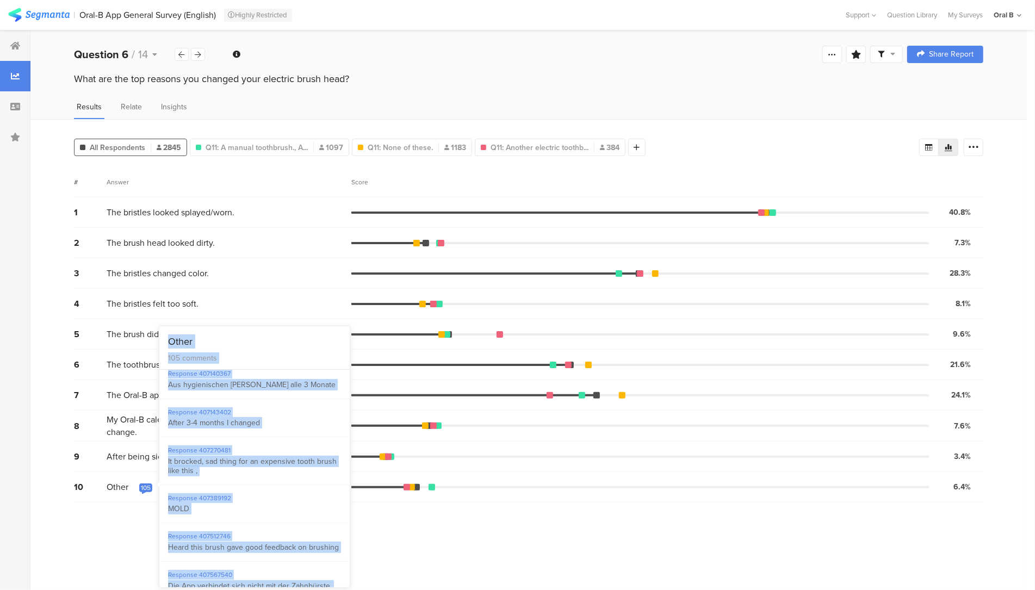
scroll to position [0, 0]
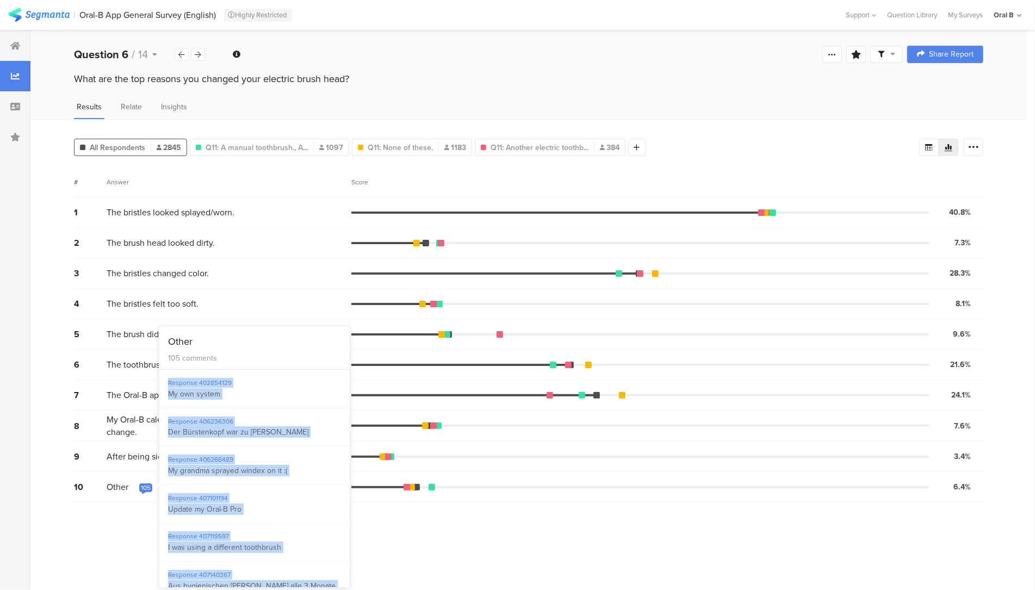
drag, startPoint x: 281, startPoint y: 583, endPoint x: 164, endPoint y: 383, distance: 231.6
click at [164, 383] on div "Response 402854129 My own system Response 406236306 Der Bürstenkopf war zu [PER…" at bounding box center [254, 479] width 190 height 218
copy div "Loremips 720492633 Do sit ametco Adipisci 627940389 Eli Seddoeiusmo tem in utla…"
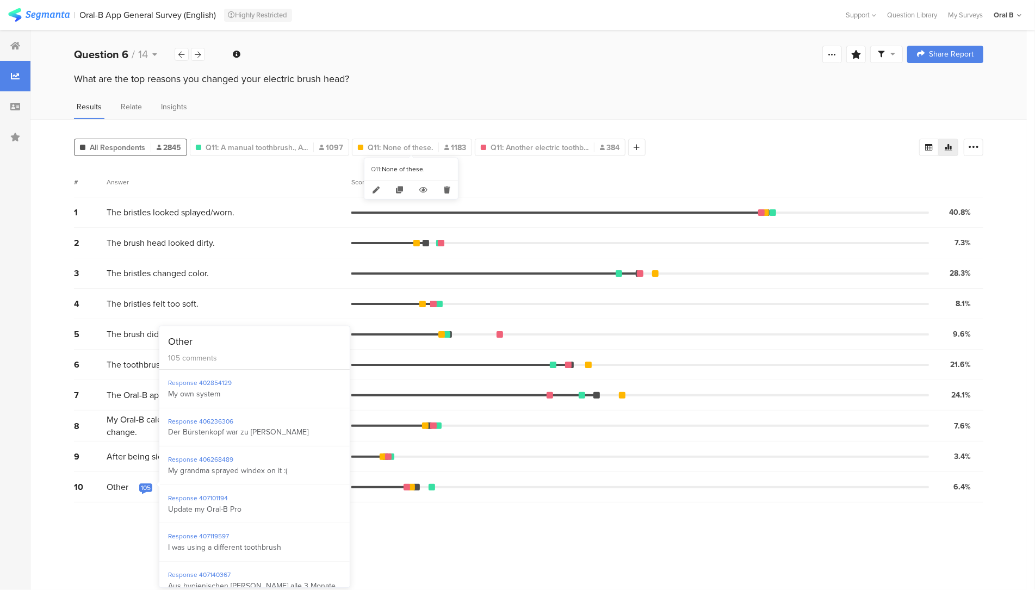
click at [502, 123] on div "All Respondents 2845 Q11: A manual toothbrush., A... 1097 Q11: None of these. 1…" at bounding box center [528, 354] width 997 height 471
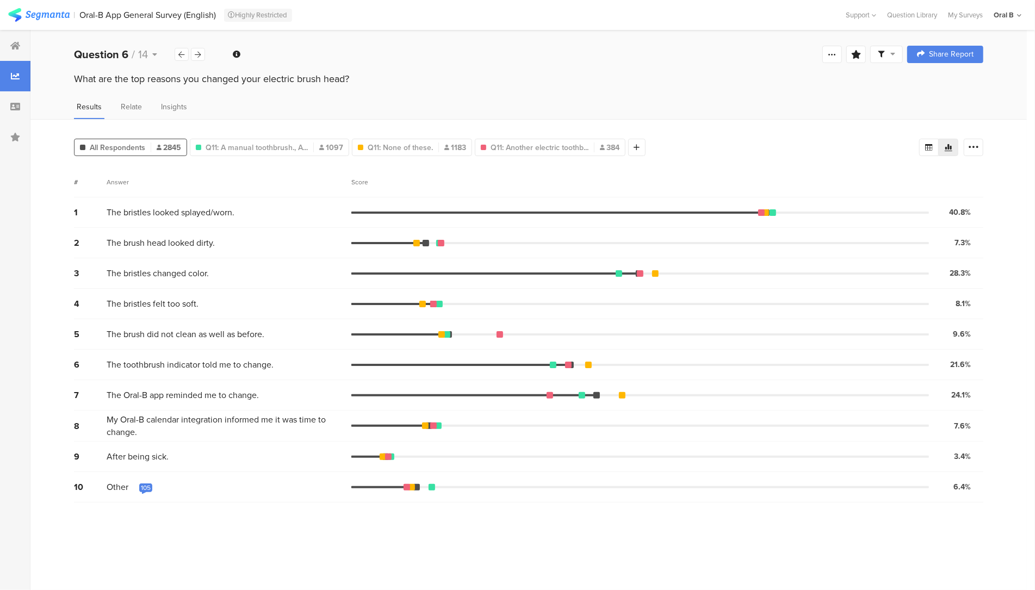
click at [113, 149] on span "All Respondents" at bounding box center [117, 147] width 55 height 11
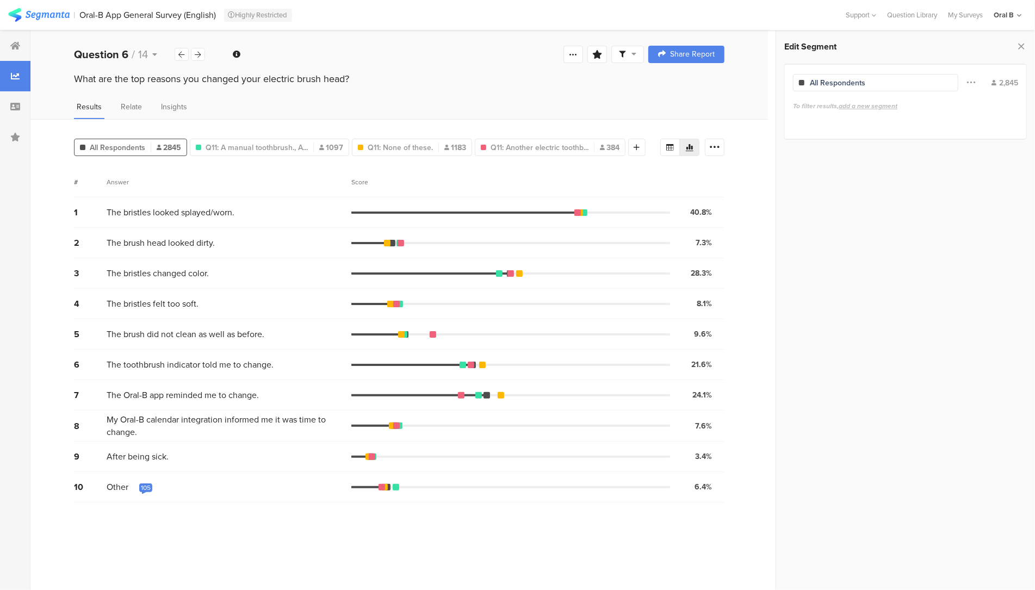
click at [113, 149] on span "All Respondents" at bounding box center [117, 147] width 55 height 11
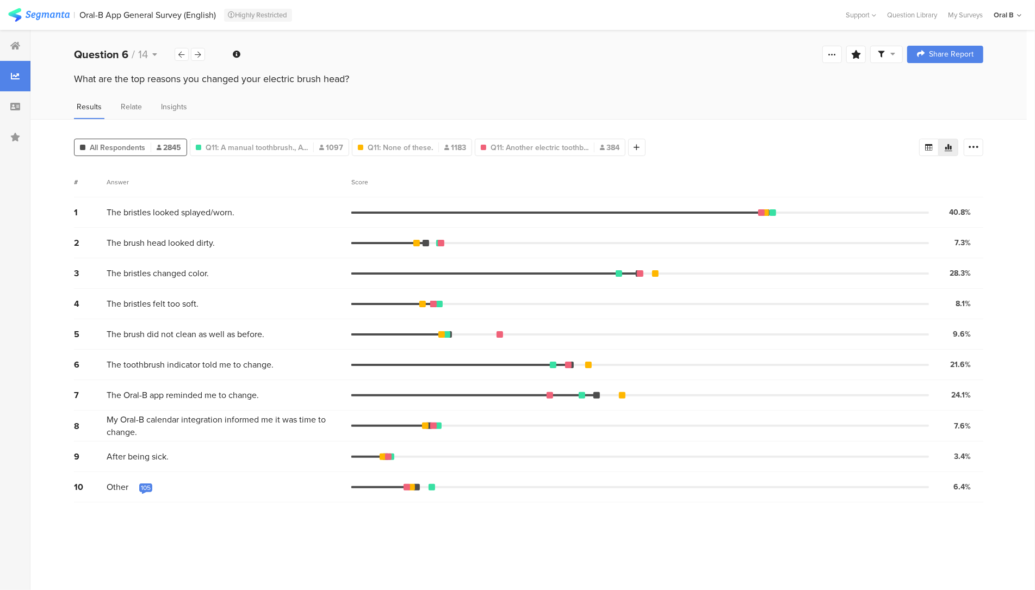
click at [136, 149] on span "All Respondents" at bounding box center [117, 147] width 55 height 11
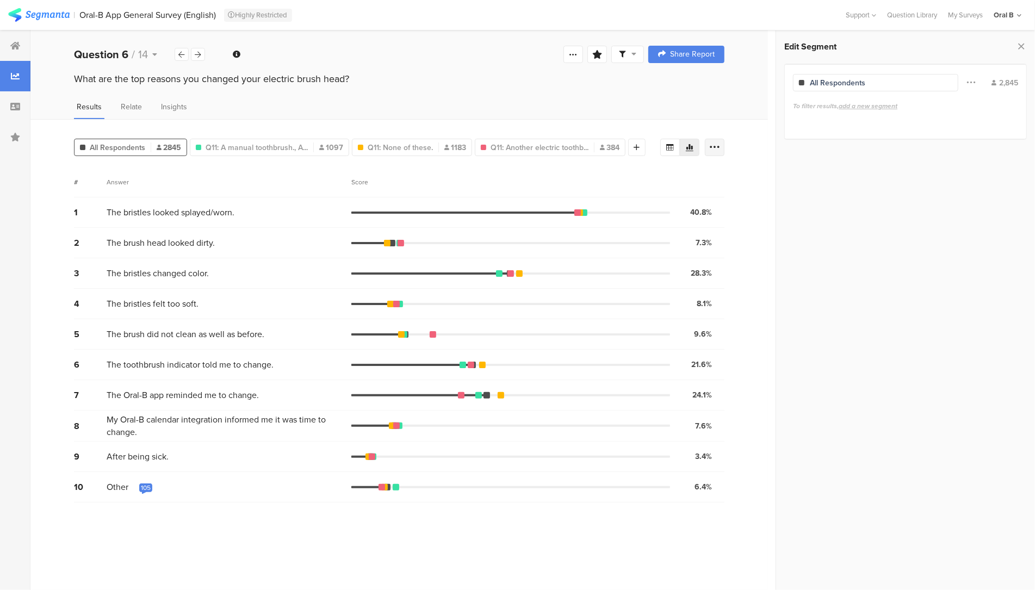
click at [719, 143] on icon at bounding box center [714, 147] width 11 height 11
click at [719, 145] on icon at bounding box center [714, 147] width 11 height 11
click at [164, 84] on div "What are the top reasons you changed your electric brush head?" at bounding box center [399, 79] width 651 height 14
click at [157, 50] on div "Question 6 / 14" at bounding box center [124, 54] width 101 height 16
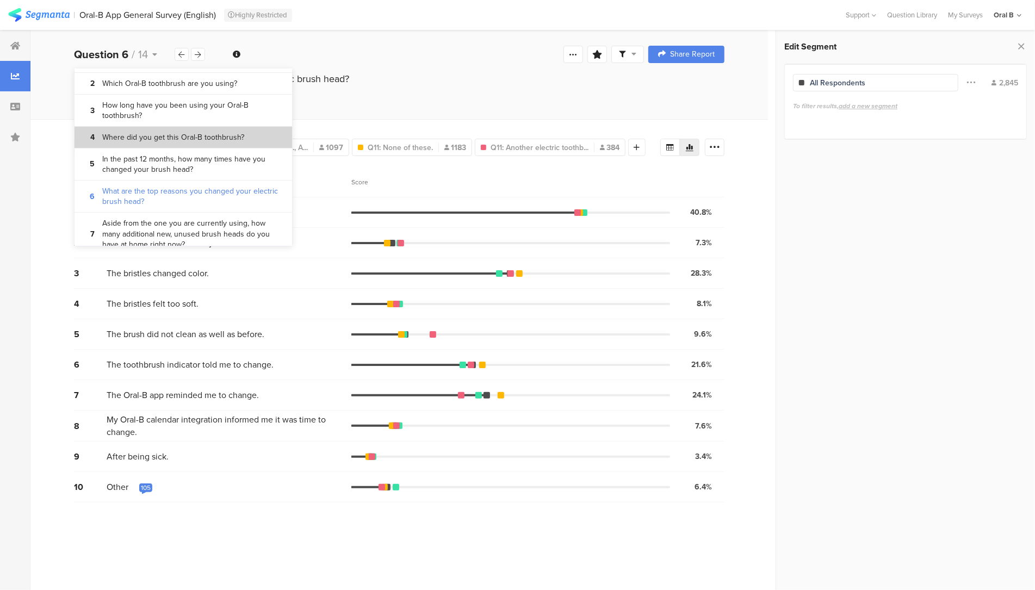
scroll to position [115, 0]
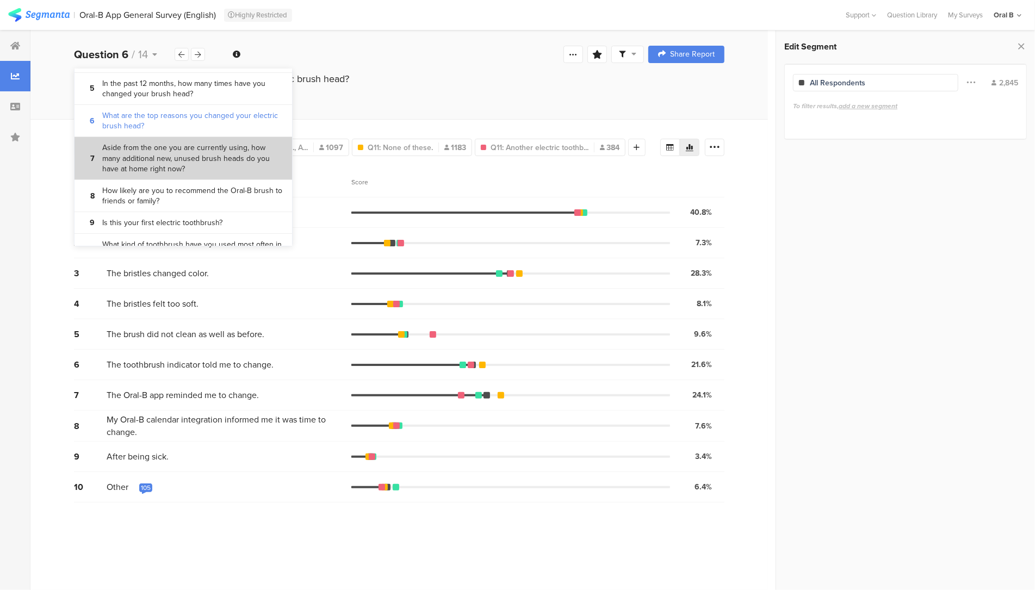
click at [139, 164] on bdi "Aside from the one you are currently using, how many additional new, unused bru…" at bounding box center [193, 159] width 182 height 32
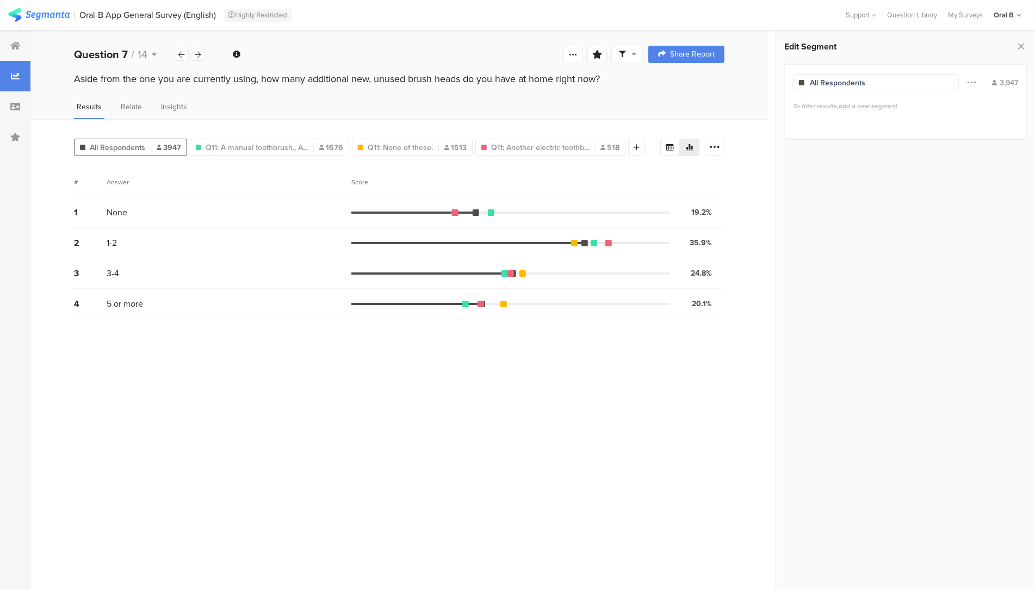
click at [704, 206] on div "19.2% 758 votes" at bounding box center [697, 213] width 54 height 14
click at [660, 145] on div at bounding box center [670, 147] width 20 height 17
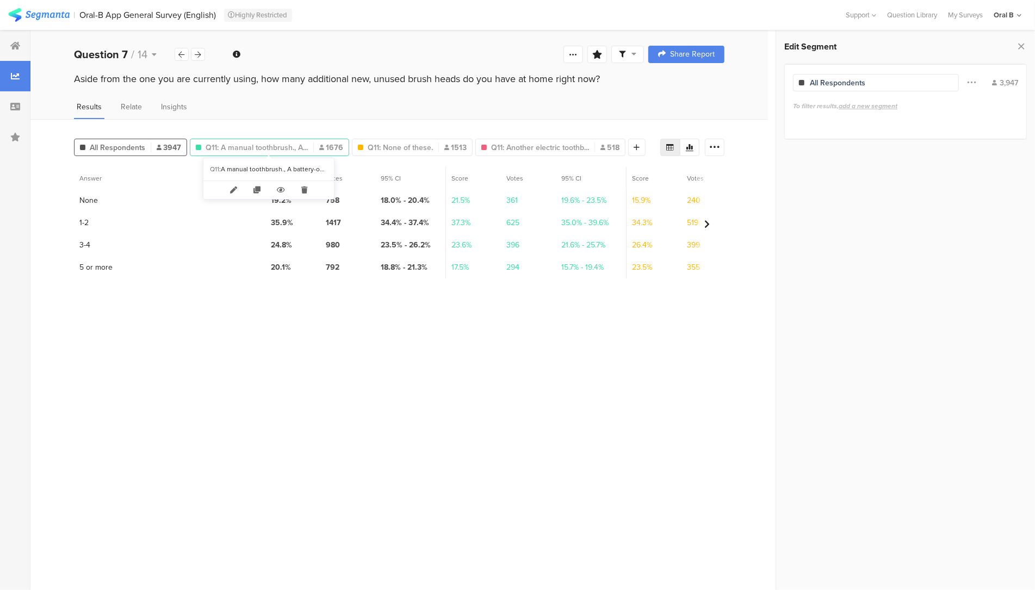
click at [246, 145] on span "Q11: A manual toothbrush., A..." at bounding box center [257, 147] width 102 height 11
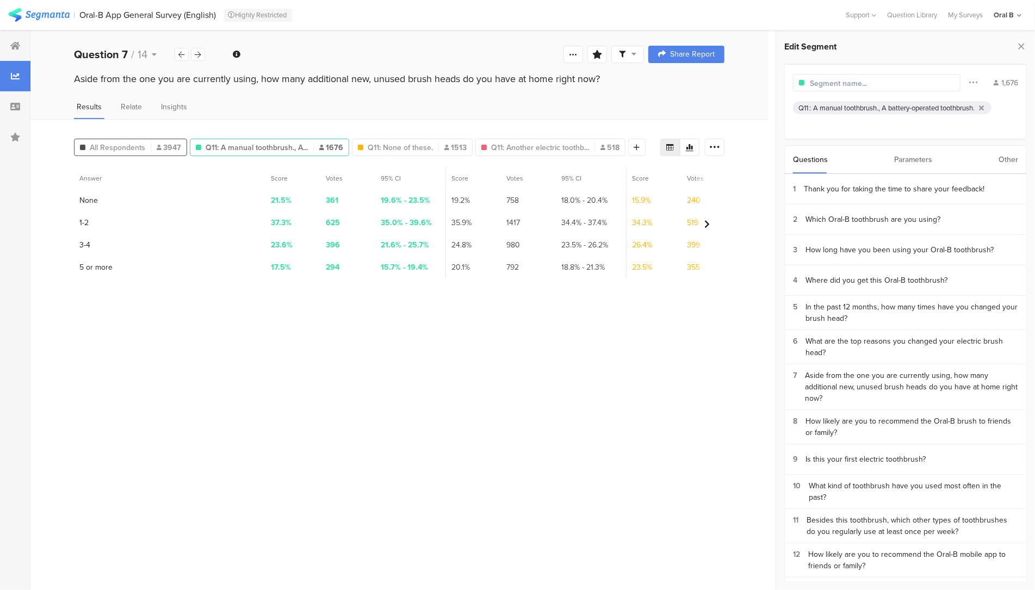
click at [94, 142] on span "All Respondents" at bounding box center [117, 147] width 55 height 11
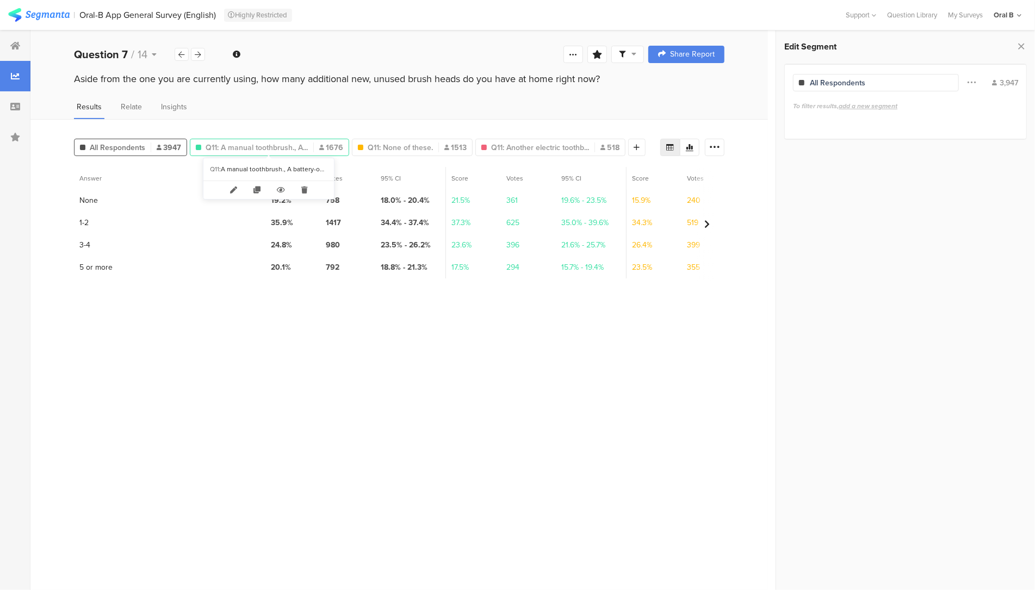
click at [216, 147] on span "Q11: A manual toothbrush., A..." at bounding box center [257, 147] width 102 height 11
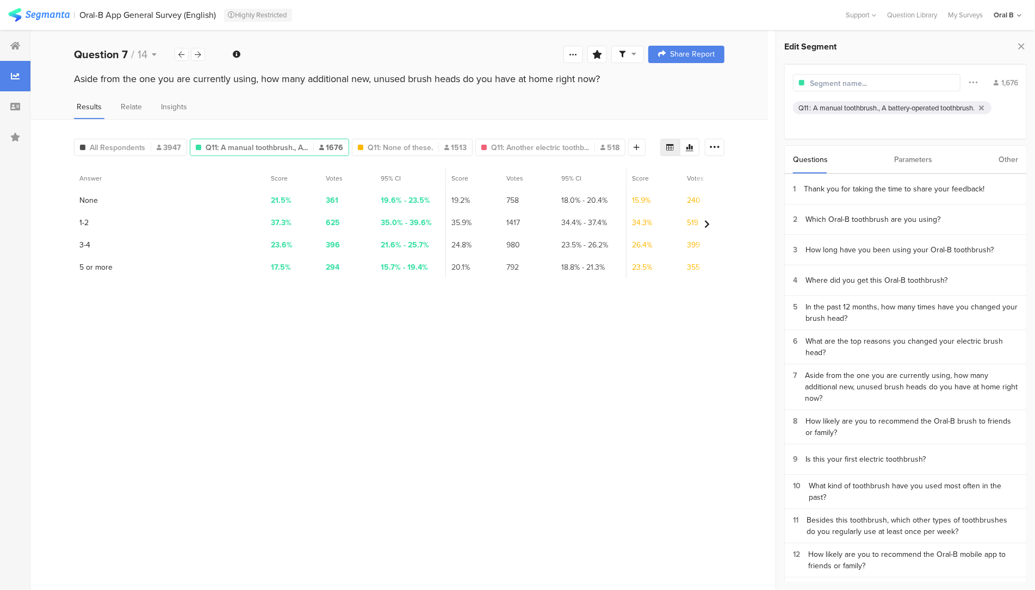
click at [104, 154] on div "All Respondents 3947 Q11: A manual toothbrush., A... 1676 Q11: None of these. 1…" at bounding box center [399, 354] width 738 height 471
click at [103, 148] on span "All Respondents" at bounding box center [117, 147] width 55 height 11
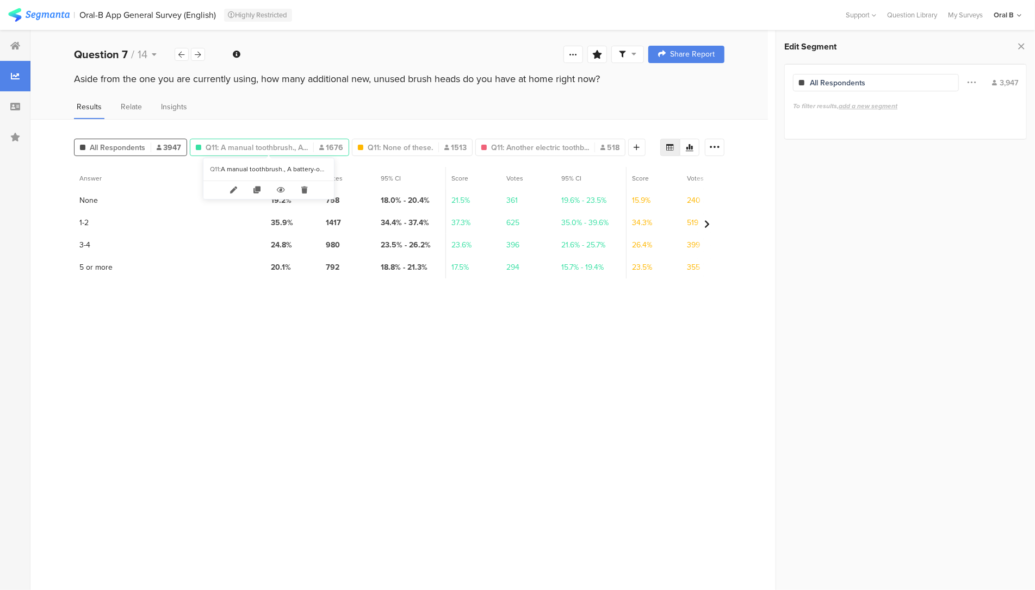
click at [273, 142] on span "Q11: A manual toothbrush., A..." at bounding box center [257, 147] width 102 height 11
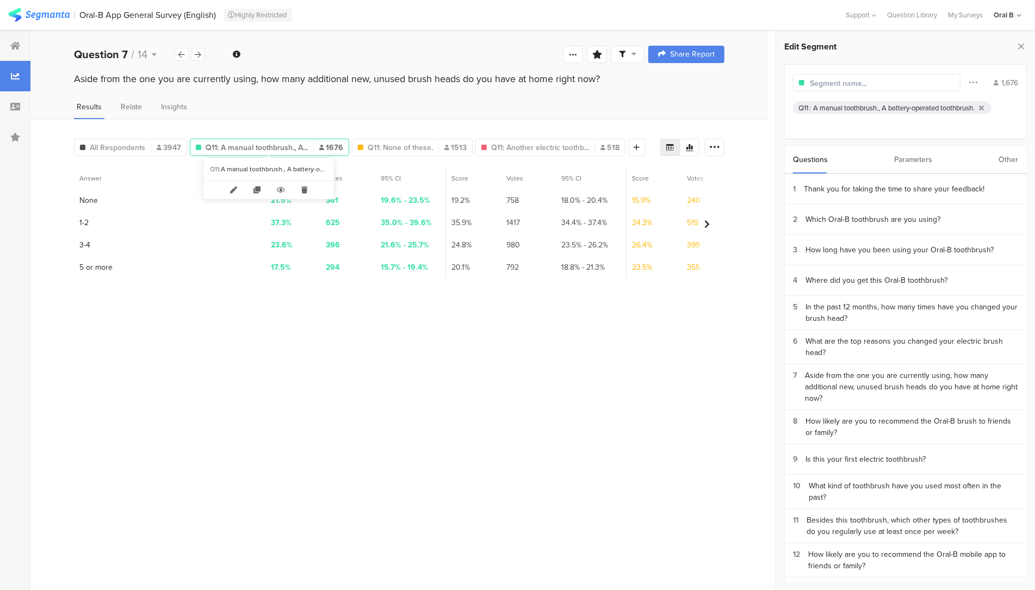
click at [275, 407] on section "Answer Score Votes 95% CI Score Votes 95% CI Score Votes 95% CI Score Votes 95%…" at bounding box center [399, 374] width 651 height 415
click at [381, 143] on span "Q11: None of these." at bounding box center [400, 147] width 65 height 11
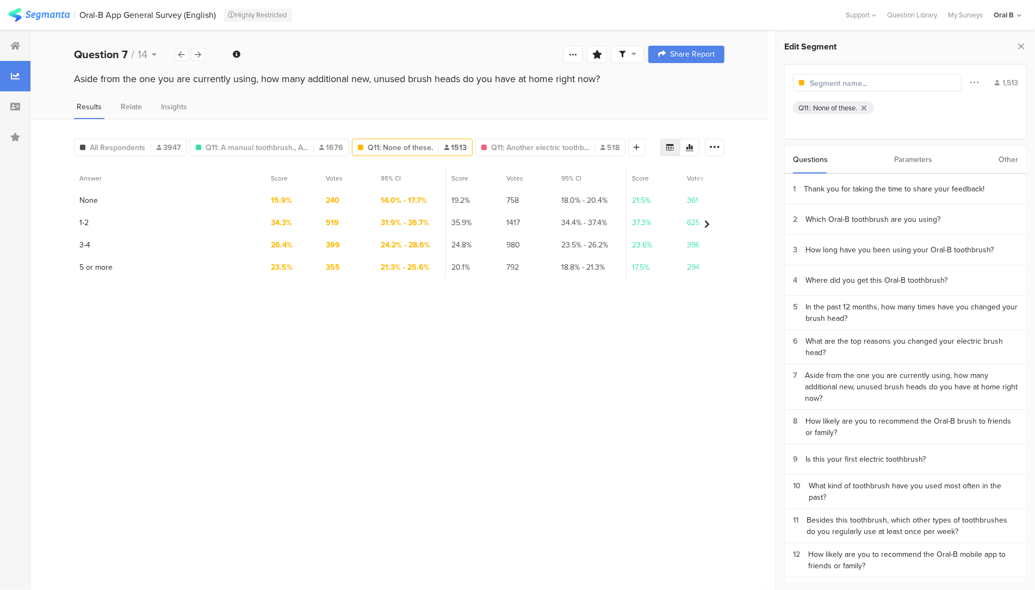
click at [351, 386] on section "Answer Score Votes 95% CI Score Votes 95% CI Score Votes 95% CI Score Votes 95%…" at bounding box center [399, 374] width 651 height 415
click at [243, 145] on span "Q11: A manual toothbrush., A..." at bounding box center [257, 147] width 102 height 11
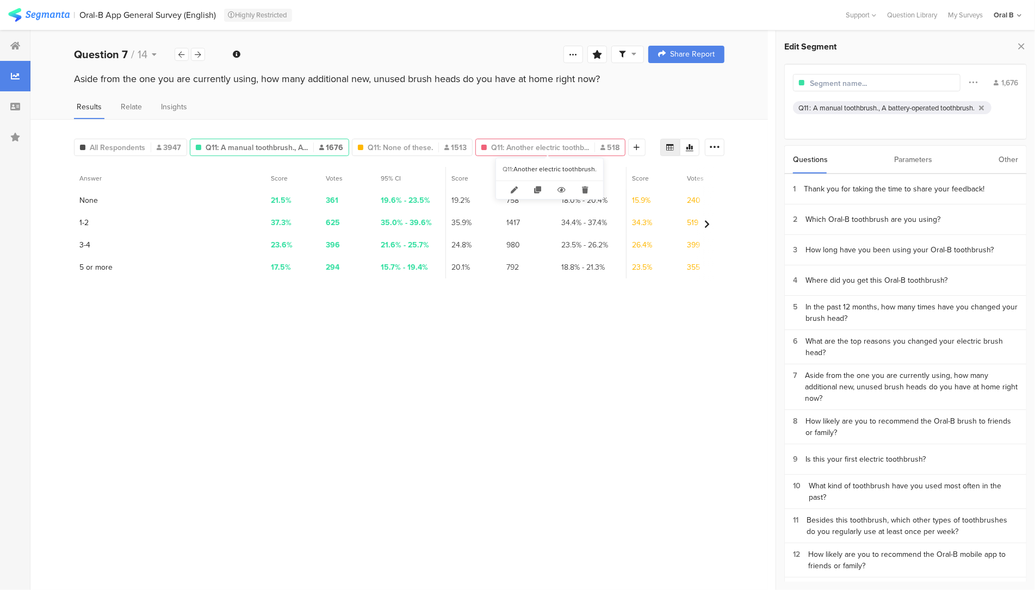
click at [533, 144] on span "Q11: Another electric toothb..." at bounding box center [540, 147] width 98 height 11
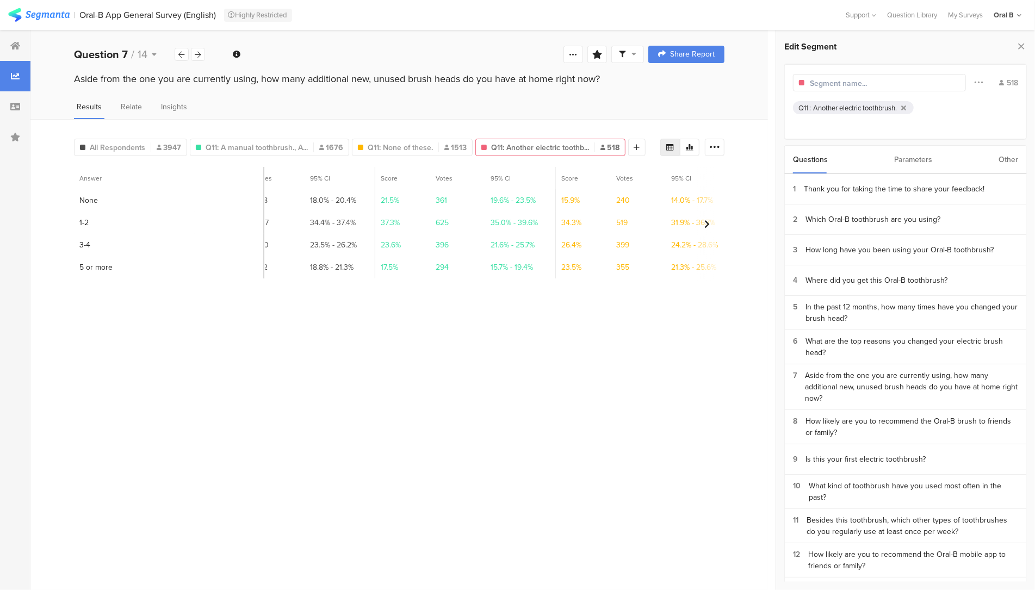
scroll to position [0, 258]
click at [629, 142] on div at bounding box center [636, 147] width 17 height 17
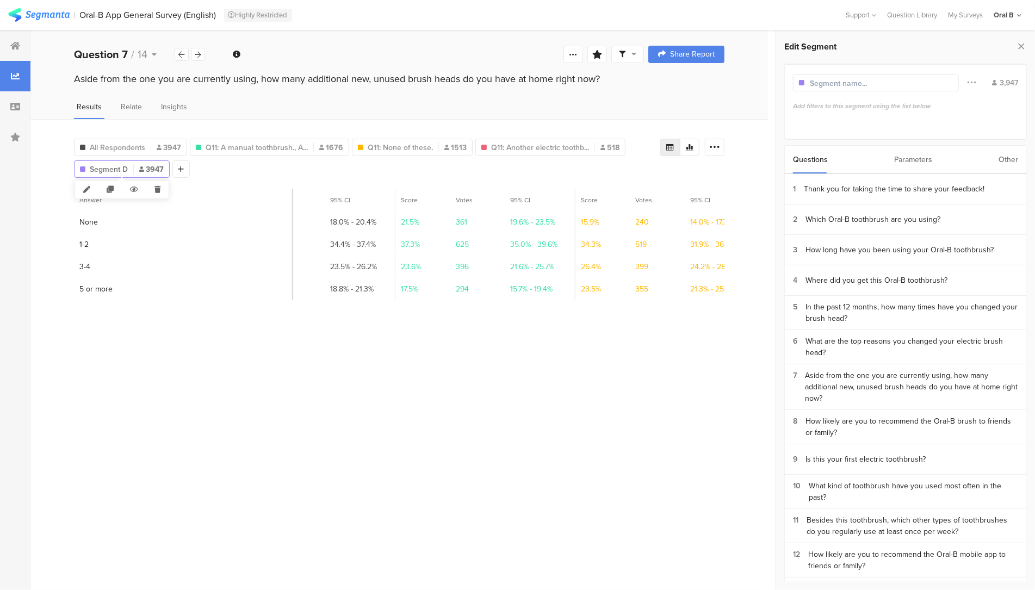
click at [125, 166] on span "Segment D" at bounding box center [109, 169] width 38 height 11
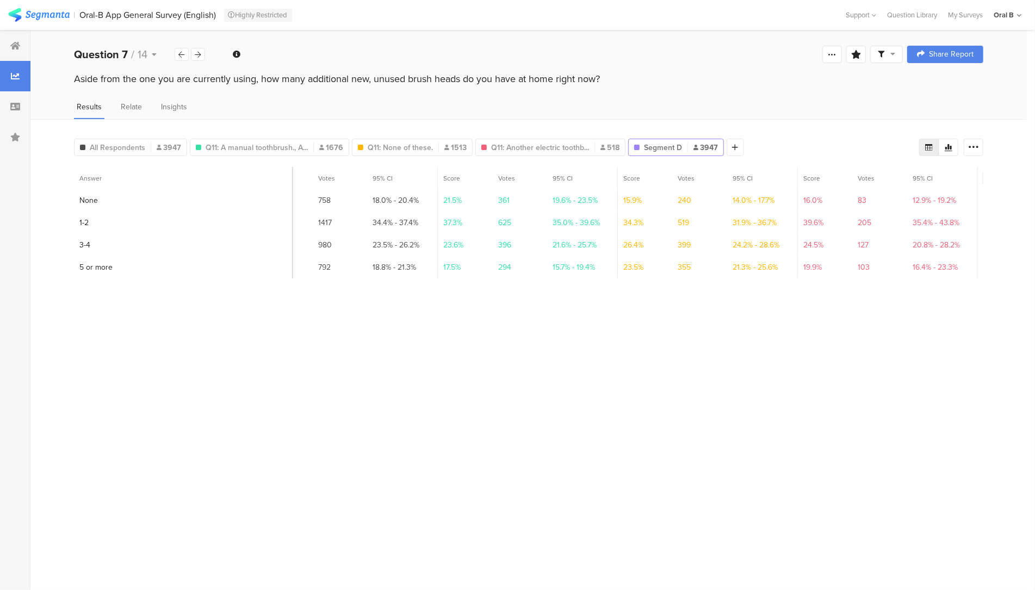
scroll to position [0, 213]
click at [125, 167] on section "Answer" at bounding box center [184, 178] width 220 height 22
click at [640, 146] on div "Segment D 3947" at bounding box center [676, 147] width 95 height 11
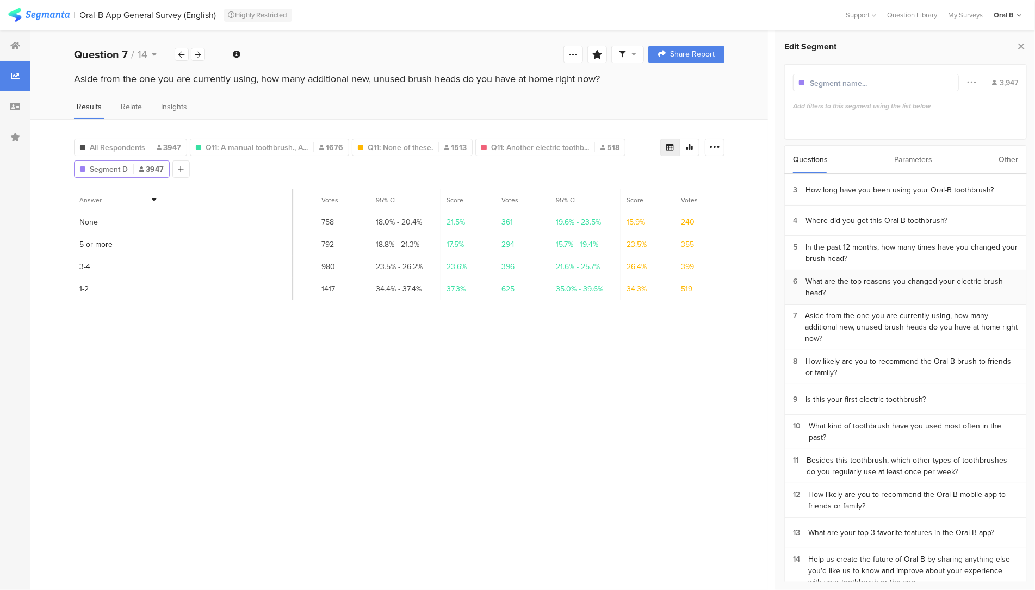
scroll to position [80, 0]
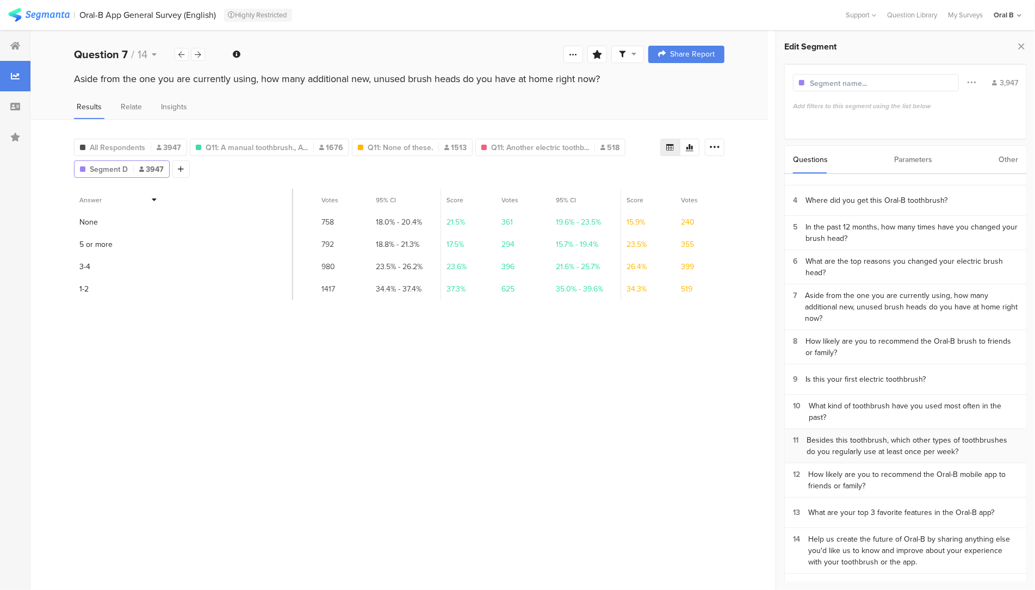
click at [873, 435] on div "Besides this toothbrush, which other types of toothbrushes do you regularly use…" at bounding box center [913, 446] width 212 height 23
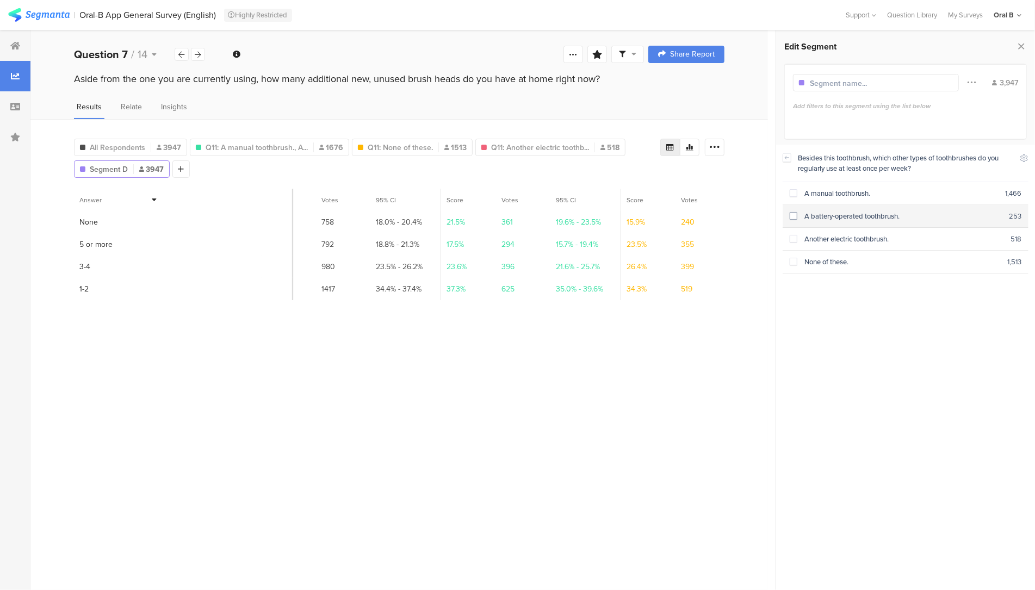
click at [849, 215] on div "A battery-operated toothbrush." at bounding box center [904, 216] width 212 height 10
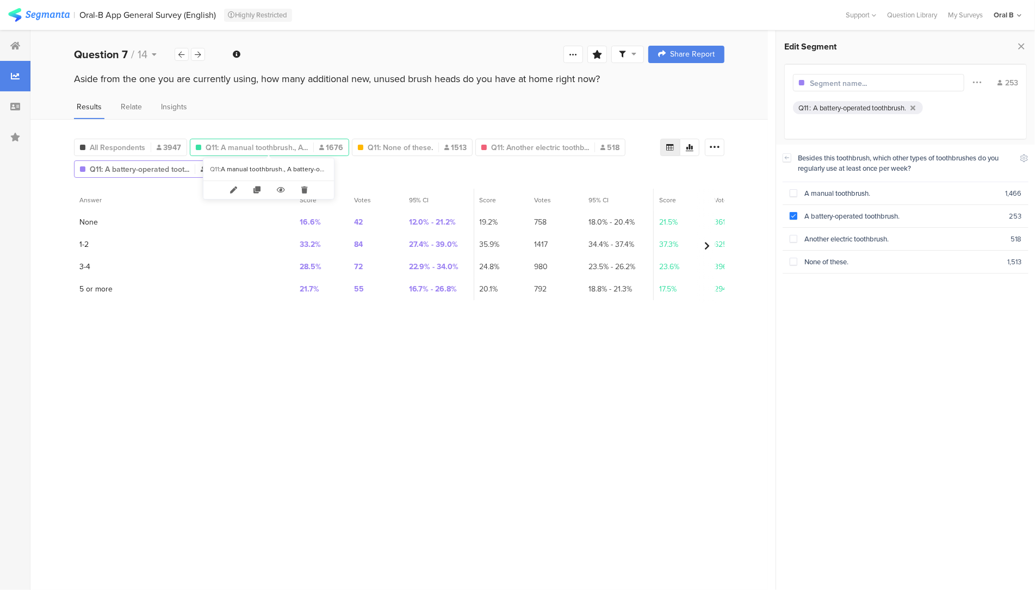
click at [286, 145] on span "Q11: A manual toothbrush., A..." at bounding box center [257, 147] width 102 height 11
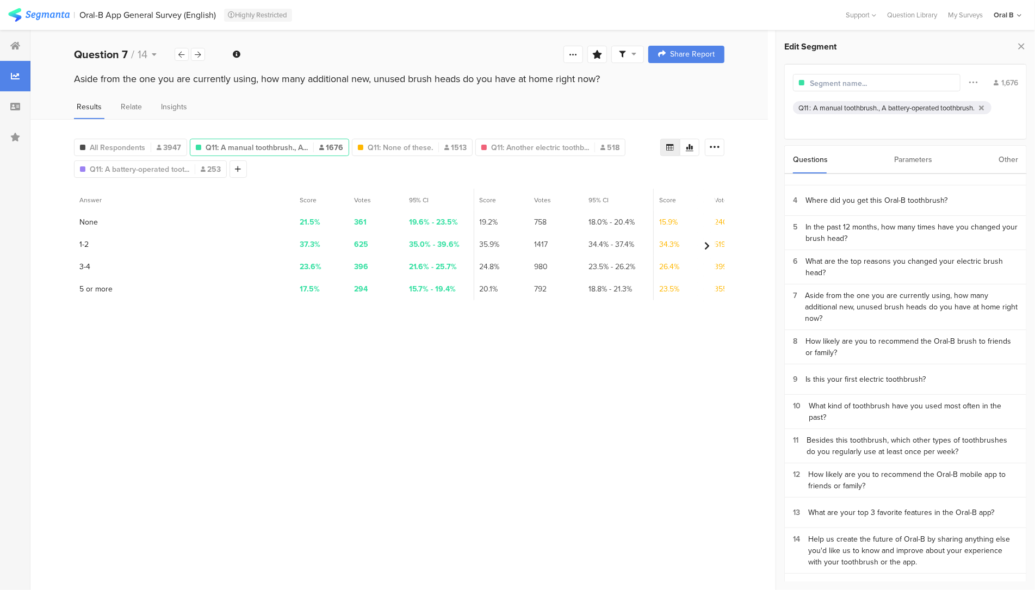
click at [890, 109] on div "A manual toothbrush., A battery-operated toothbrush." at bounding box center [894, 108] width 162 height 10
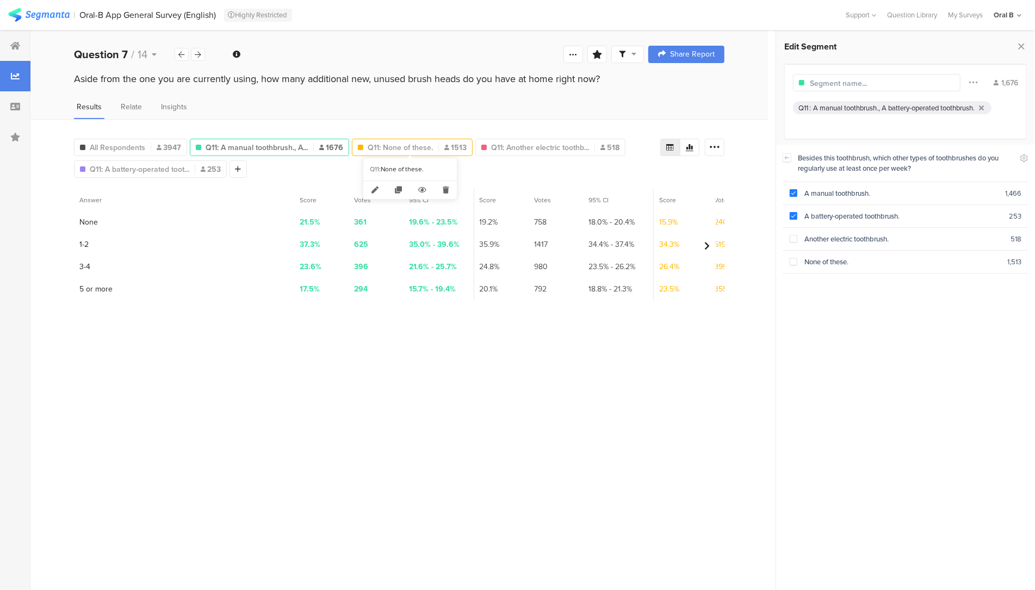
click at [411, 147] on span "Q11: None of these." at bounding box center [400, 147] width 65 height 11
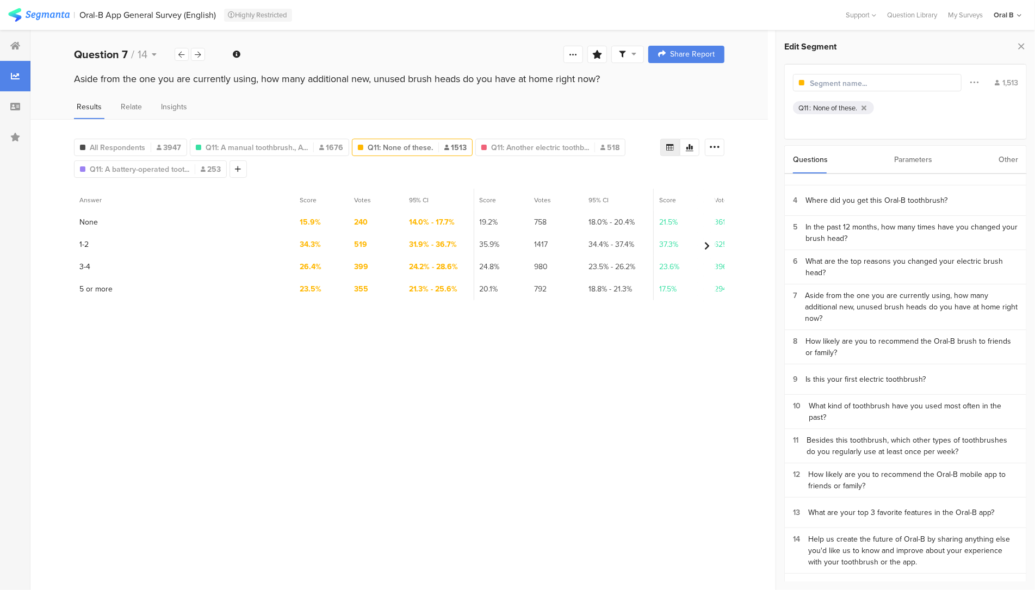
click at [824, 103] on div "None of these." at bounding box center [835, 108] width 44 height 10
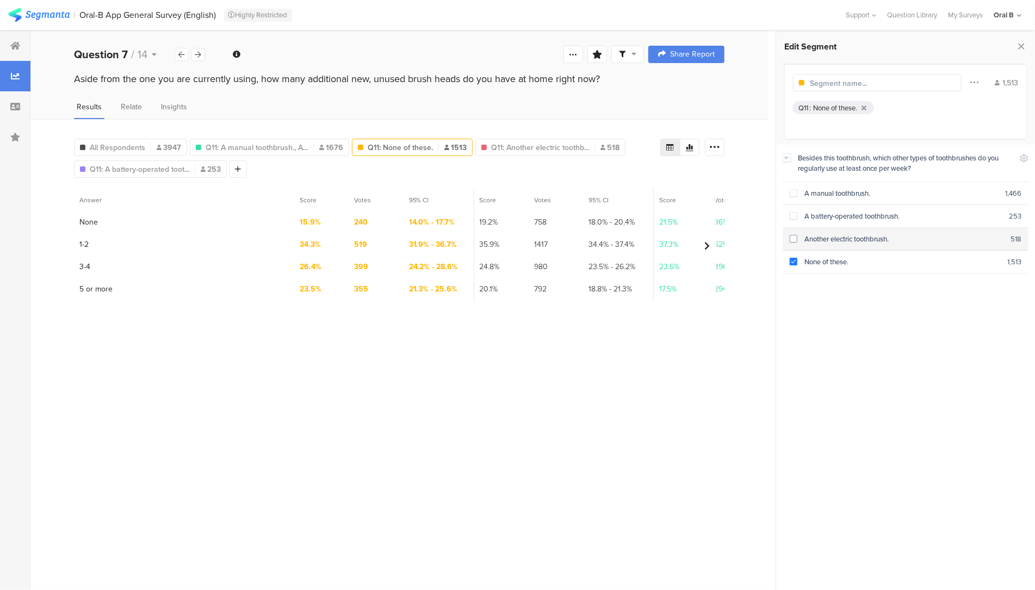
click at [849, 237] on div "Another electric toothbrush." at bounding box center [904, 239] width 213 height 10
click at [795, 236] on span at bounding box center [794, 239] width 8 height 8
